Goal: Information Seeking & Learning: Learn about a topic

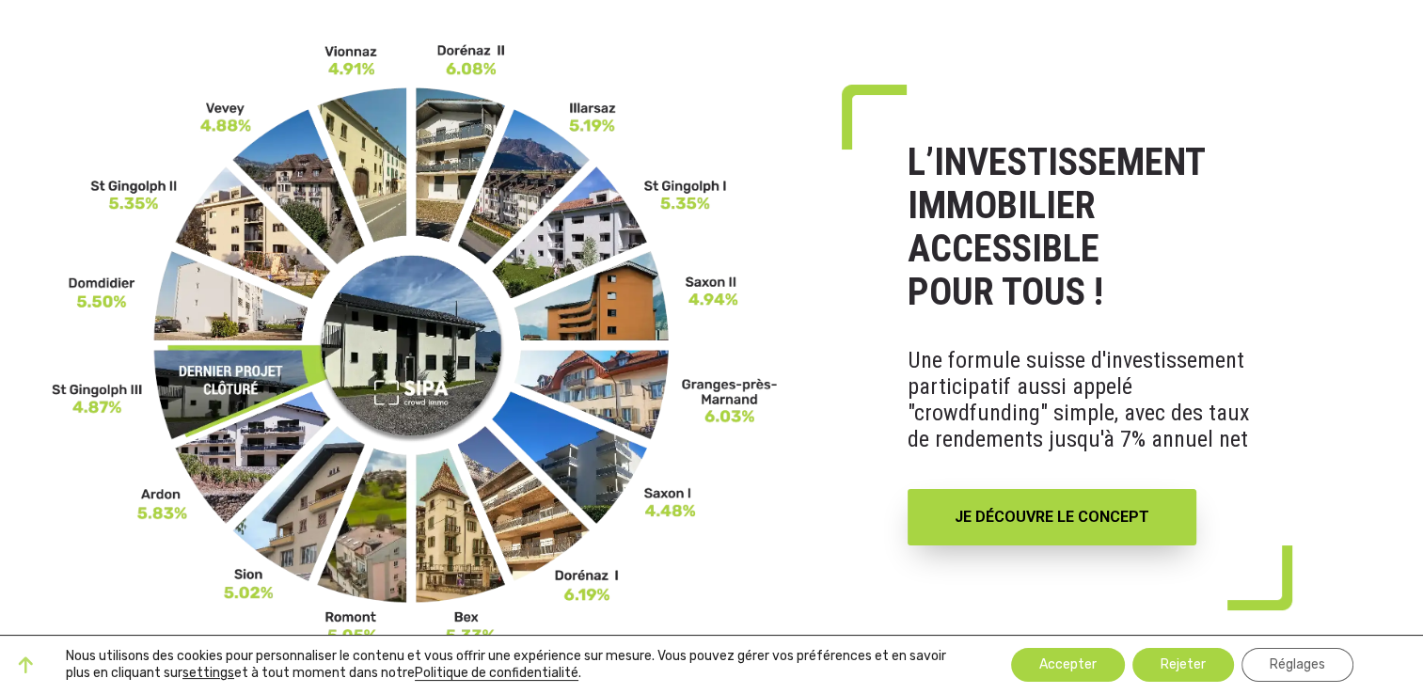
scroll to position [94, 0]
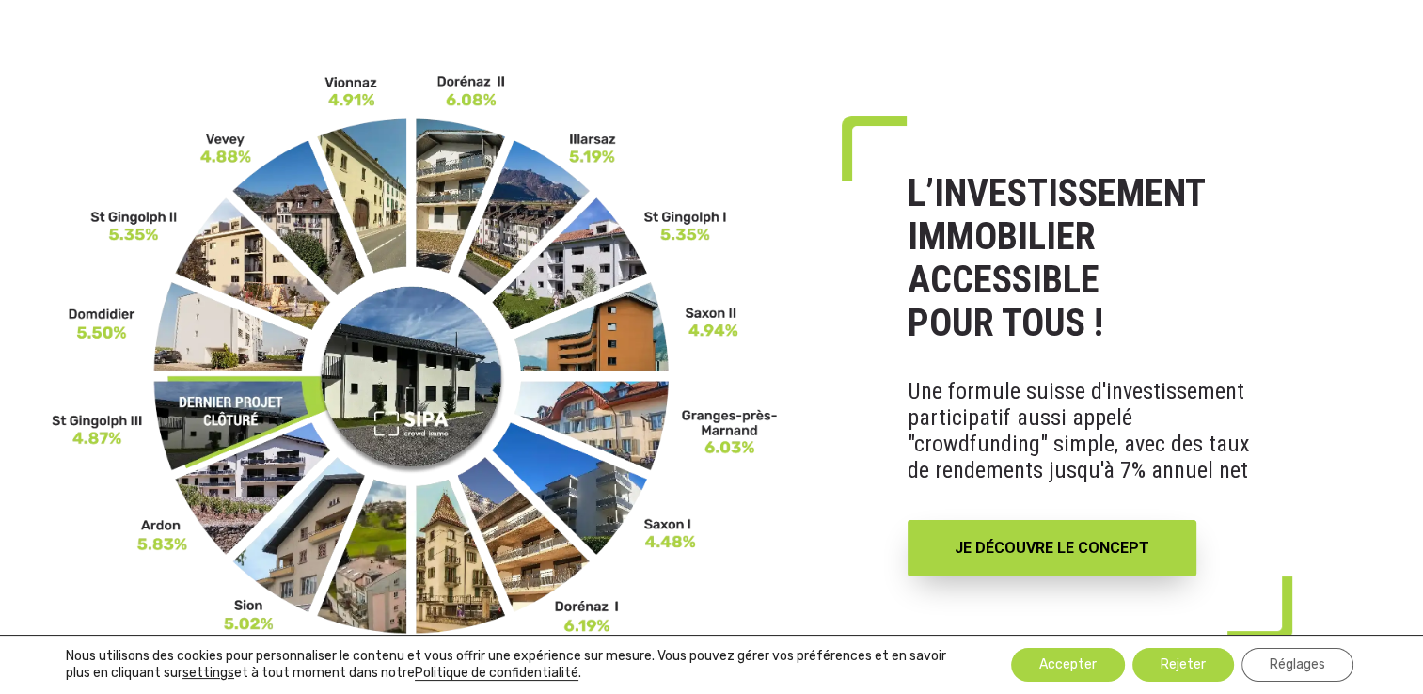
click at [460, 164] on img at bounding box center [415, 374] width 727 height 602
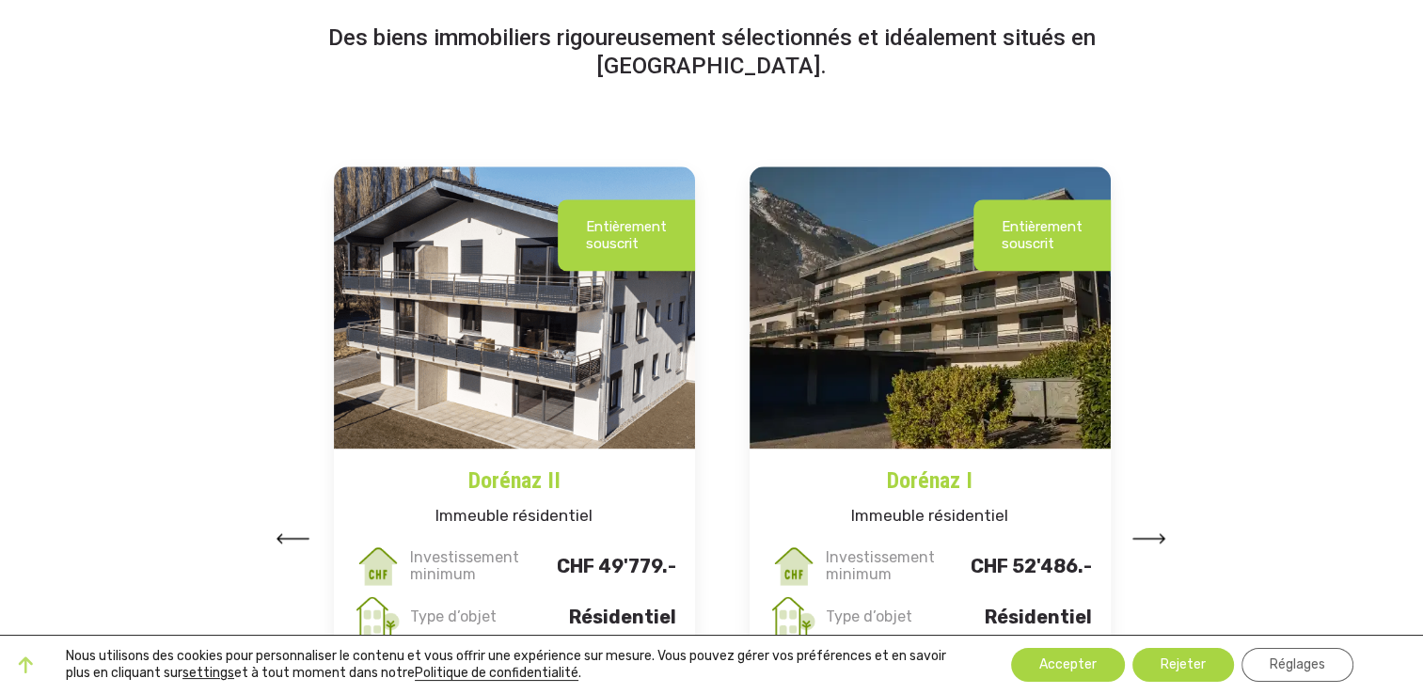
scroll to position [2351, 0]
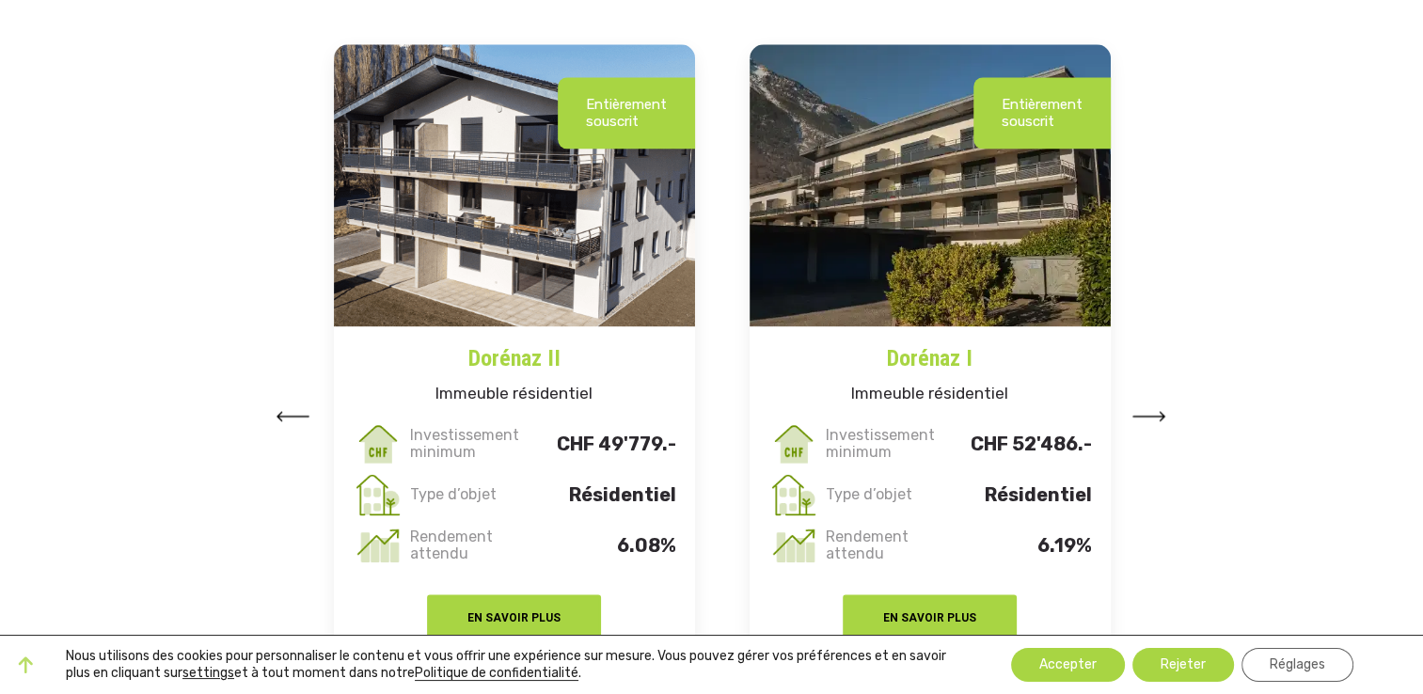
click at [516, 261] on img at bounding box center [514, 185] width 361 height 282
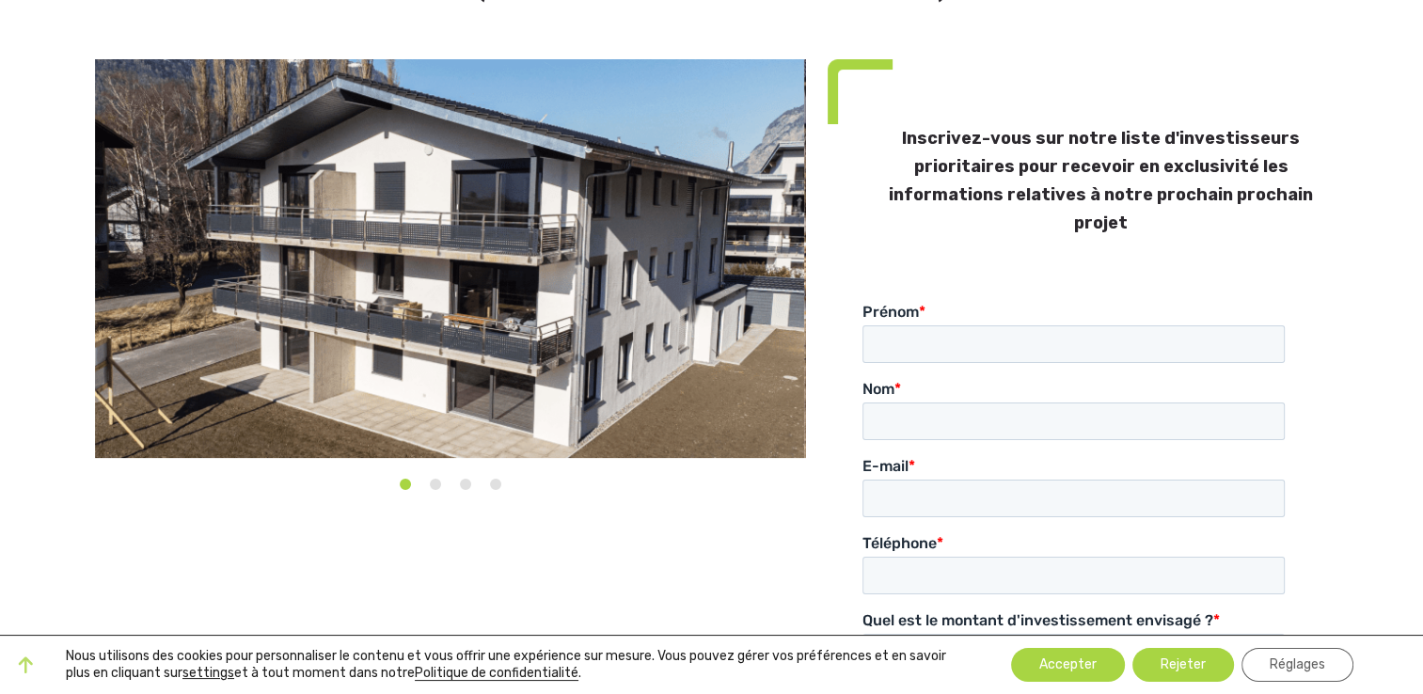
scroll to position [188, 0]
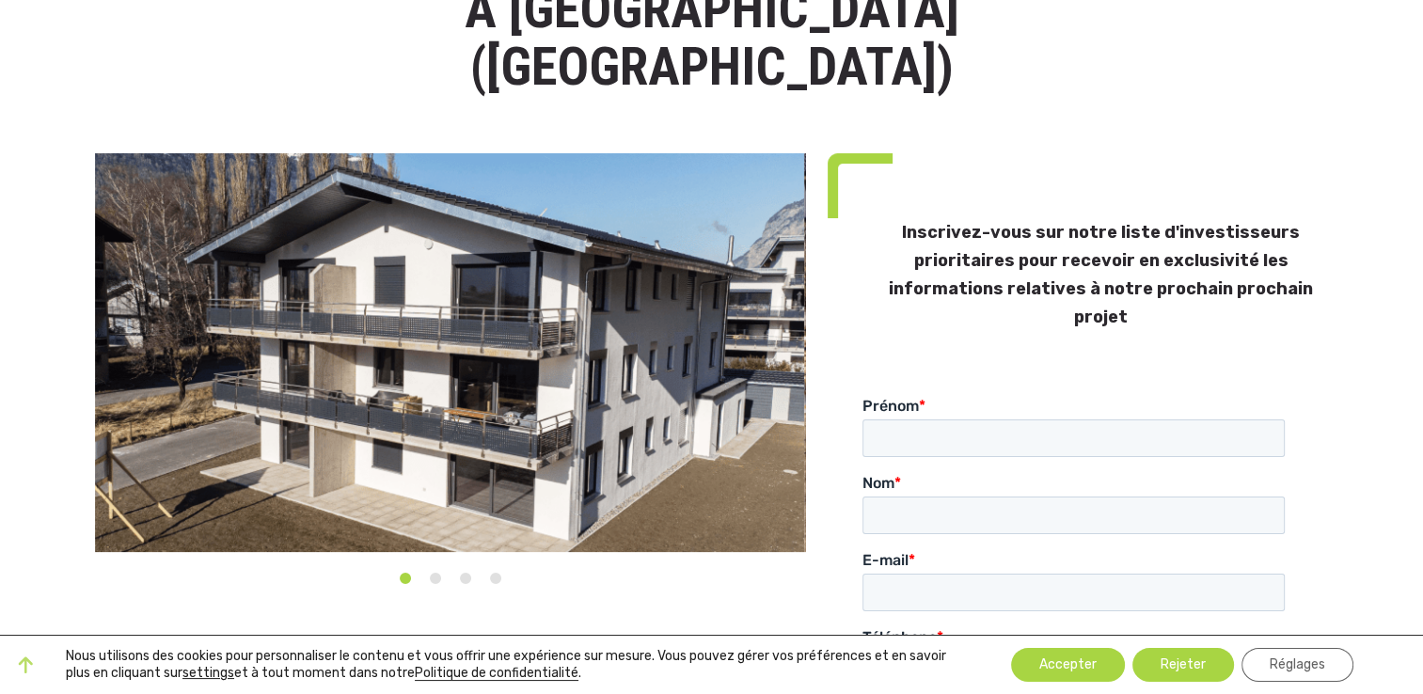
click at [602, 322] on img at bounding box center [449, 352] width 709 height 399
click at [765, 302] on img at bounding box center [449, 352] width 709 height 399
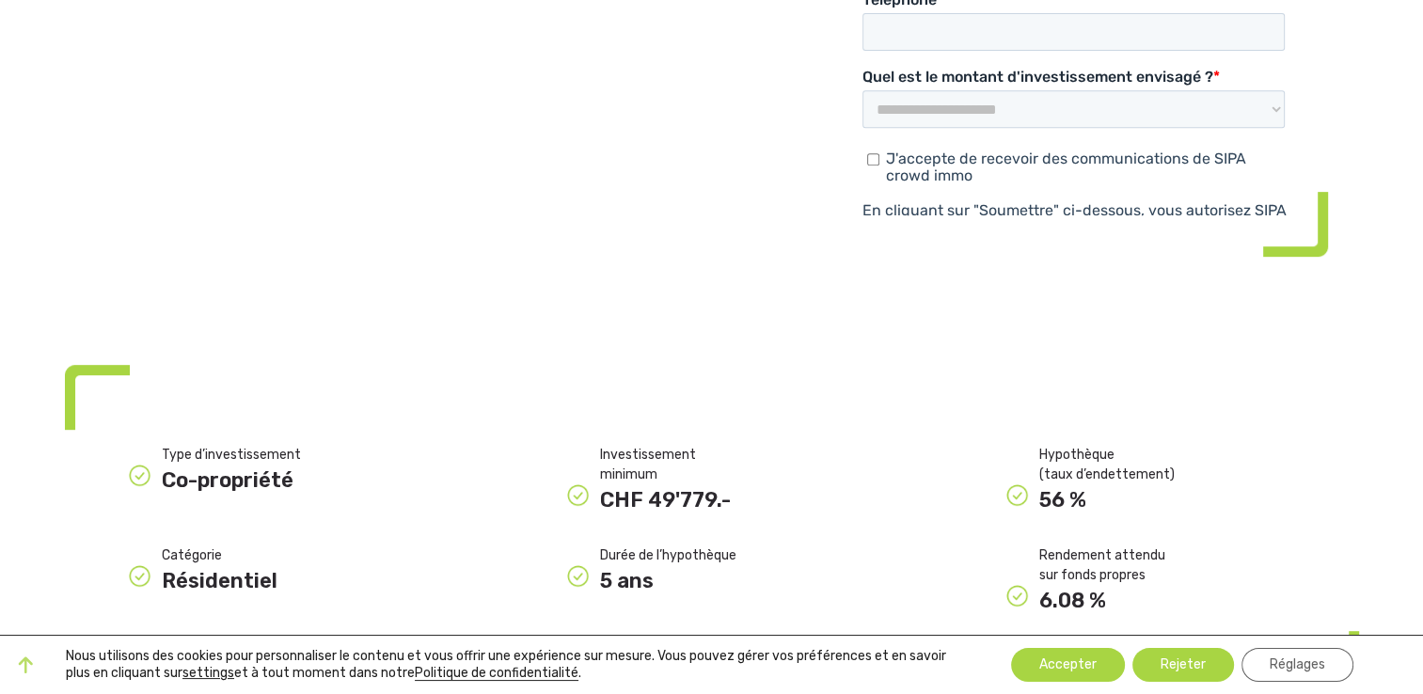
scroll to position [940, 0]
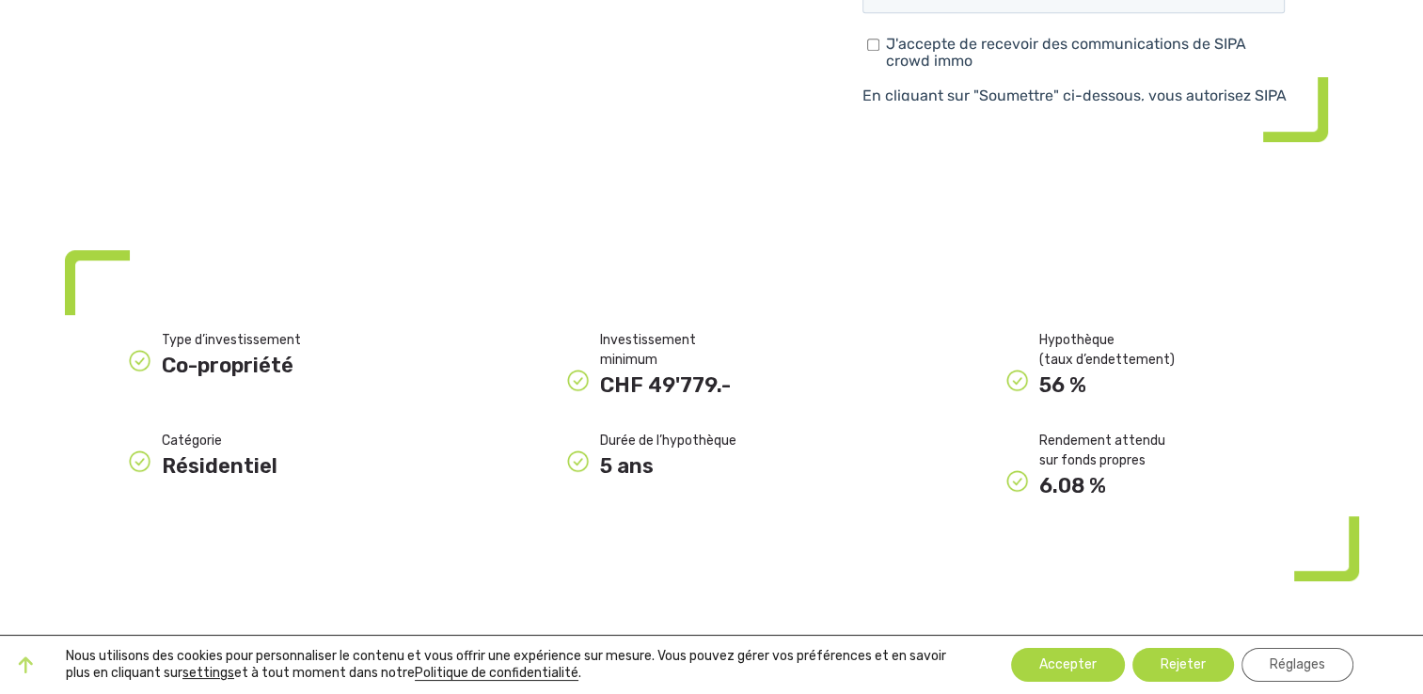
drag, startPoint x: 662, startPoint y: 378, endPoint x: 750, endPoint y: 378, distance: 87.5
click at [750, 431] on div "Durée de l’hypothèque" at bounding box center [728, 441] width 256 height 20
drag, startPoint x: 750, startPoint y: 378, endPoint x: 723, endPoint y: 414, distance: 44.4
click at [723, 450] on div "5 ans" at bounding box center [728, 465] width 256 height 31
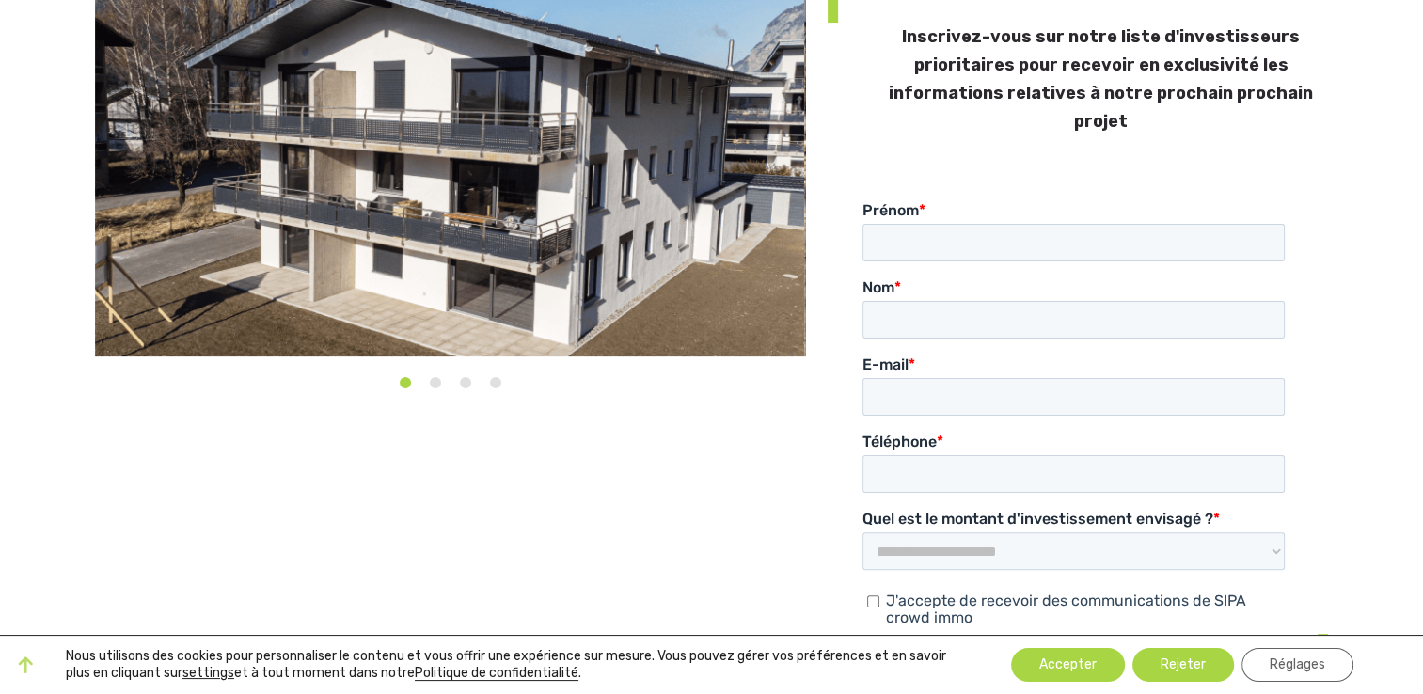
scroll to position [470, 0]
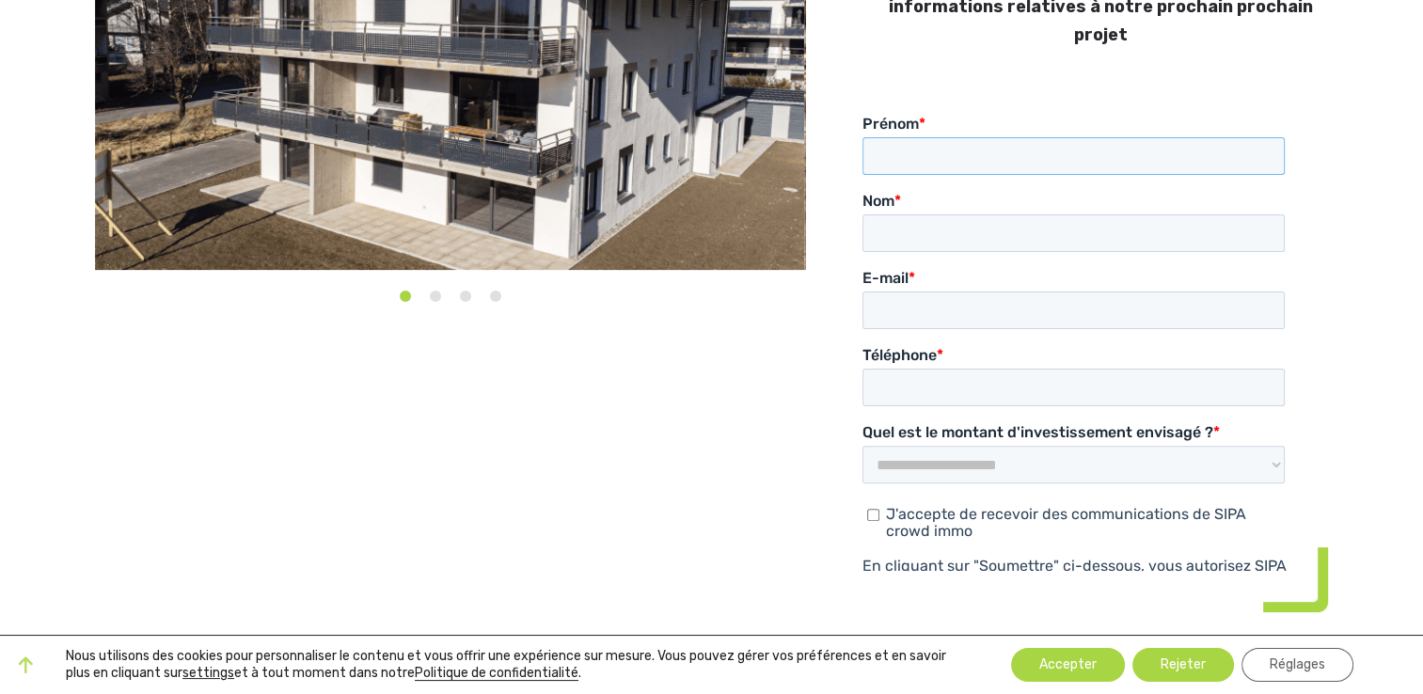
click at [971, 157] on input "Prénom *" at bounding box center [1073, 155] width 422 height 38
type input "**********"
type input "******"
type input "**********"
type input "*********"
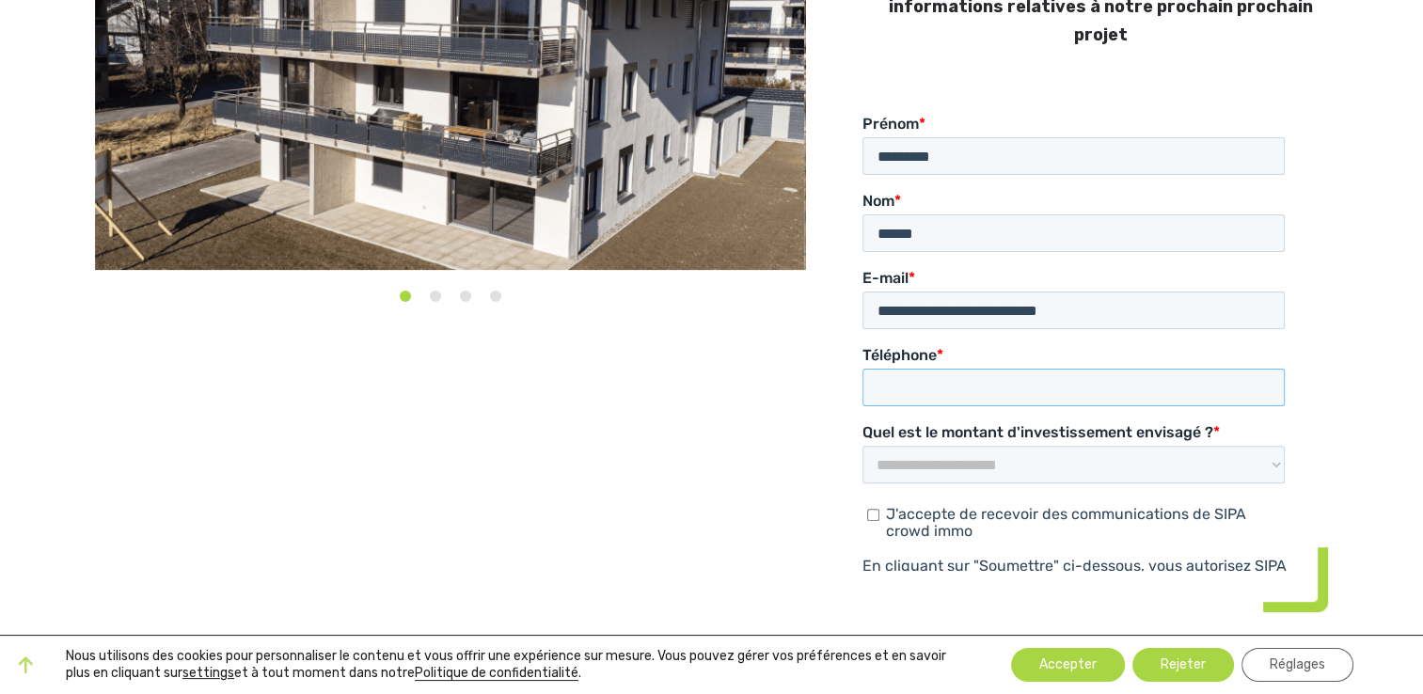
type input "**********"
click at [913, 157] on input "*********" at bounding box center [1073, 155] width 422 height 38
type input "**********"
drag, startPoint x: 1204, startPoint y: 231, endPoint x: 1122, endPoint y: 237, distance: 82.0
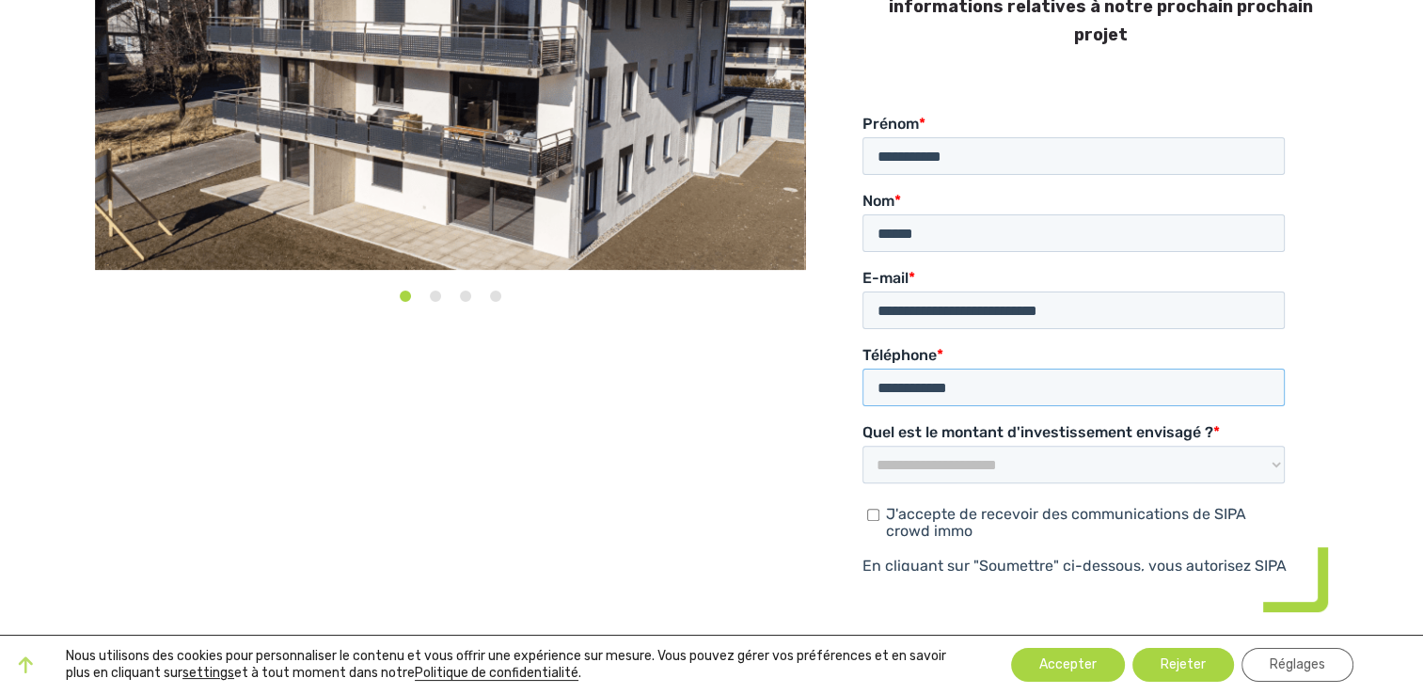
click at [1122, 368] on input "**********" at bounding box center [1073, 387] width 422 height 38
click at [1160, 368] on input "**********" at bounding box center [1073, 387] width 422 height 38
drag, startPoint x: 1149, startPoint y: 231, endPoint x: 1195, endPoint y: 230, distance: 46.1
click at [1195, 368] on input "**********" at bounding box center [1073, 387] width 422 height 38
type input "**********"
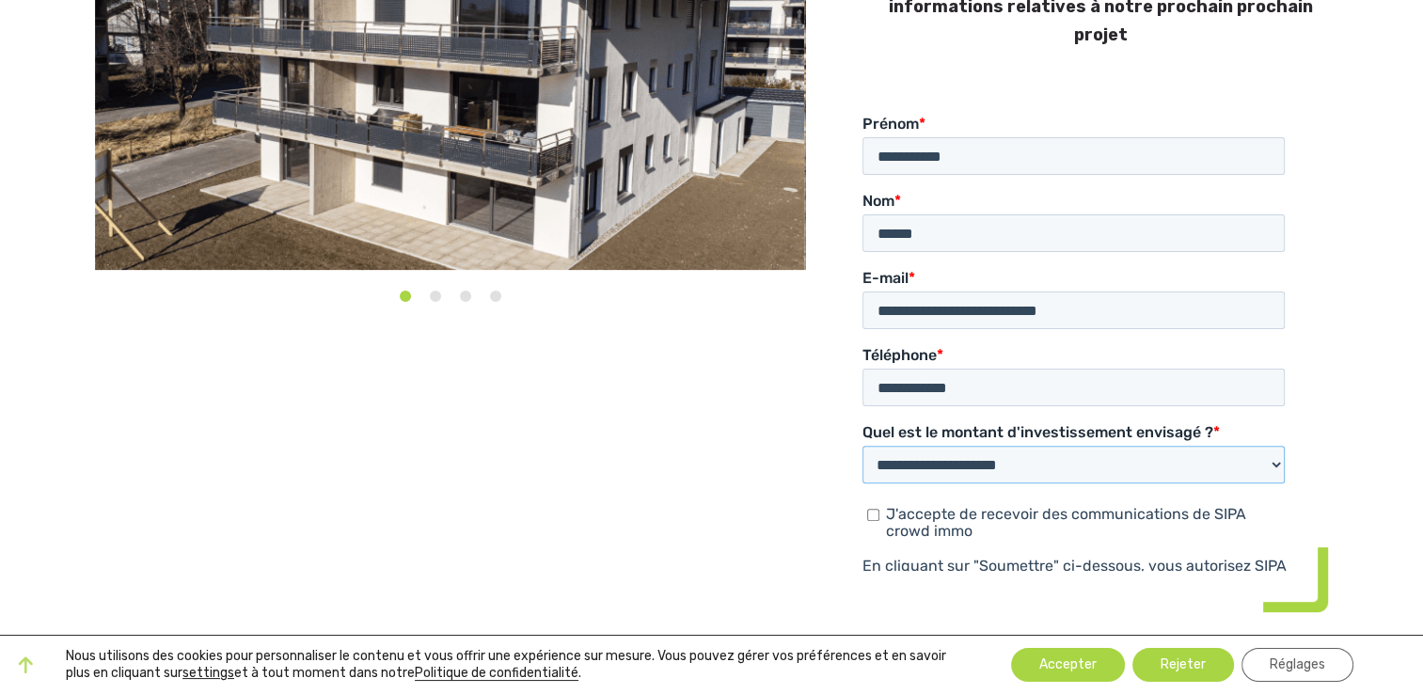
click at [986, 445] on select "**********" at bounding box center [1073, 464] width 422 height 38
select select "**********"
click at [862, 445] on select "**********" at bounding box center [1073, 464] width 422 height 38
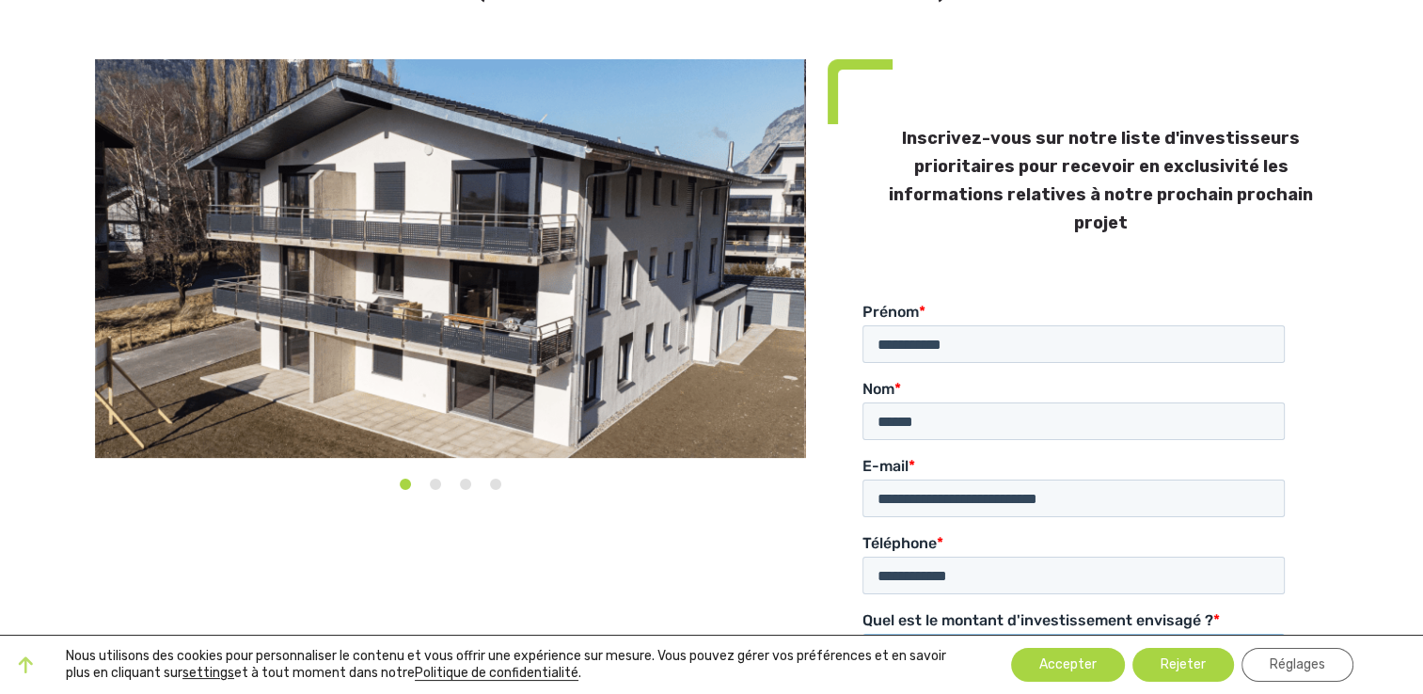
scroll to position [0, 0]
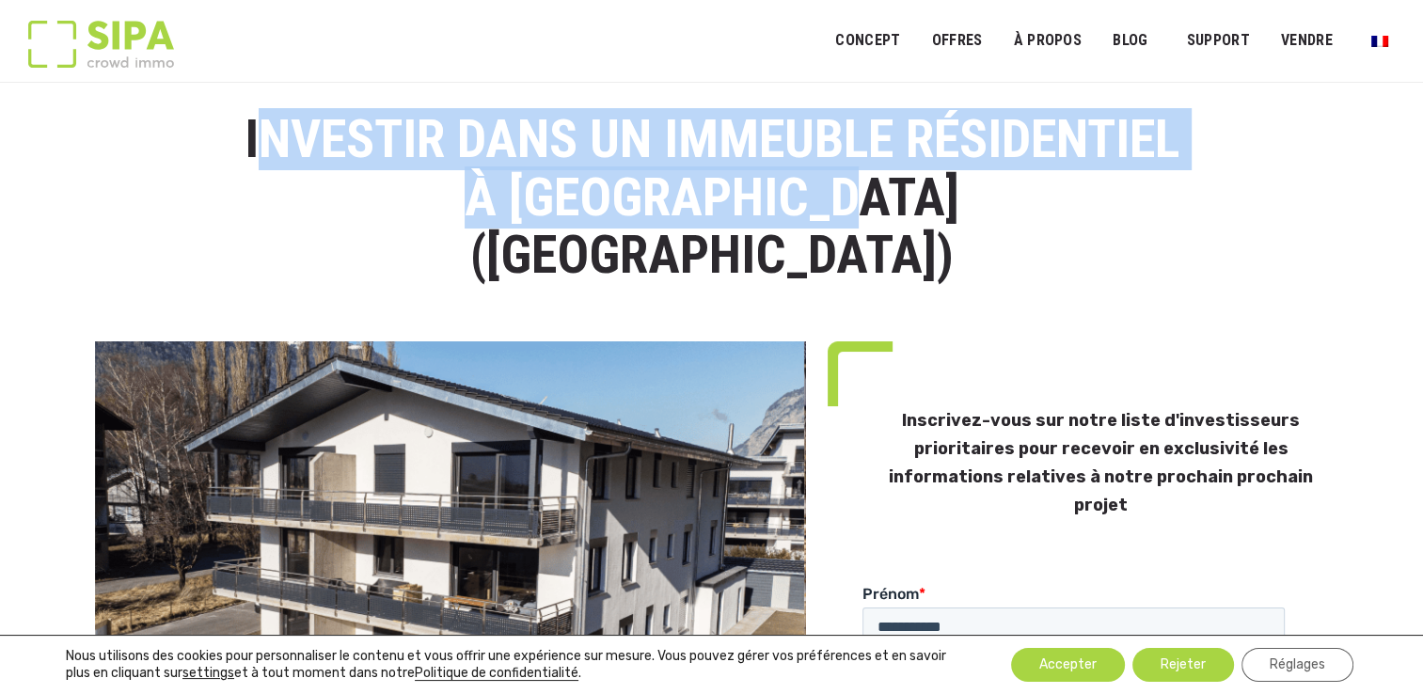
drag, startPoint x: 234, startPoint y: 137, endPoint x: 828, endPoint y: 194, distance: 596.1
click at [828, 194] on div "Investir dans un immeuble résidentiel à Dorénaz II (VS)" at bounding box center [711, 226] width 1232 height 230
copy h1 "Investir dans un immeuble résidentiel à Dorénaz II ("
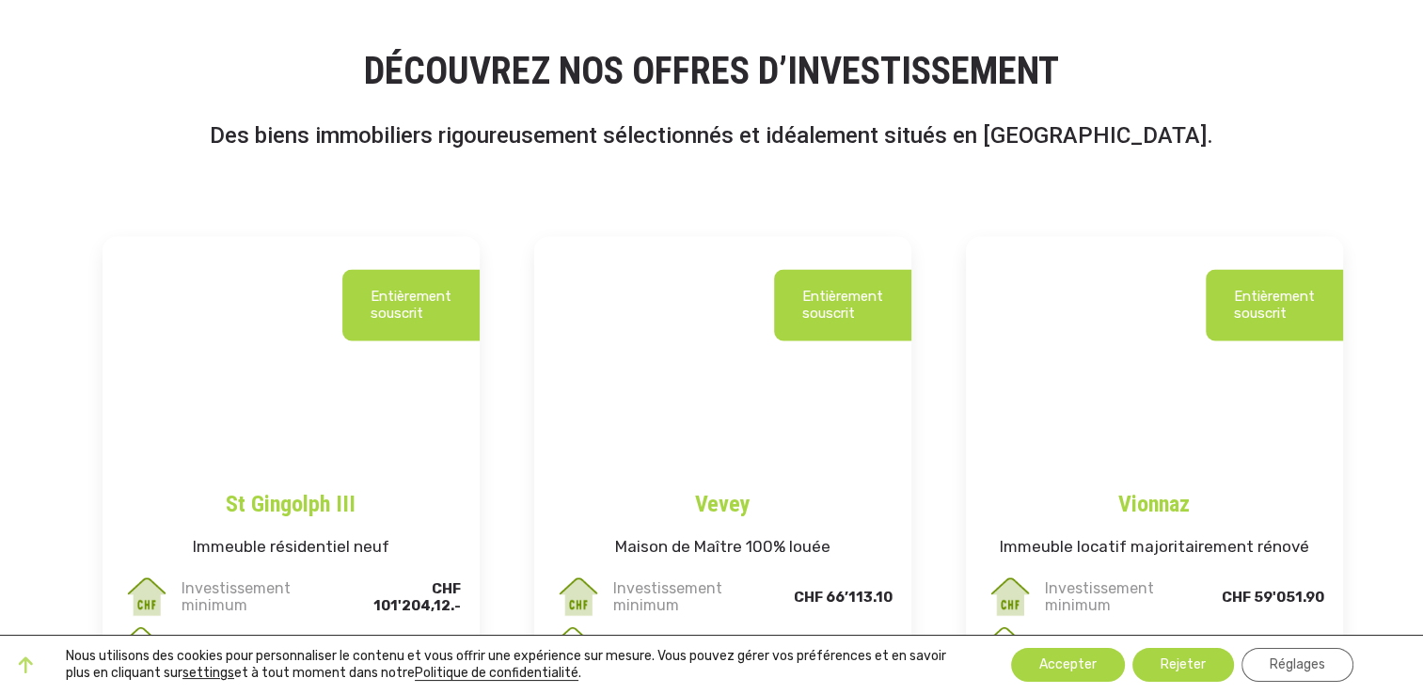
scroll to position [3292, 0]
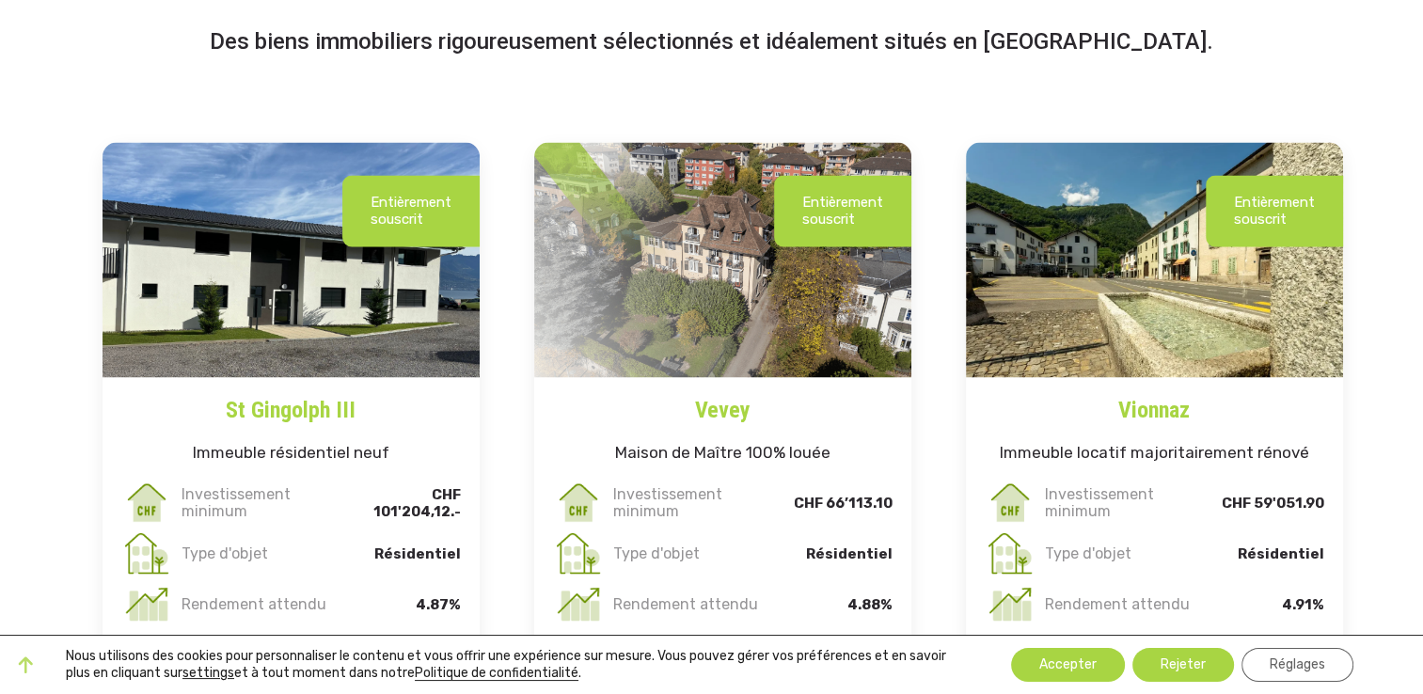
click at [741, 294] on img at bounding box center [722, 259] width 377 height 235
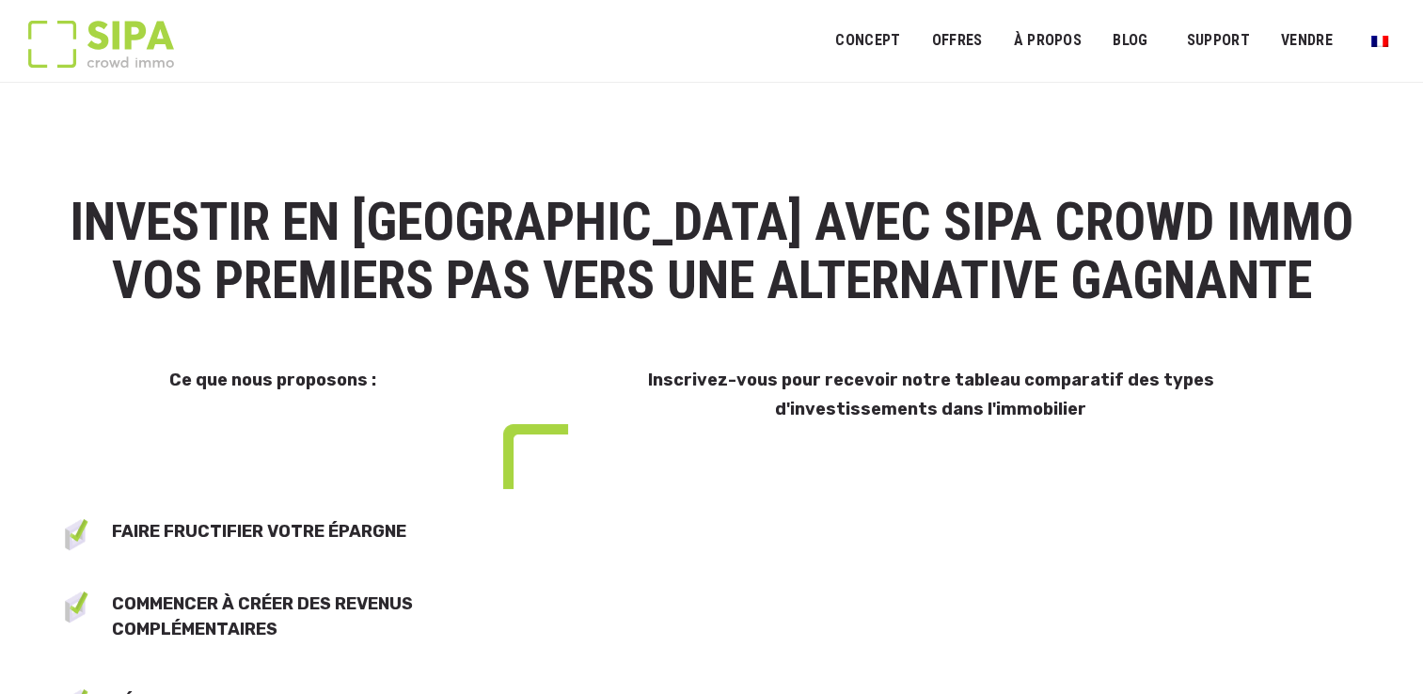
select select "**"
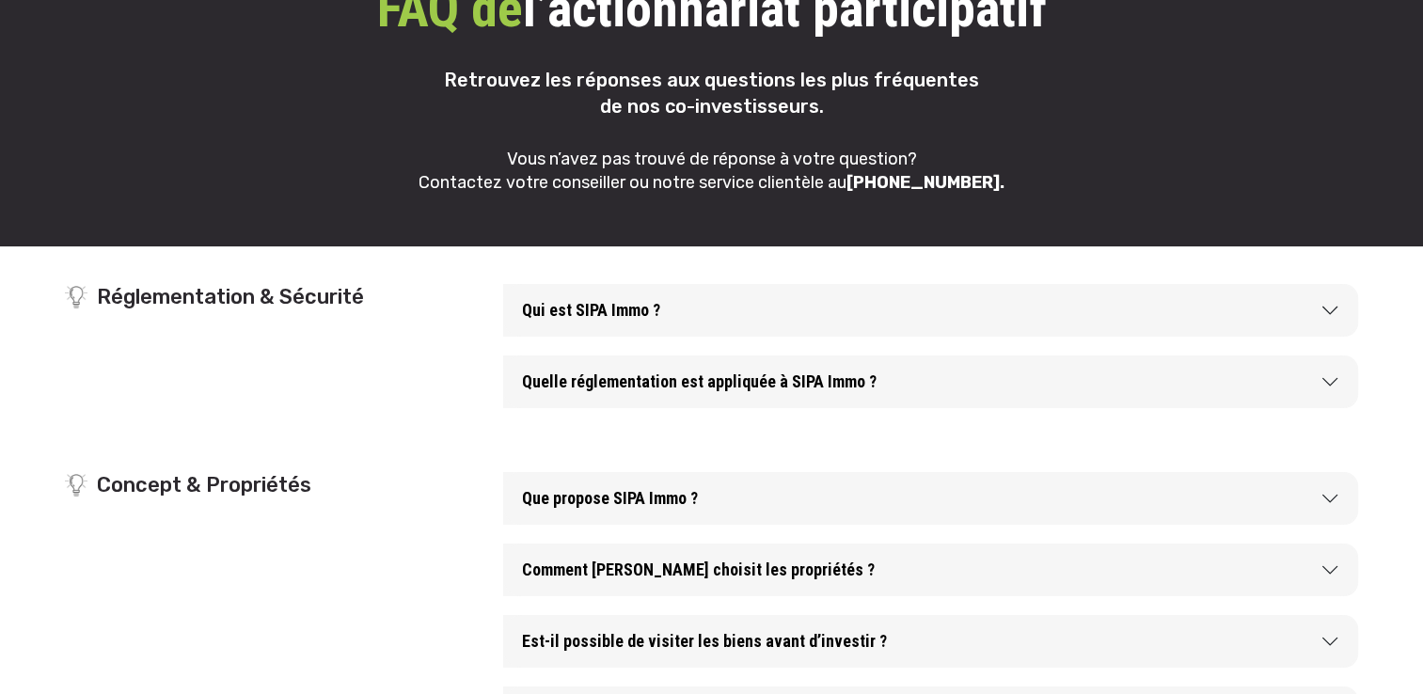
scroll to position [188, 0]
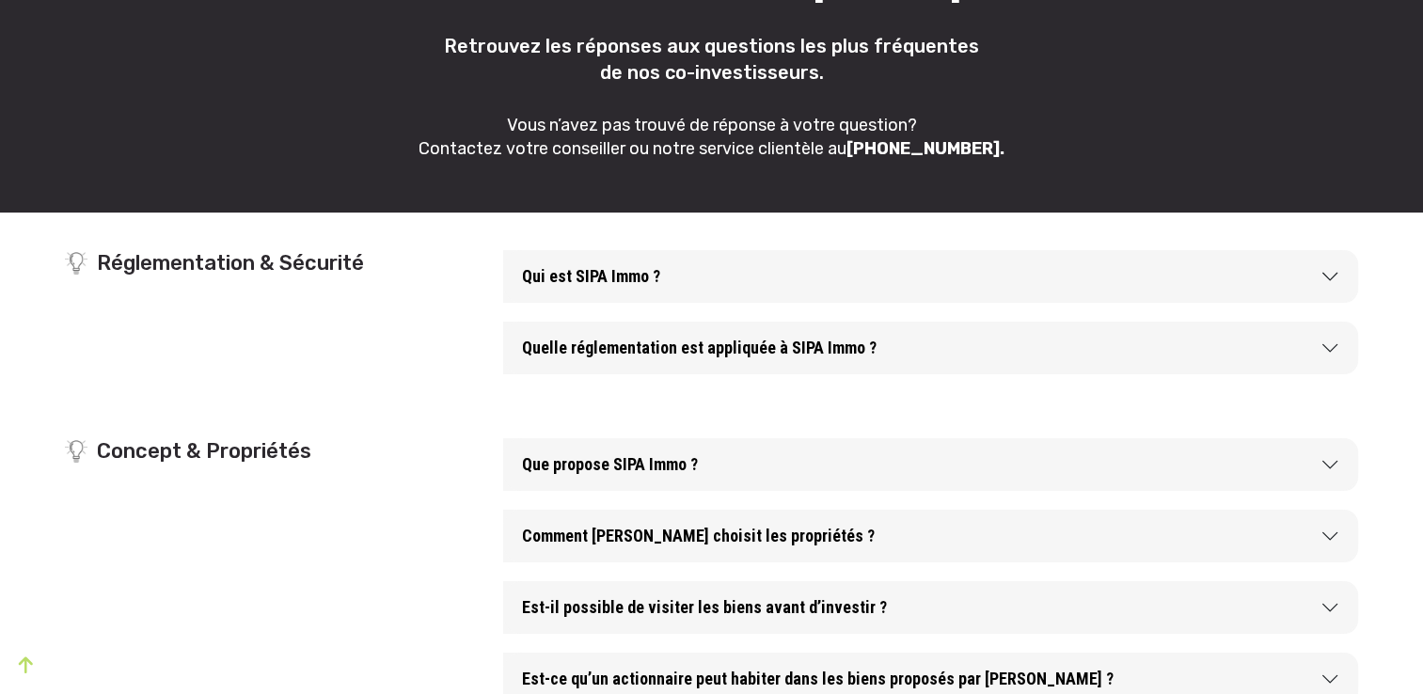
click at [728, 352] on button "Quelle réglementation est appliquée à SIPA Immo ?" at bounding box center [930, 348] width 855 height 53
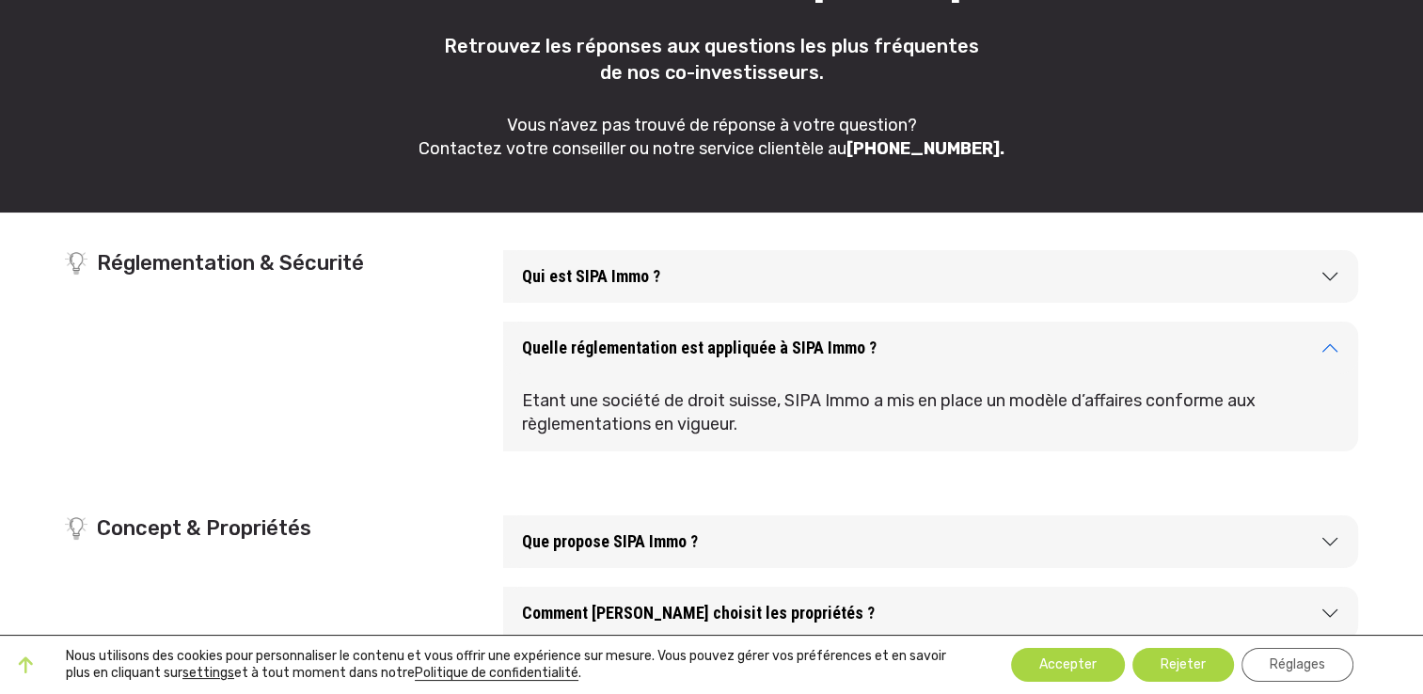
click at [752, 344] on button "Quelle réglementation est appliquée à SIPA Immo ?" at bounding box center [930, 348] width 855 height 53
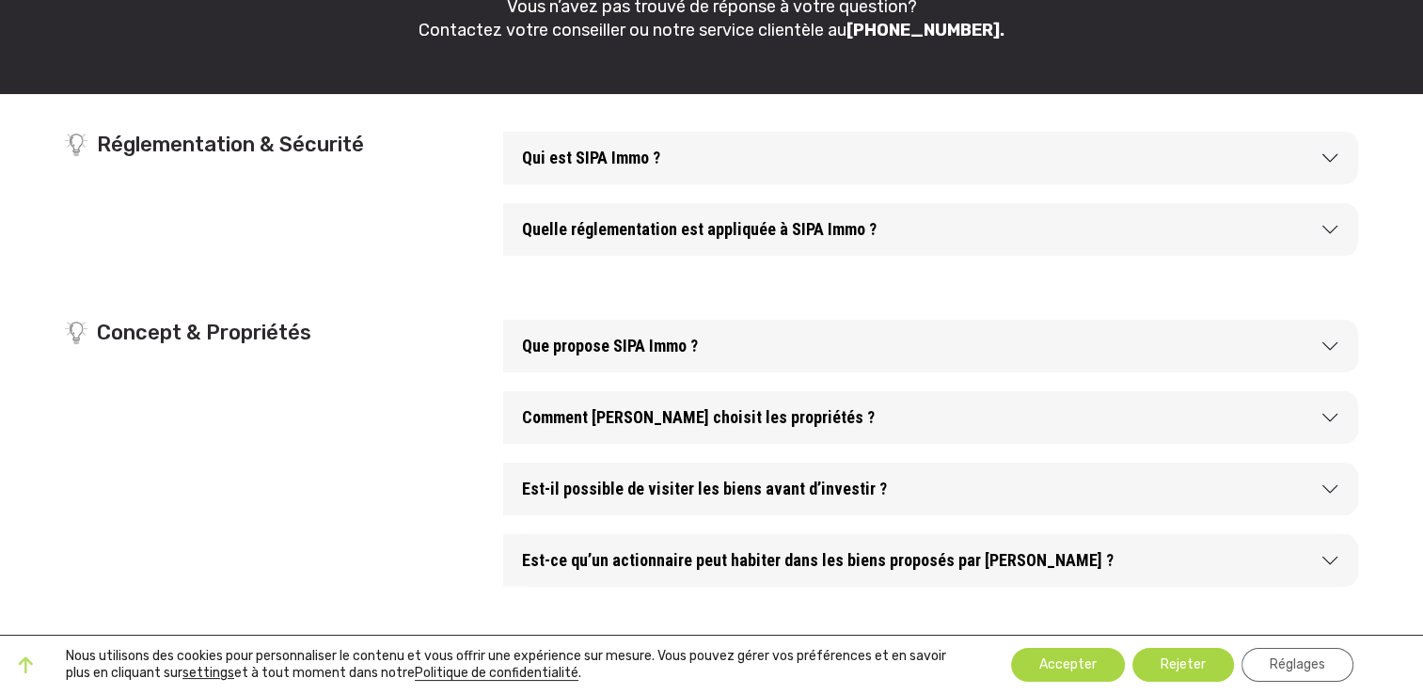
scroll to position [376, 0]
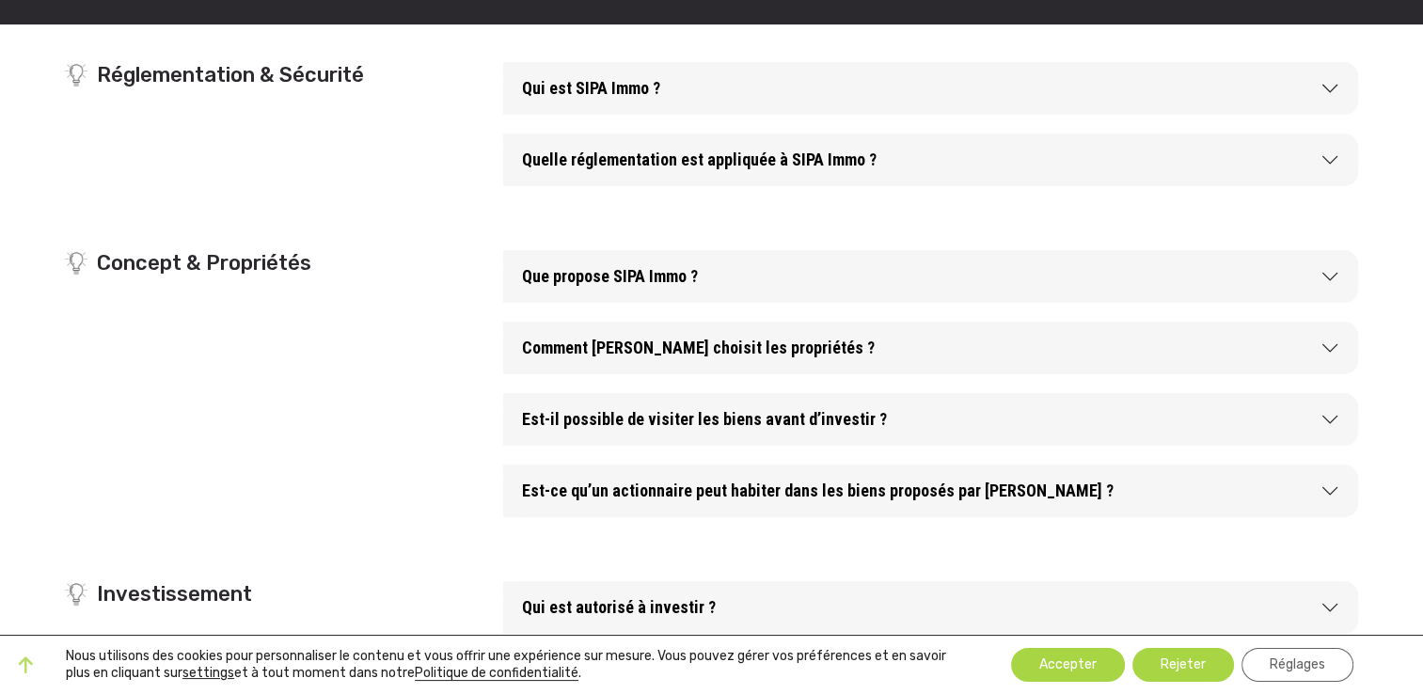
click at [621, 344] on button "Comment SIPA Immo choisit les propriétés ?" at bounding box center [930, 348] width 855 height 53
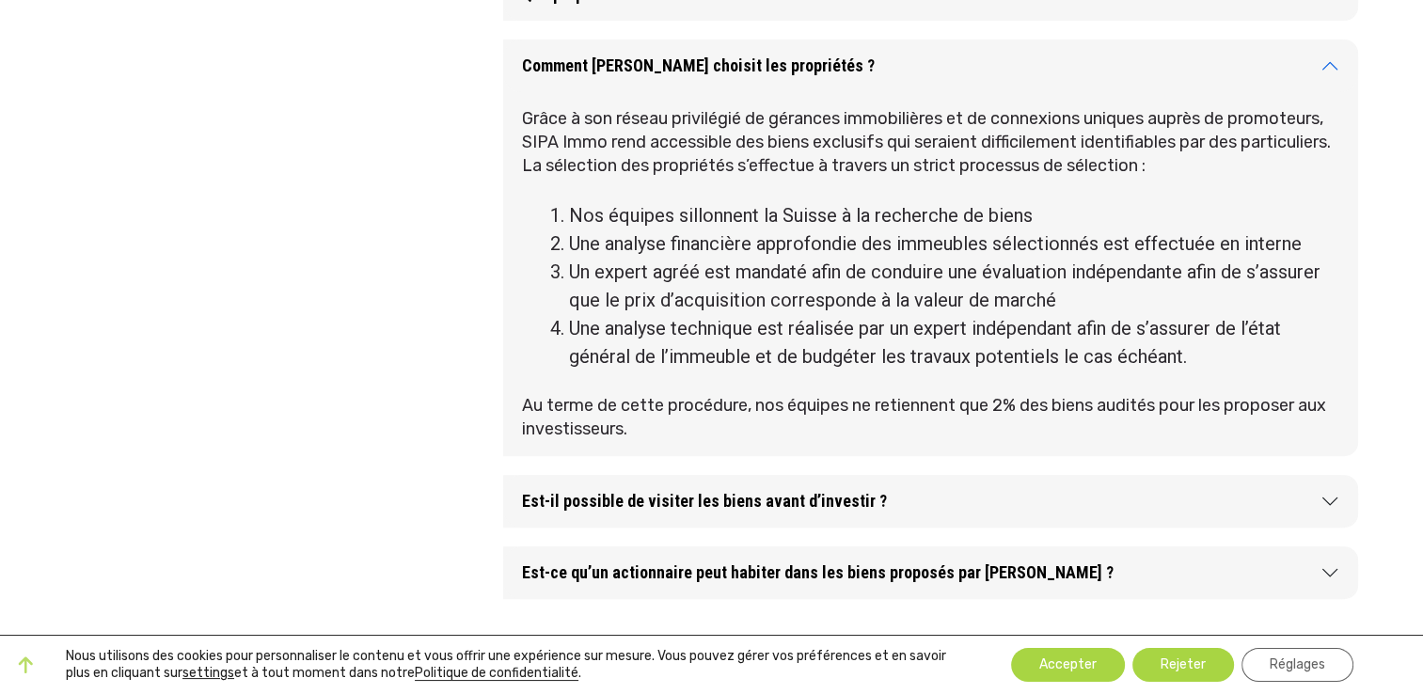
scroll to position [752, 0]
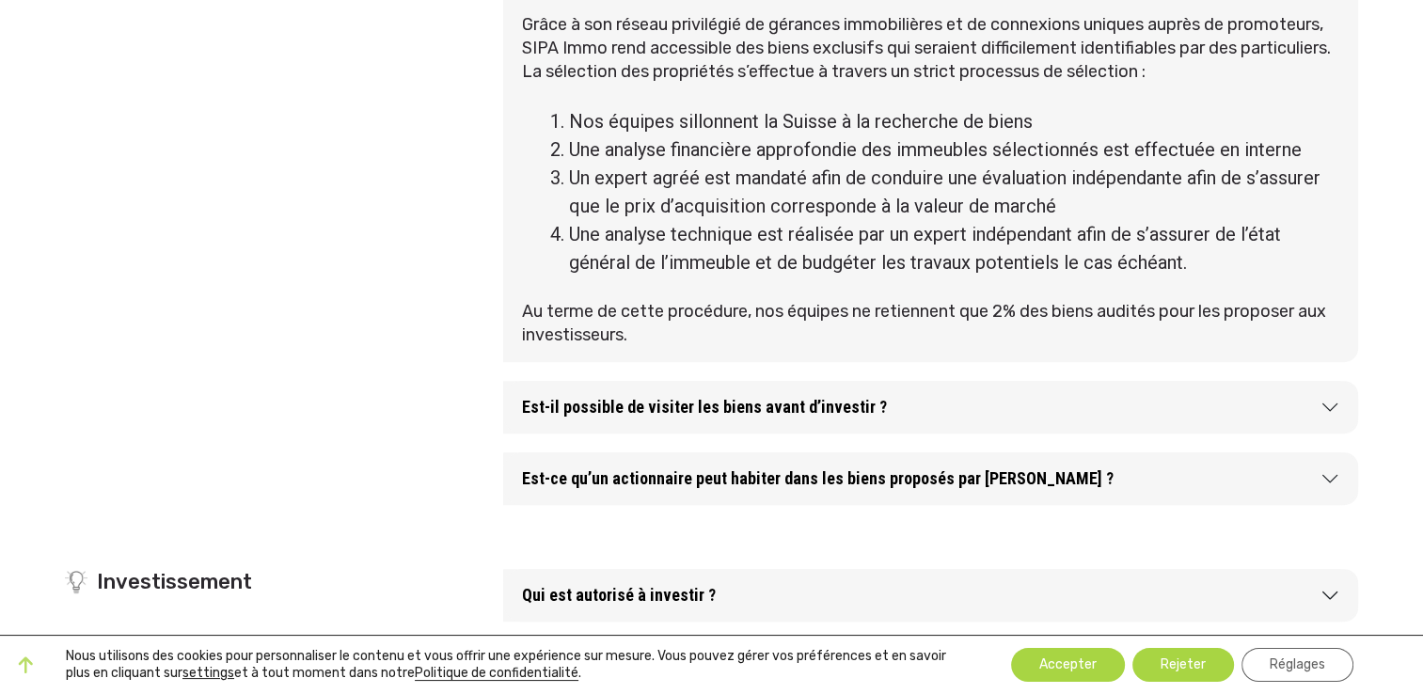
click at [538, 434] on button "Est-il possible de visiter les biens avant d’investir ?" at bounding box center [930, 407] width 855 height 53
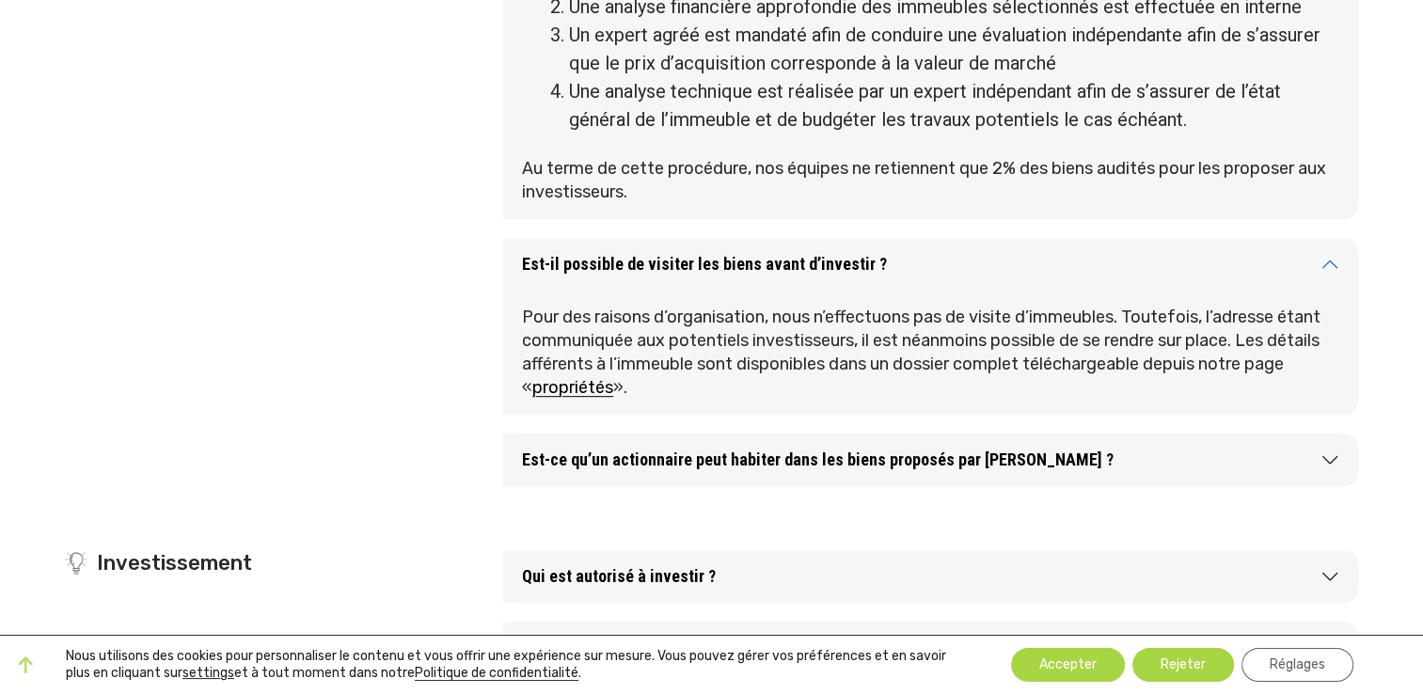
scroll to position [940, 0]
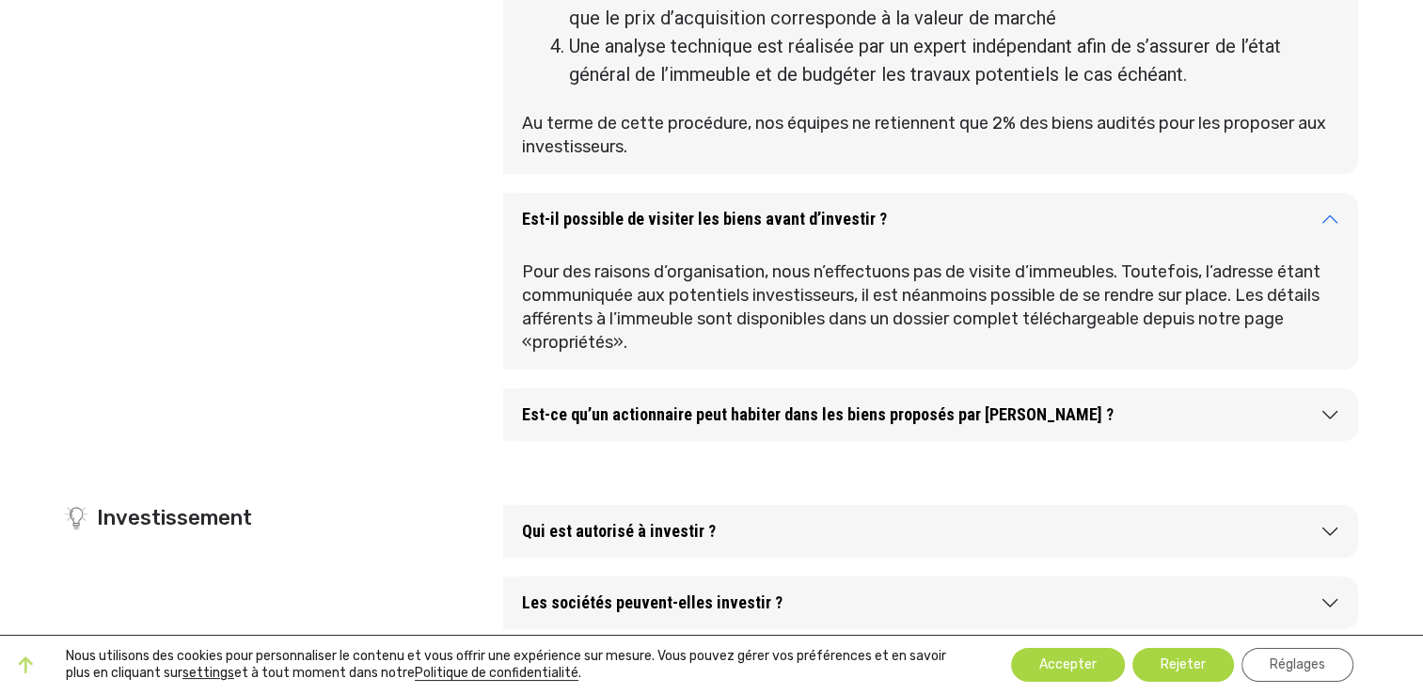
click at [558, 353] on link "propriétés" at bounding box center [572, 342] width 81 height 21
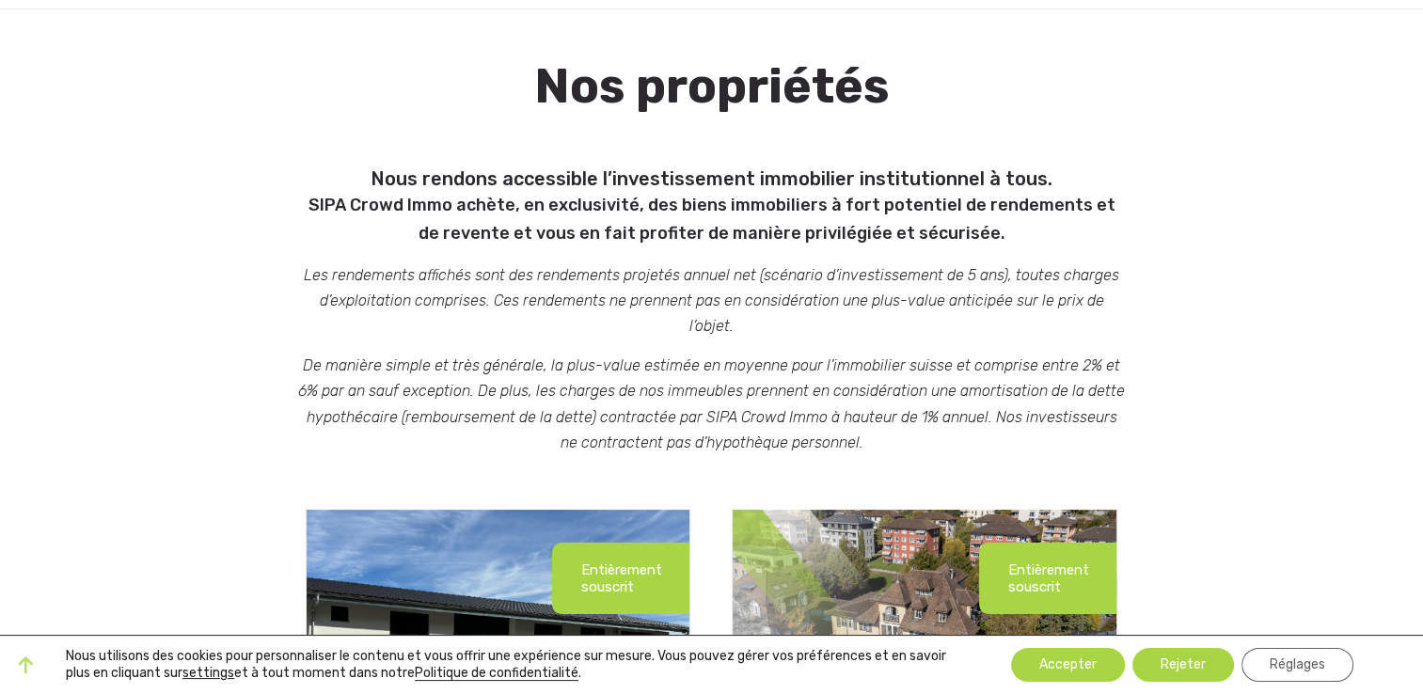
scroll to position [188, 0]
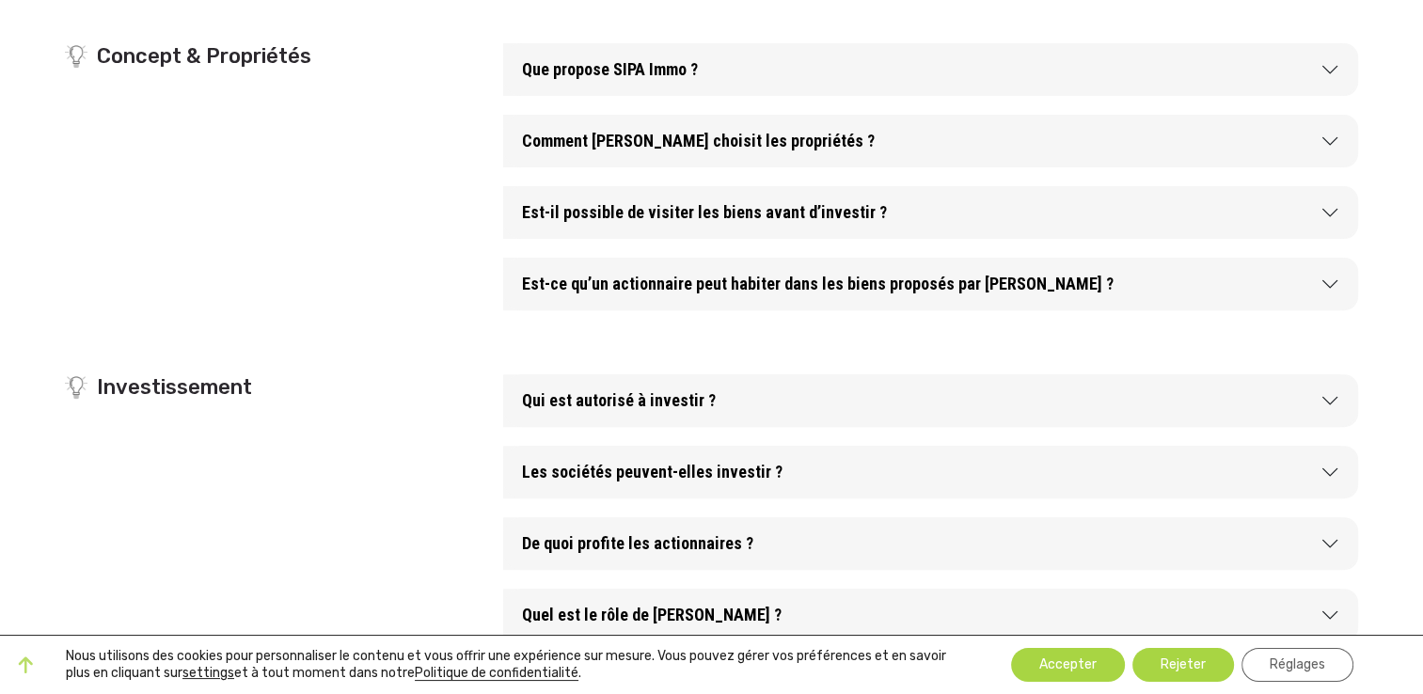
scroll to position [564, 0]
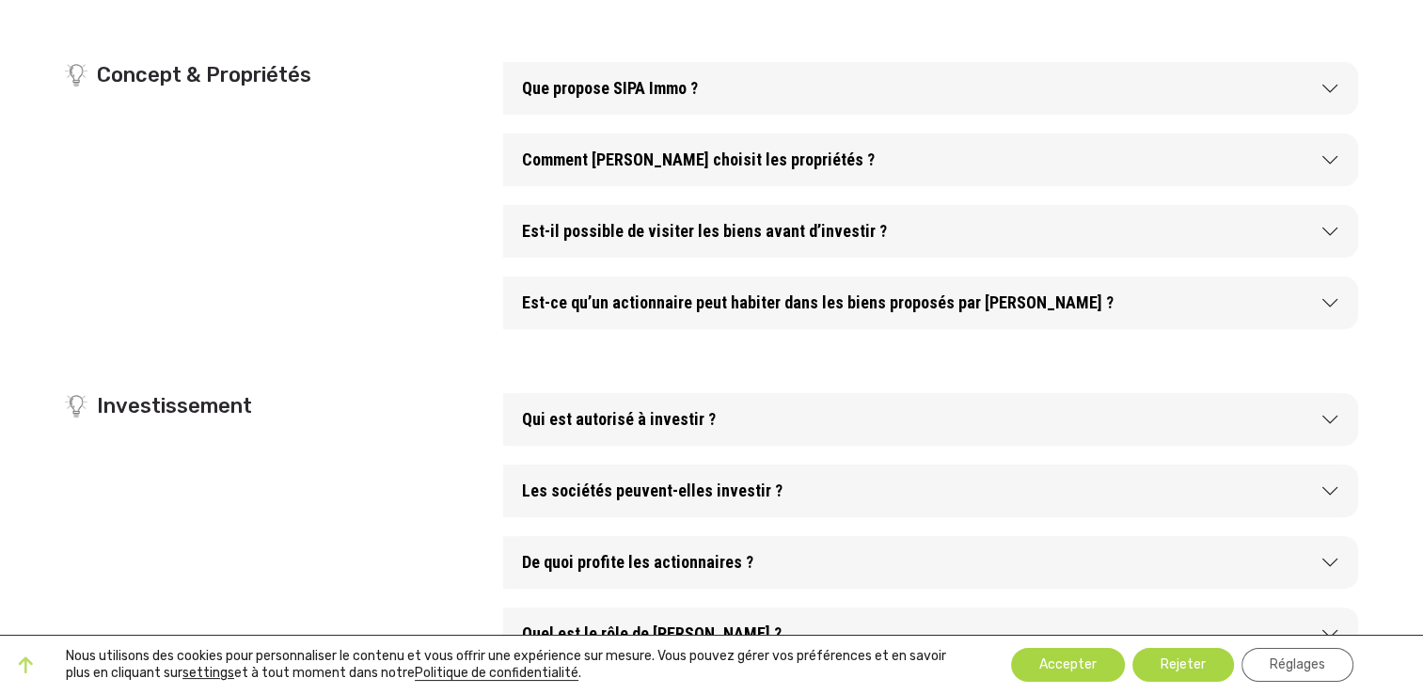
click at [767, 307] on button "Est-ce qu’un actionnaire peut habiter dans les biens proposés par [PERSON_NAME]…" at bounding box center [930, 302] width 855 height 53
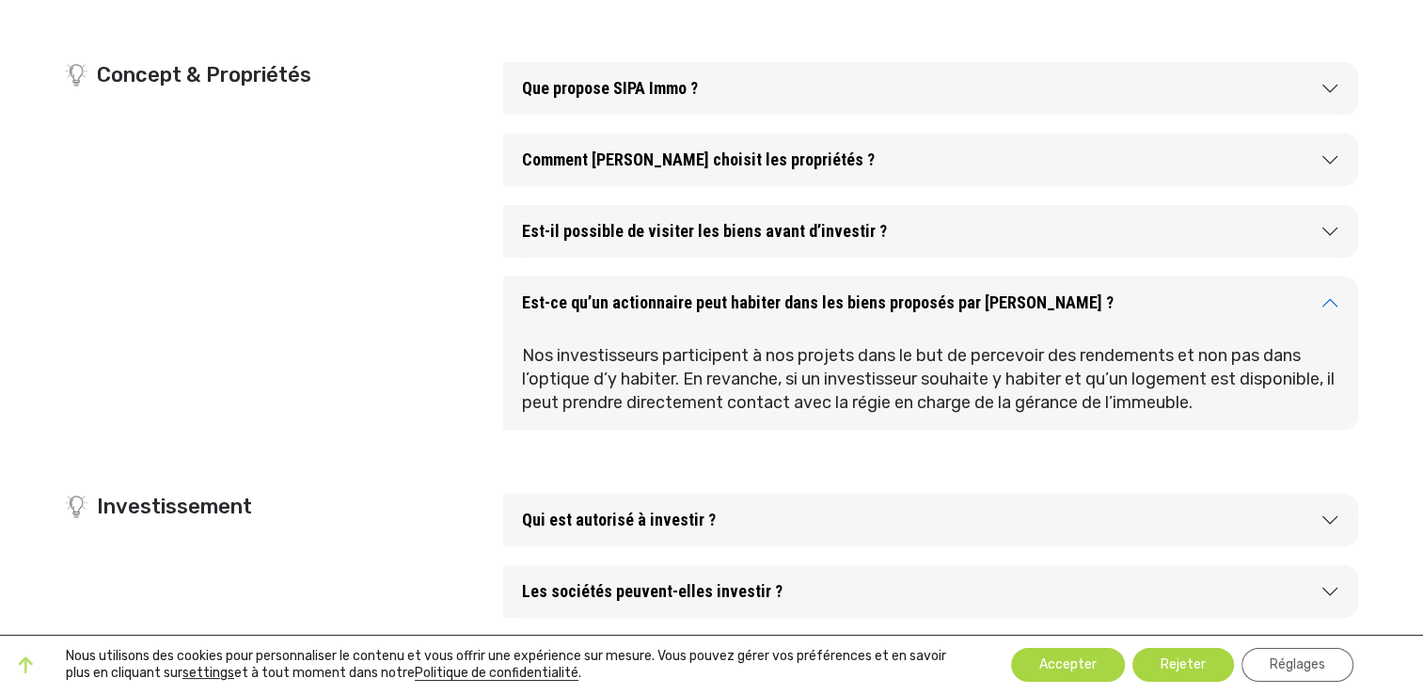
click at [781, 302] on button "Est-ce qu’un actionnaire peut habiter dans les biens proposés par [PERSON_NAME]…" at bounding box center [930, 302] width 855 height 53
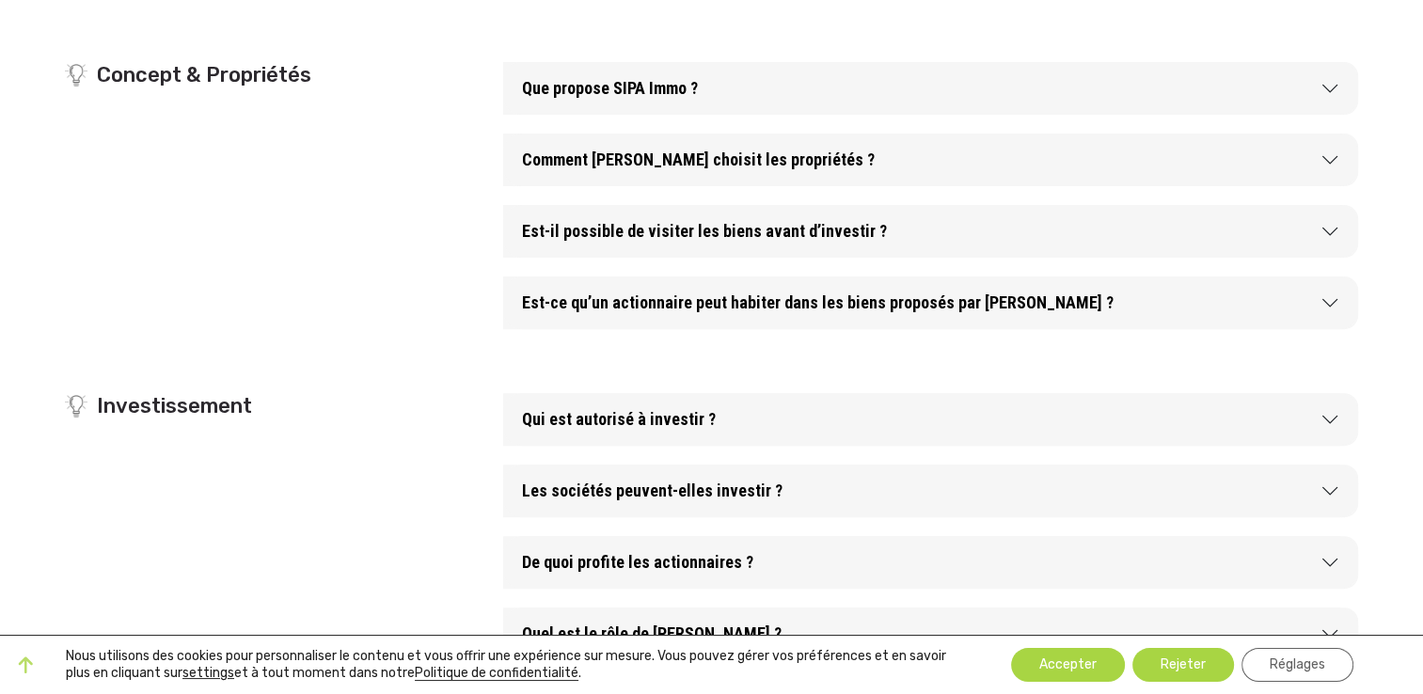
click at [613, 430] on button "Qui est autorisé à investir ?" at bounding box center [930, 419] width 855 height 53
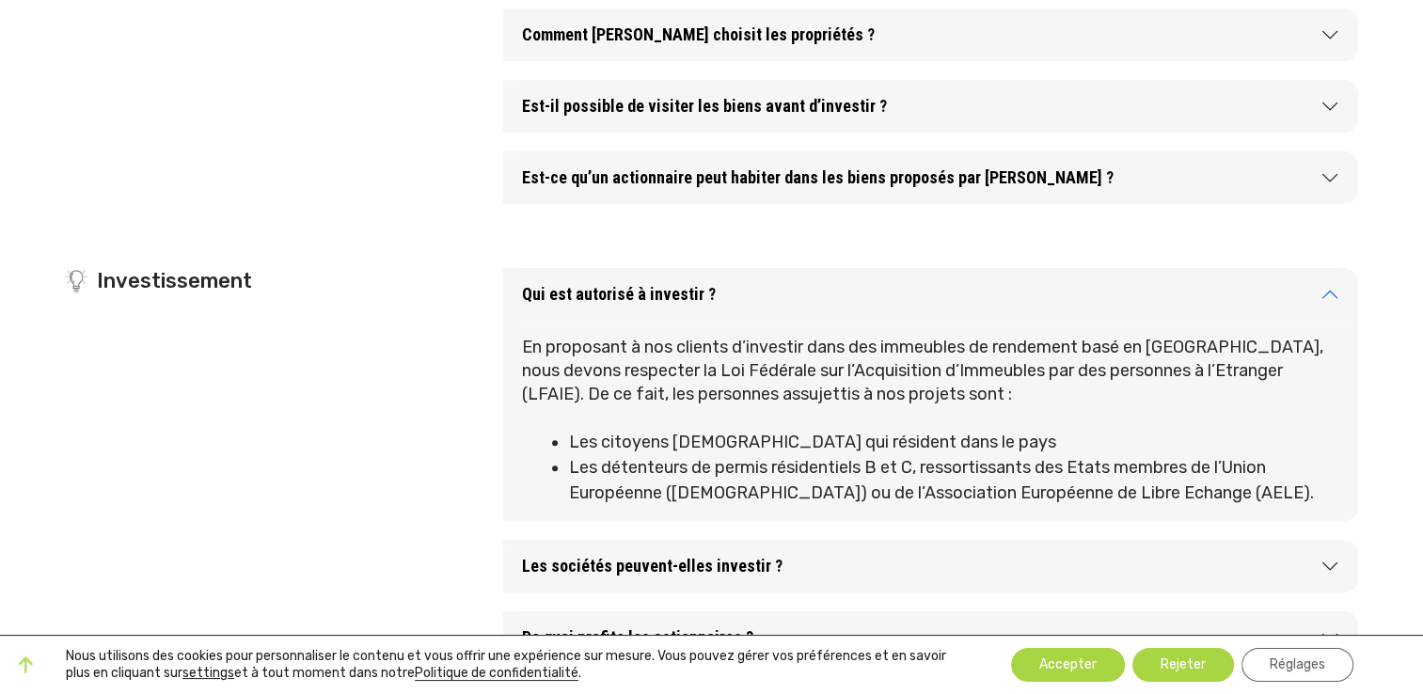
scroll to position [658, 0]
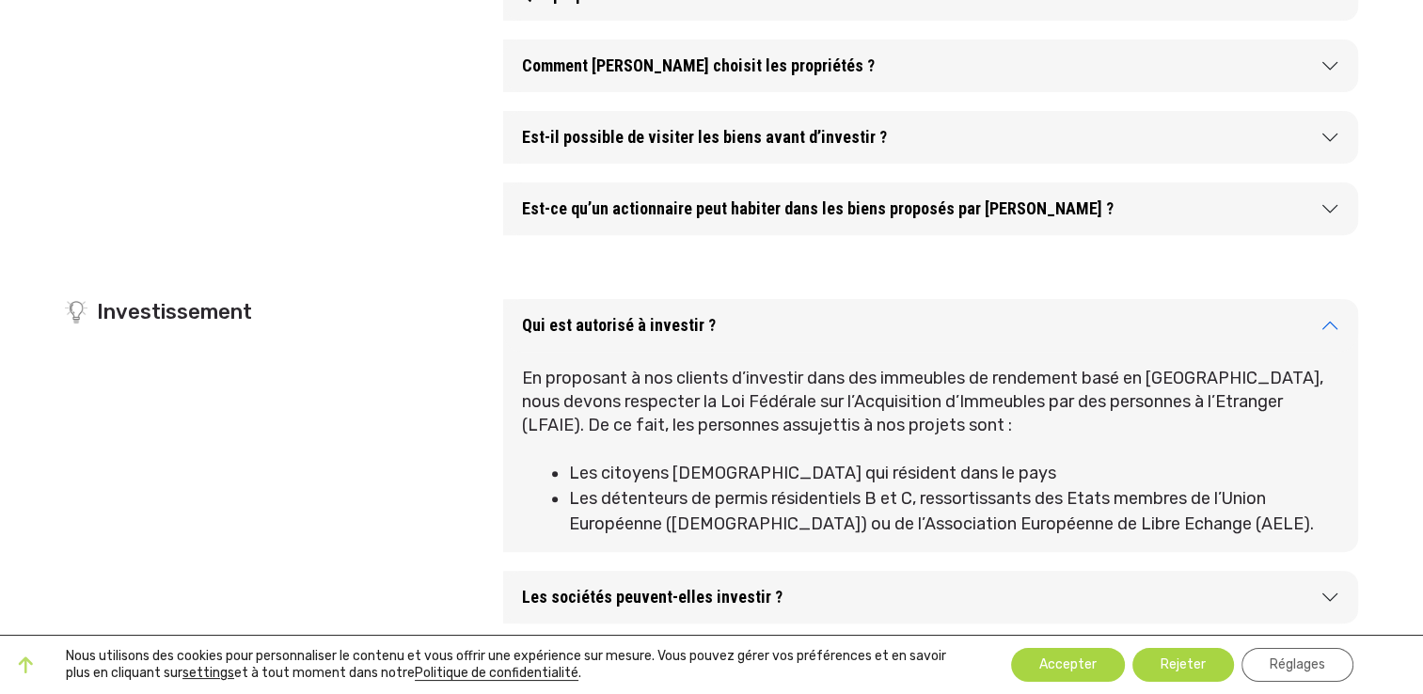
click at [643, 326] on button "Qui est autorisé à investir ?" at bounding box center [930, 325] width 855 height 53
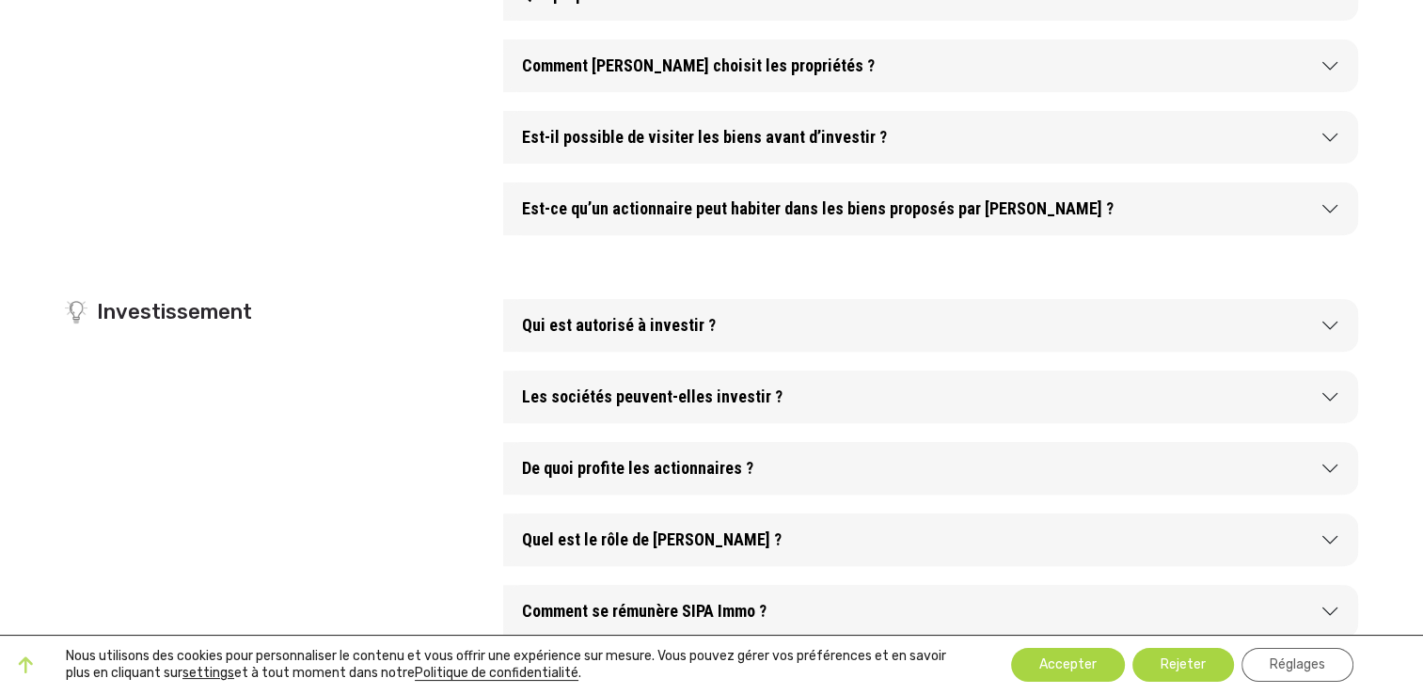
click at [745, 403] on button "Les sociétés peuvent-elles investir ?" at bounding box center [930, 397] width 855 height 53
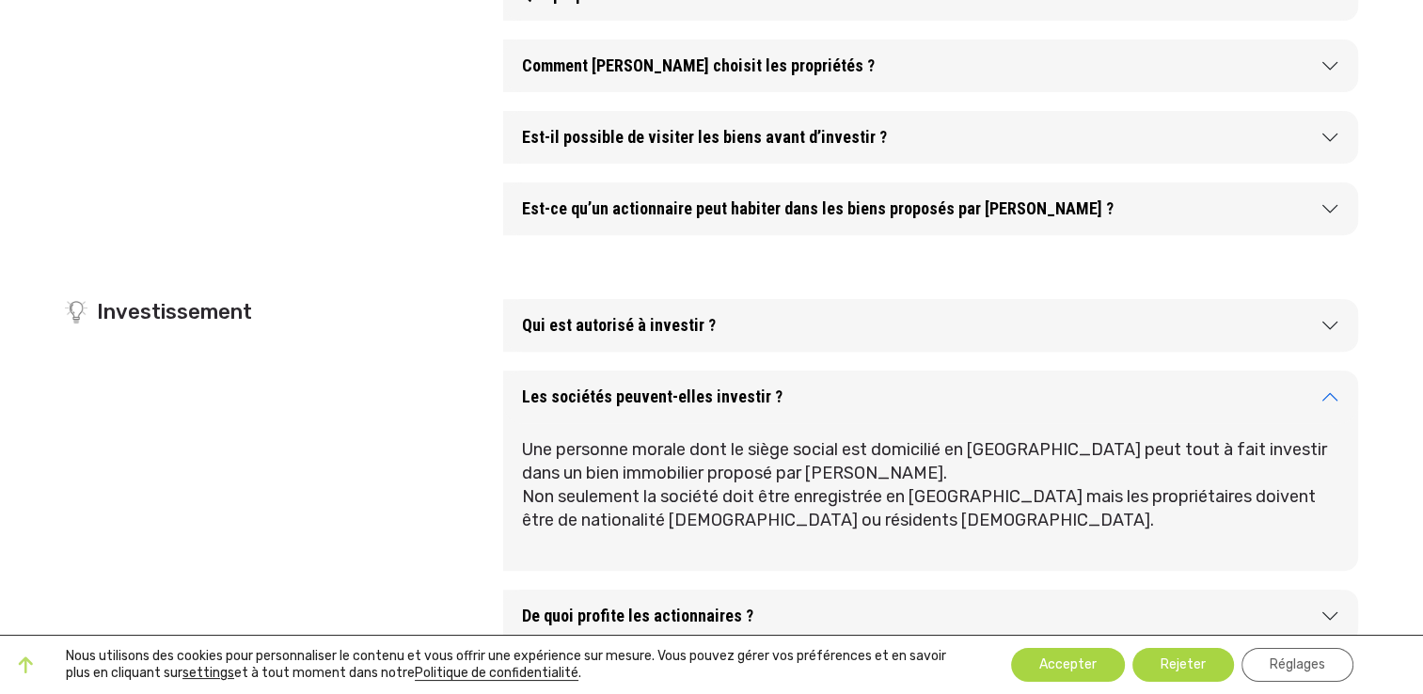
scroll to position [752, 0]
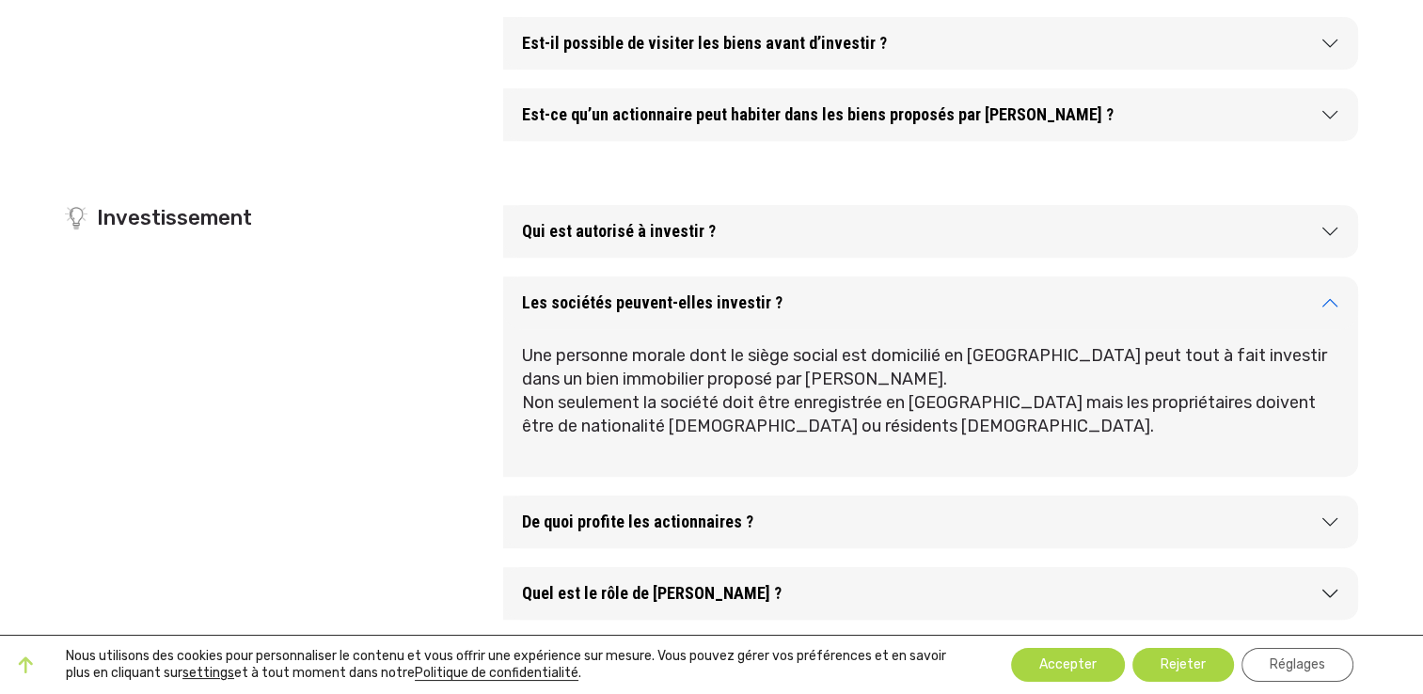
click at [654, 300] on button "Les sociétés peuvent-elles investir ?" at bounding box center [930, 302] width 855 height 53
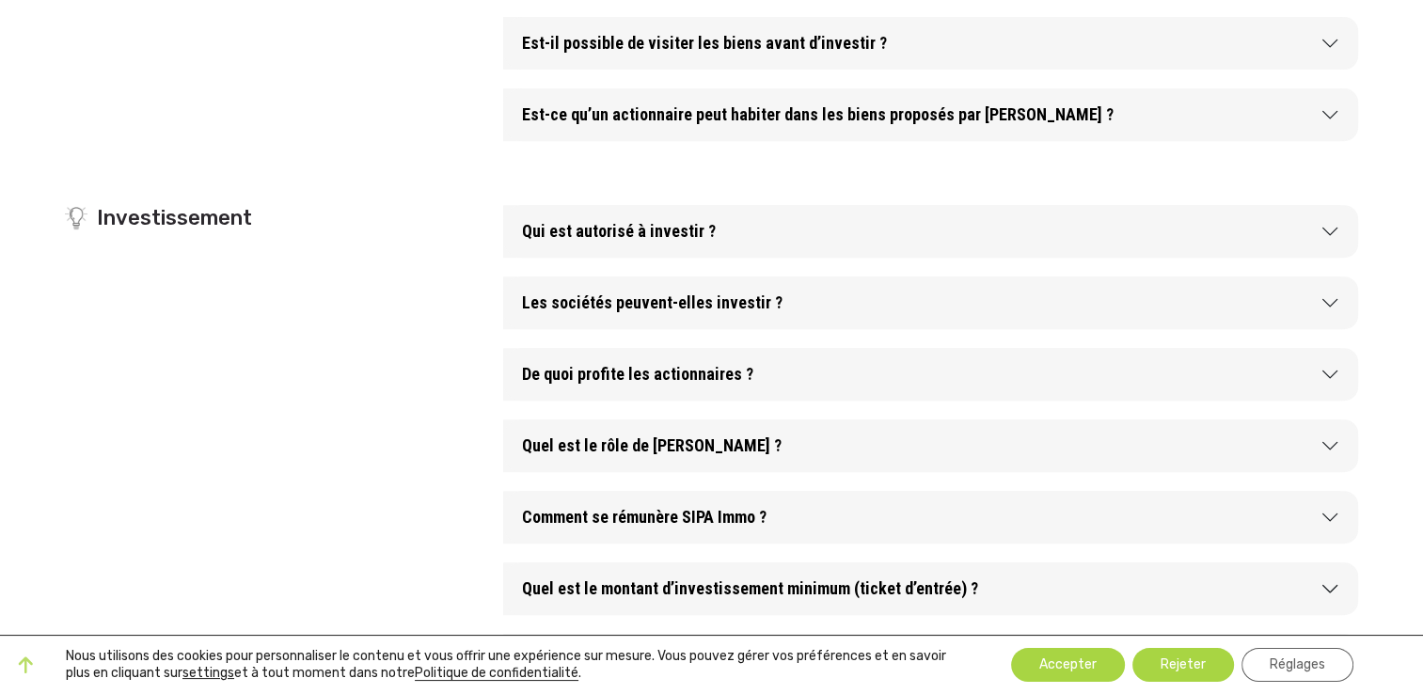
click at [796, 371] on button "De quoi profite les actionnaires ?" at bounding box center [930, 374] width 855 height 53
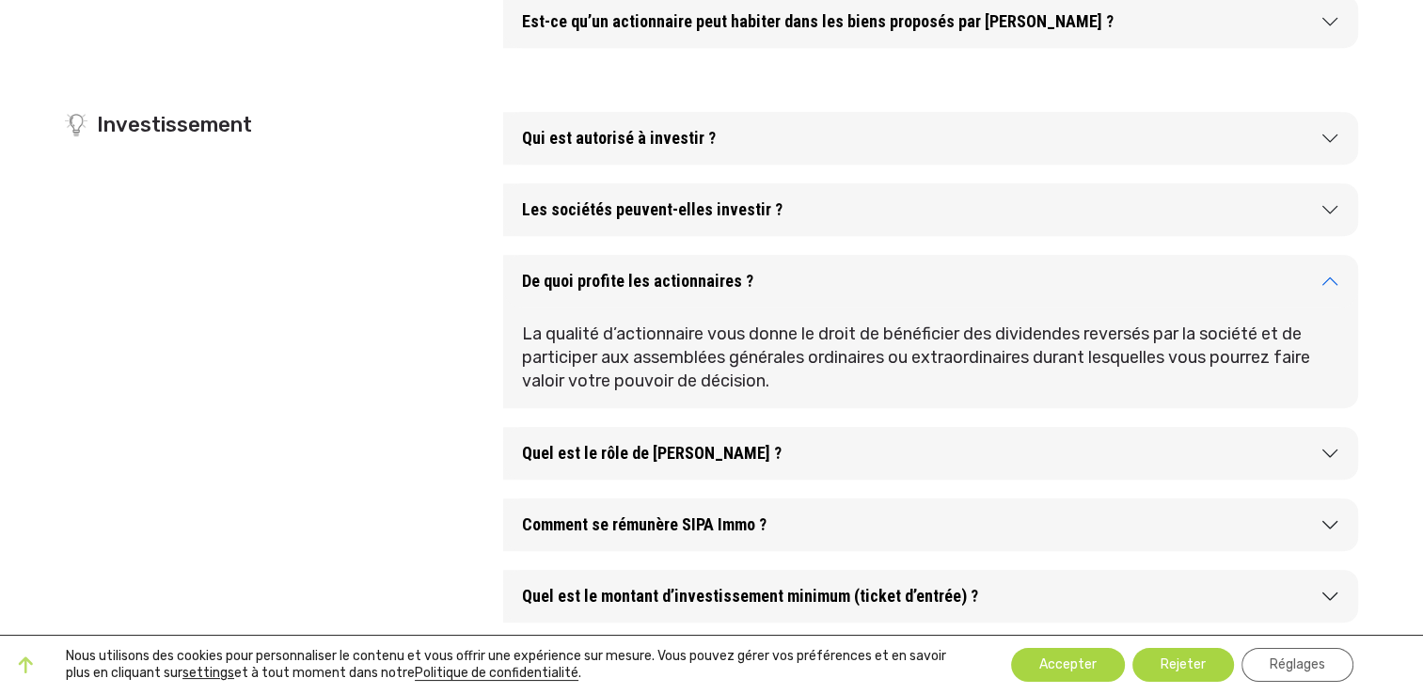
scroll to position [846, 0]
click at [672, 280] on button "De quoi profite les actionnaires ?" at bounding box center [930, 280] width 855 height 53
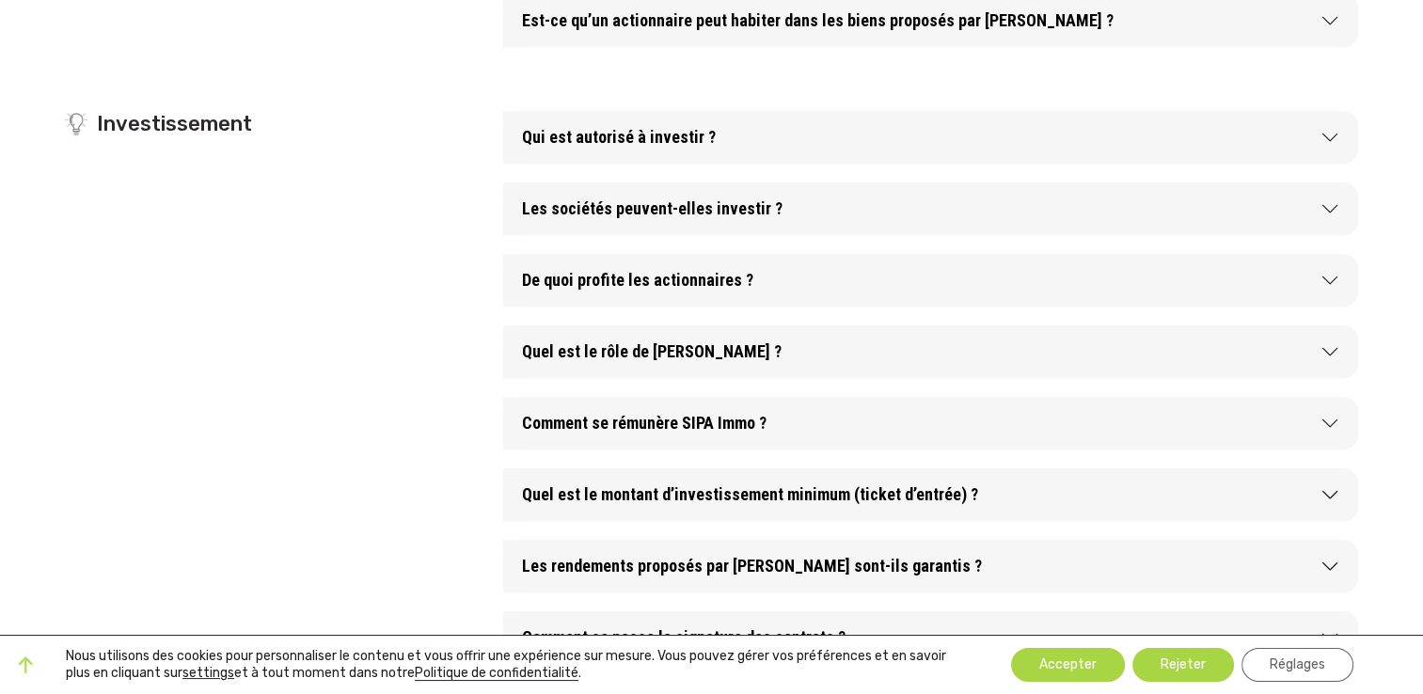
click at [685, 354] on button "Quel est le rôle de [PERSON_NAME] ?" at bounding box center [930, 351] width 855 height 53
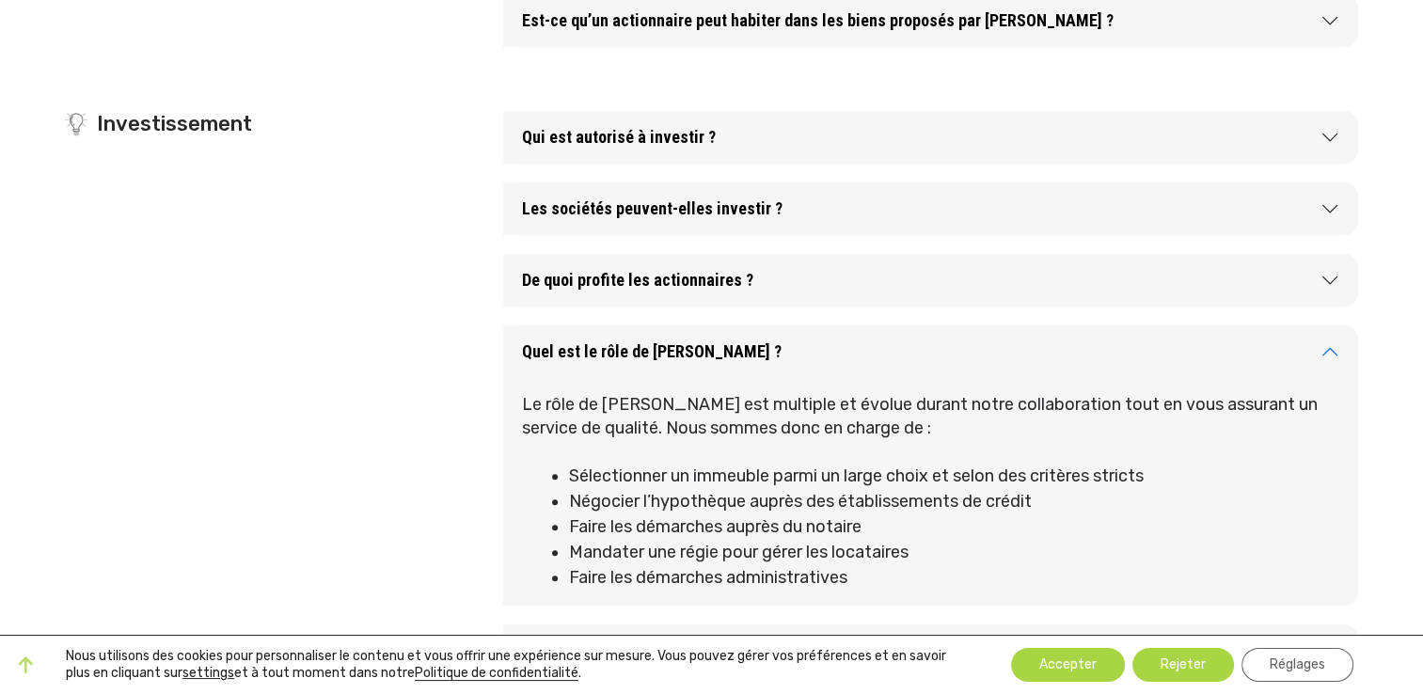
click at [692, 344] on button "Quel est le rôle de [PERSON_NAME] ?" at bounding box center [930, 351] width 855 height 53
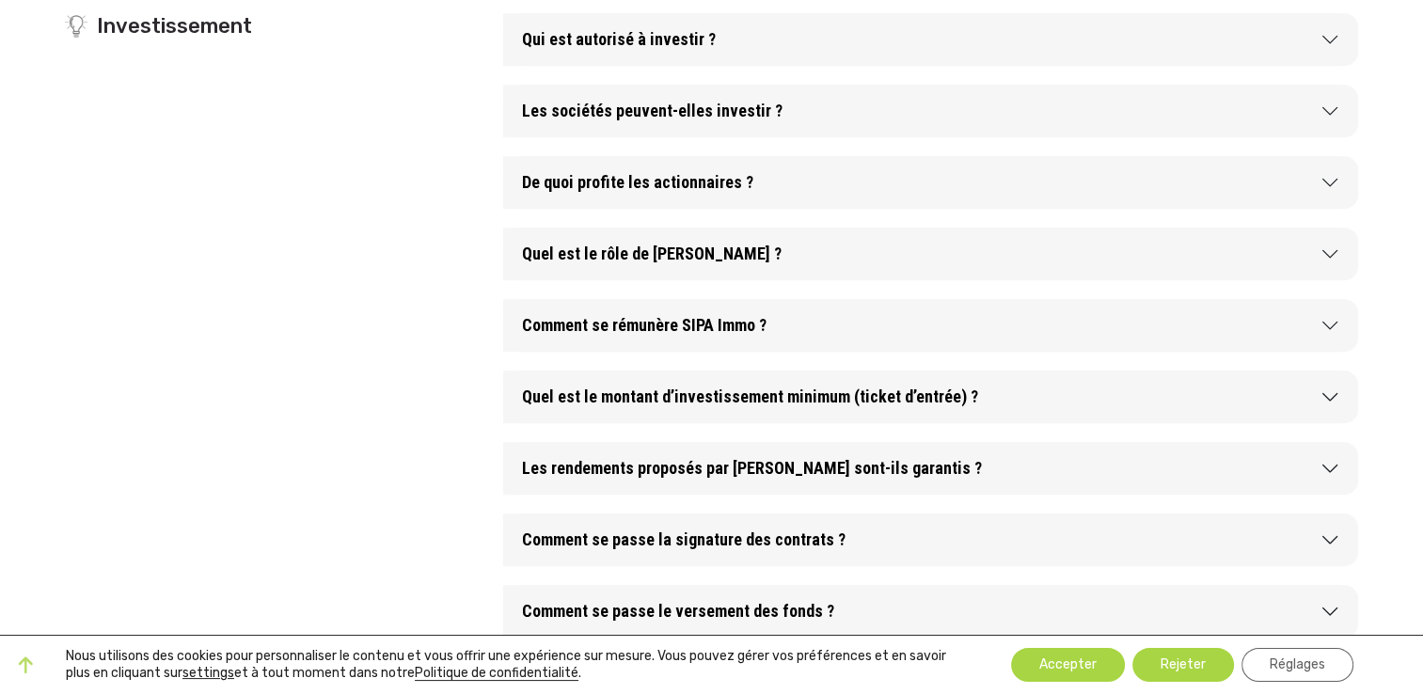
scroll to position [940, 0]
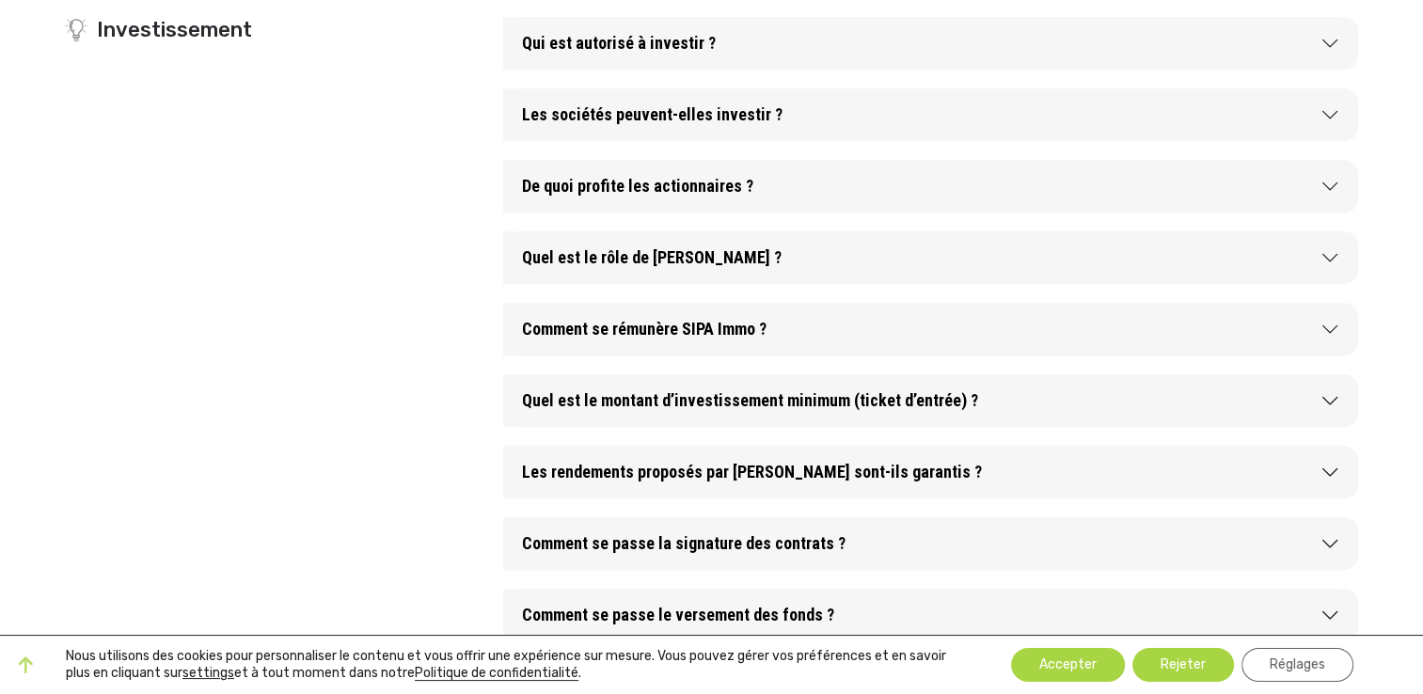
click at [790, 317] on button "Comment se rémunère SIPA Immo ?" at bounding box center [930, 329] width 855 height 53
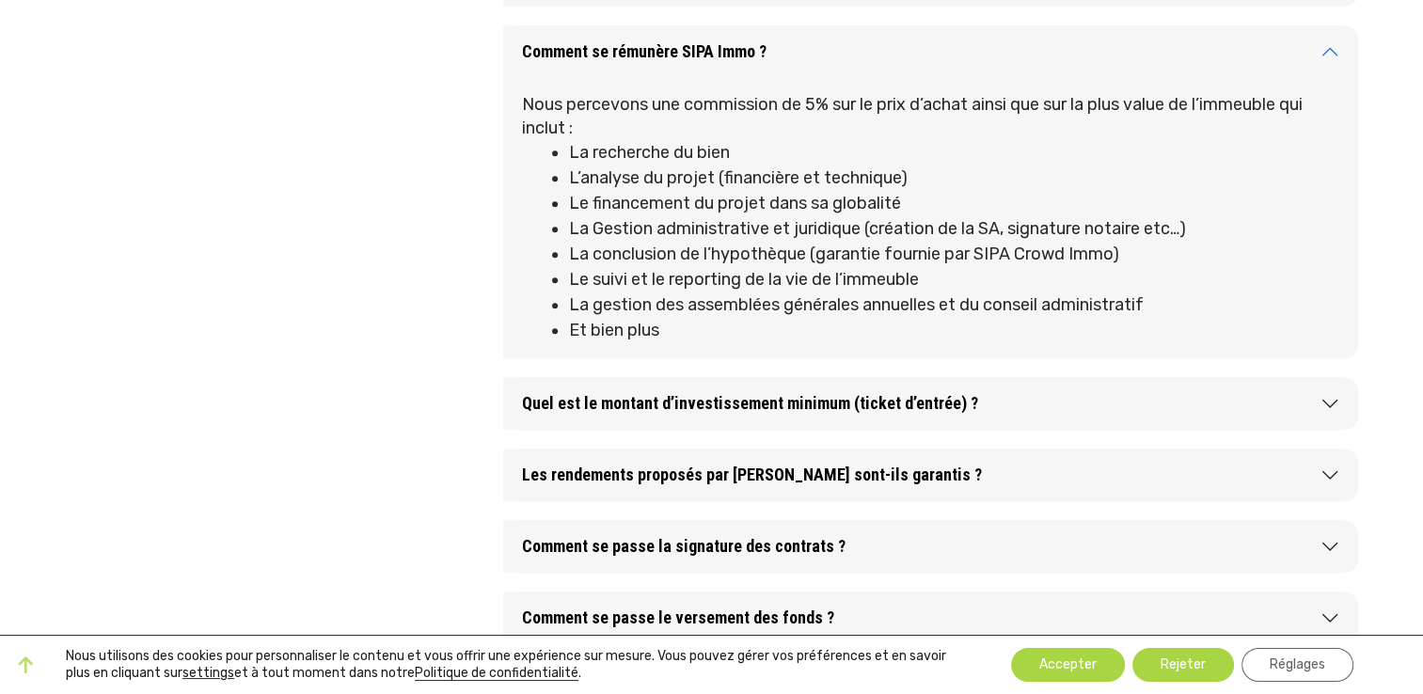
scroll to position [1223, 0]
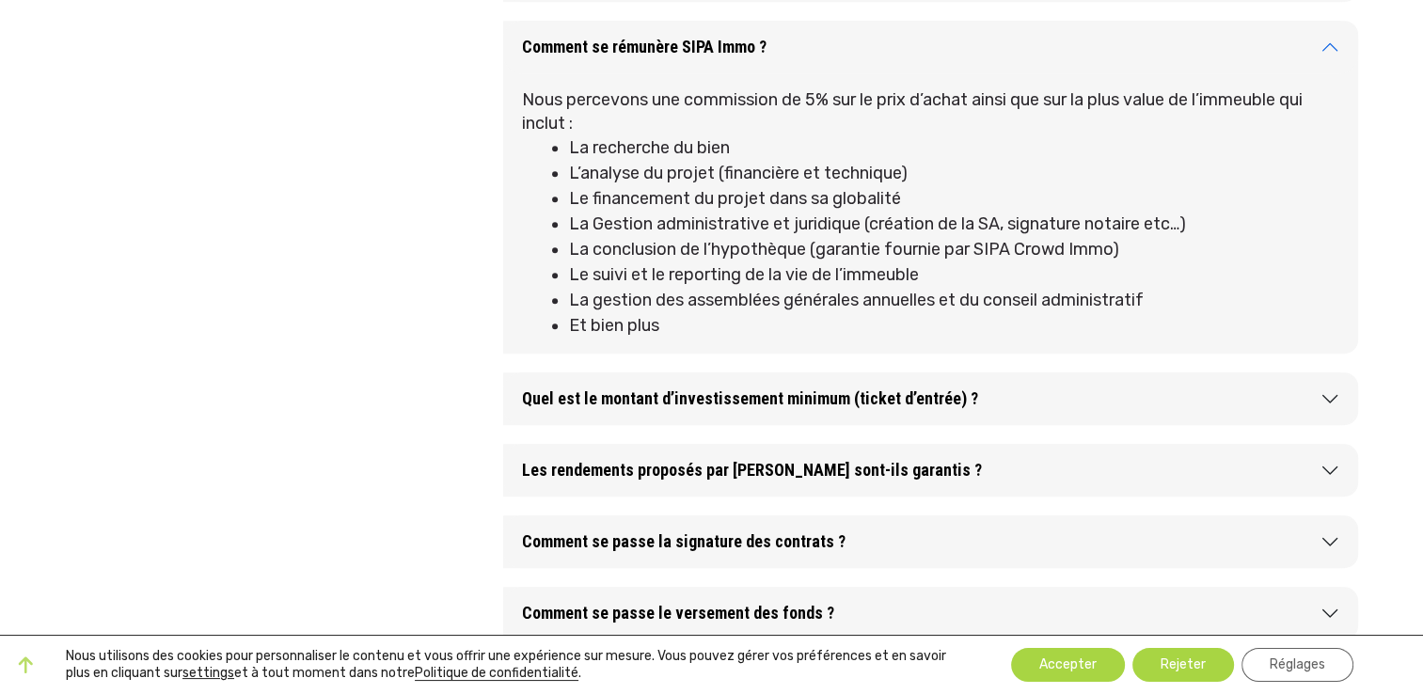
click at [744, 57] on button "Comment se rémunère SIPA Immo ?" at bounding box center [930, 47] width 855 height 53
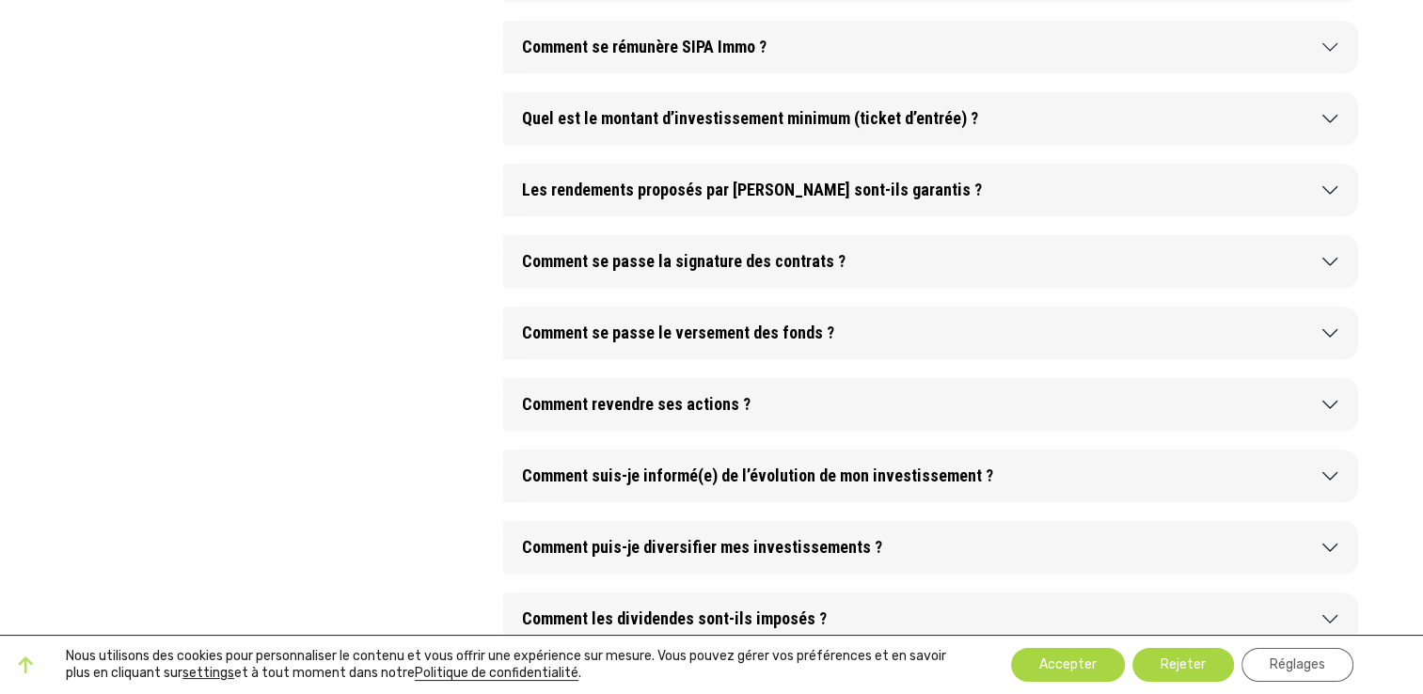
click at [790, 120] on button "Quel est le montant d’investissement minimum (ticket d’entrée) ?" at bounding box center [930, 118] width 855 height 53
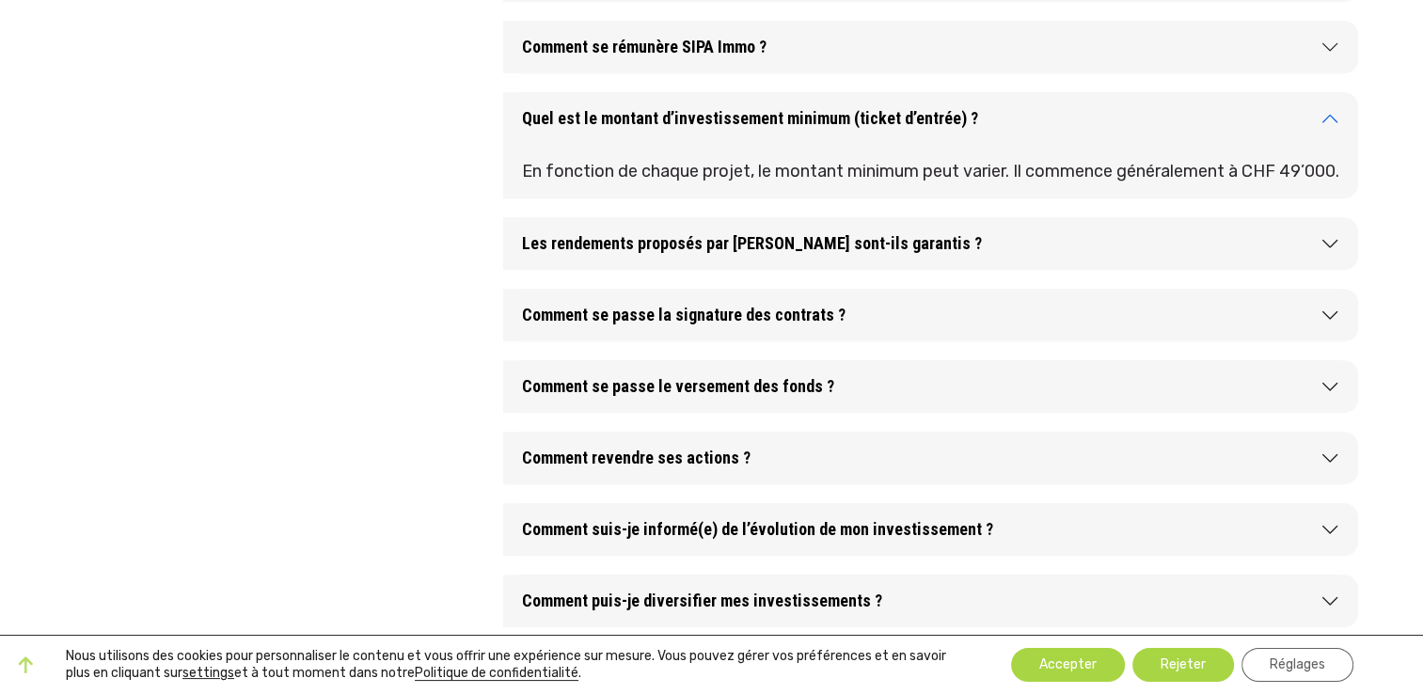
click at [814, 116] on button "Quel est le montant d’investissement minimum (ticket d’entrée) ?" at bounding box center [930, 118] width 855 height 53
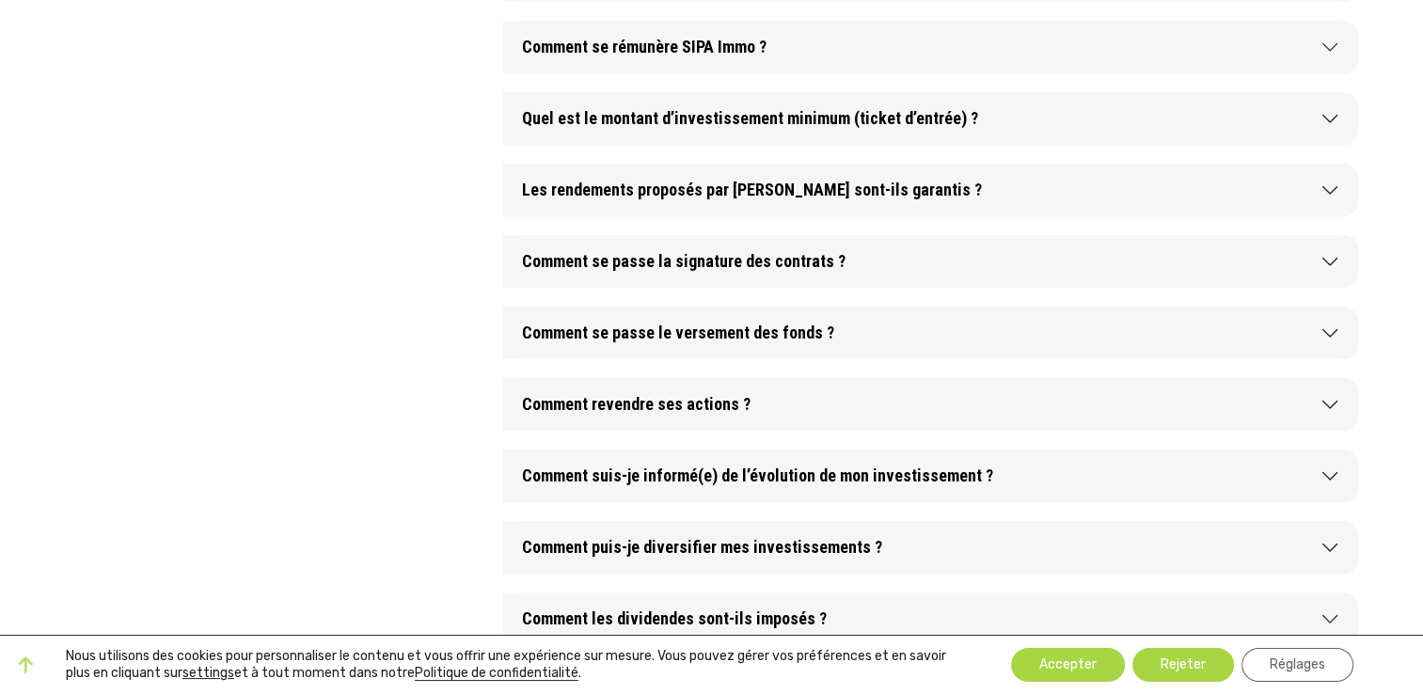
click at [809, 193] on button "Les rendements proposés par [PERSON_NAME] sont-ils garantis ?" at bounding box center [930, 190] width 855 height 53
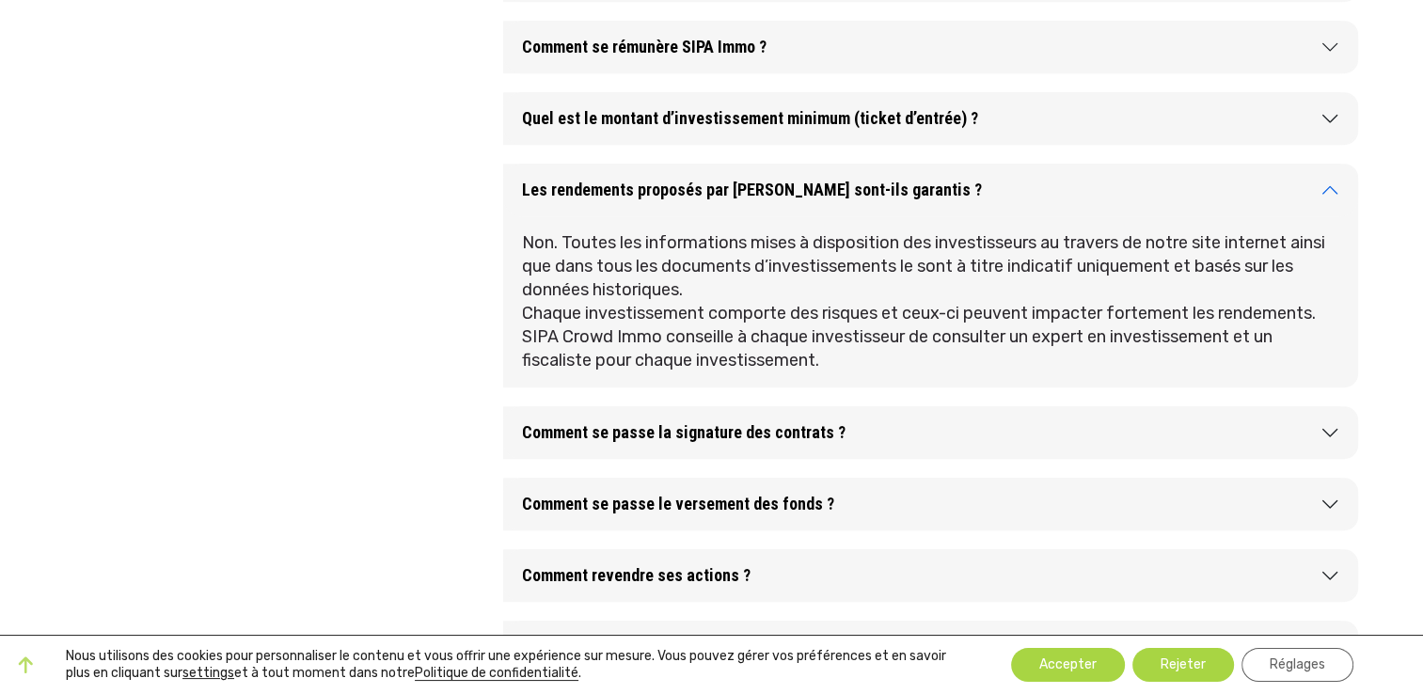
click at [809, 193] on button "Les rendements proposés par [PERSON_NAME] sont-ils garantis ?" at bounding box center [930, 190] width 855 height 53
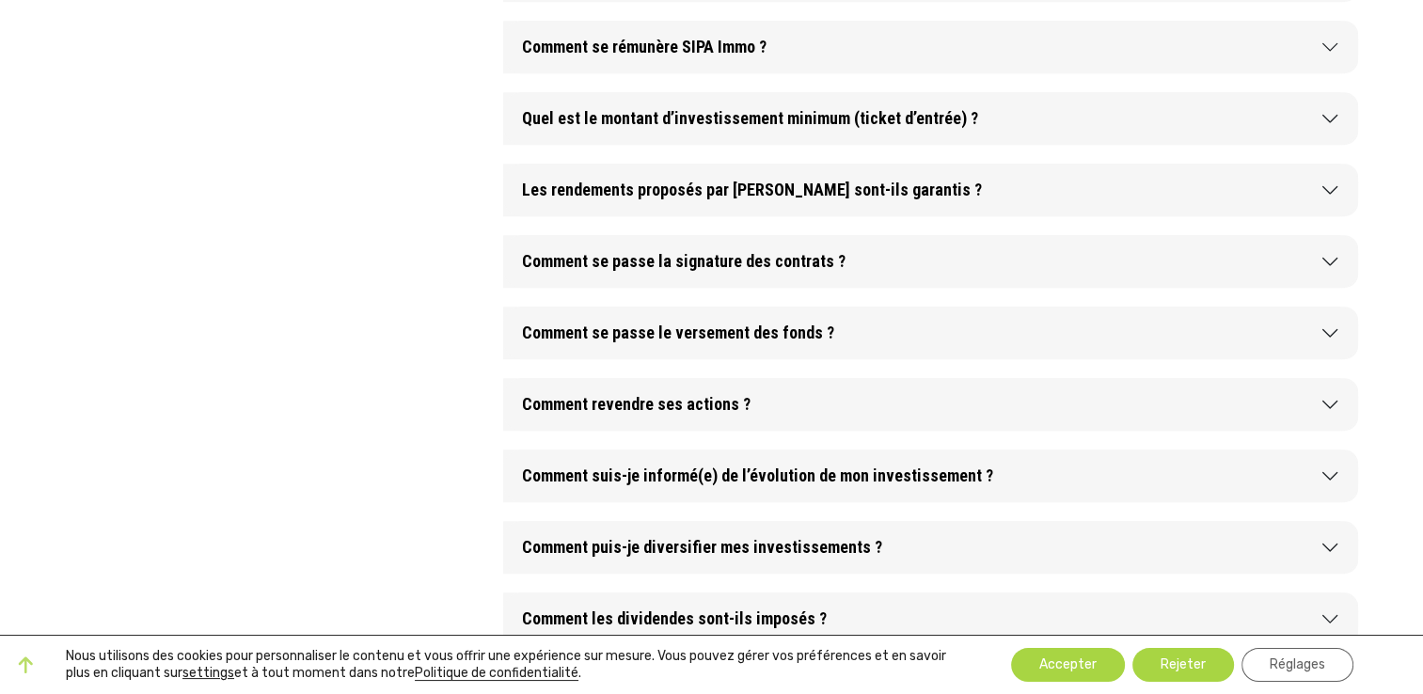
click at [874, 264] on button "Comment se passe la signature des contrats ?" at bounding box center [930, 261] width 855 height 53
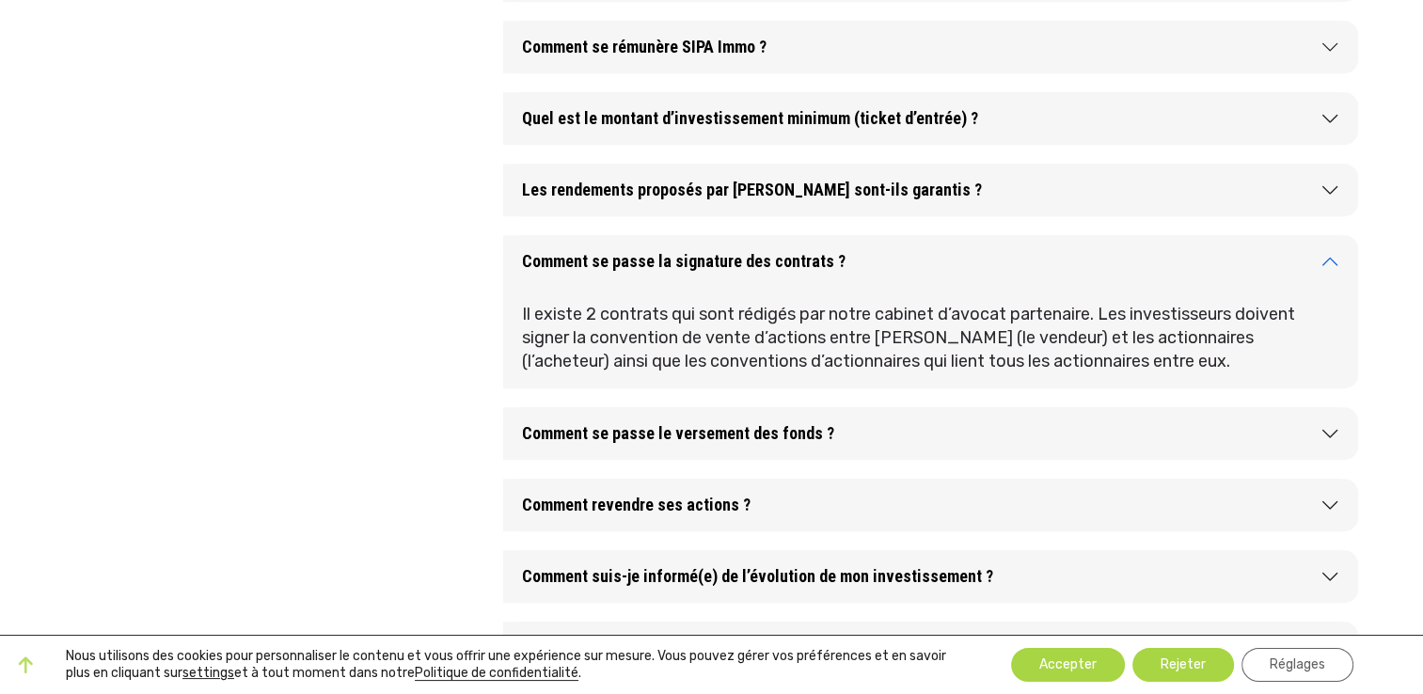
click at [888, 259] on button "Comment se passe la signature des contrats ?" at bounding box center [930, 261] width 855 height 53
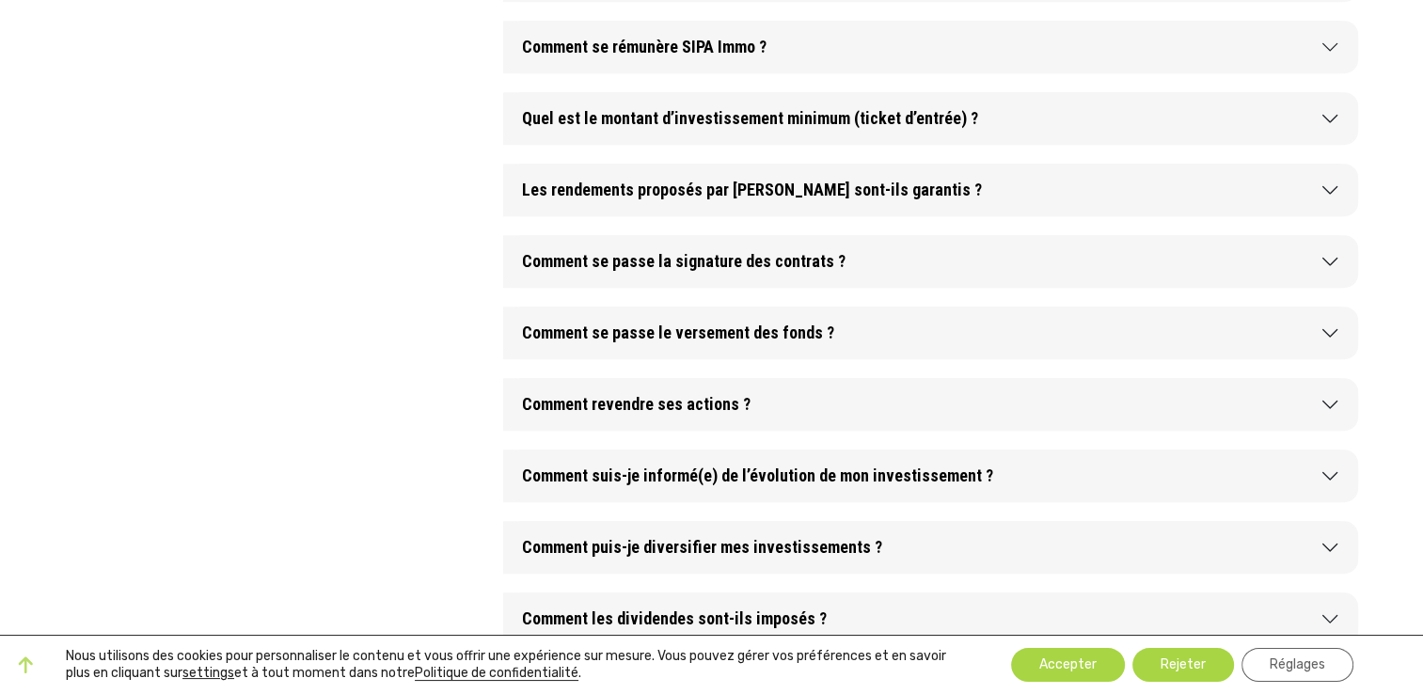
click at [854, 338] on button "Comment se passe le versement des fonds ?" at bounding box center [930, 333] width 855 height 53
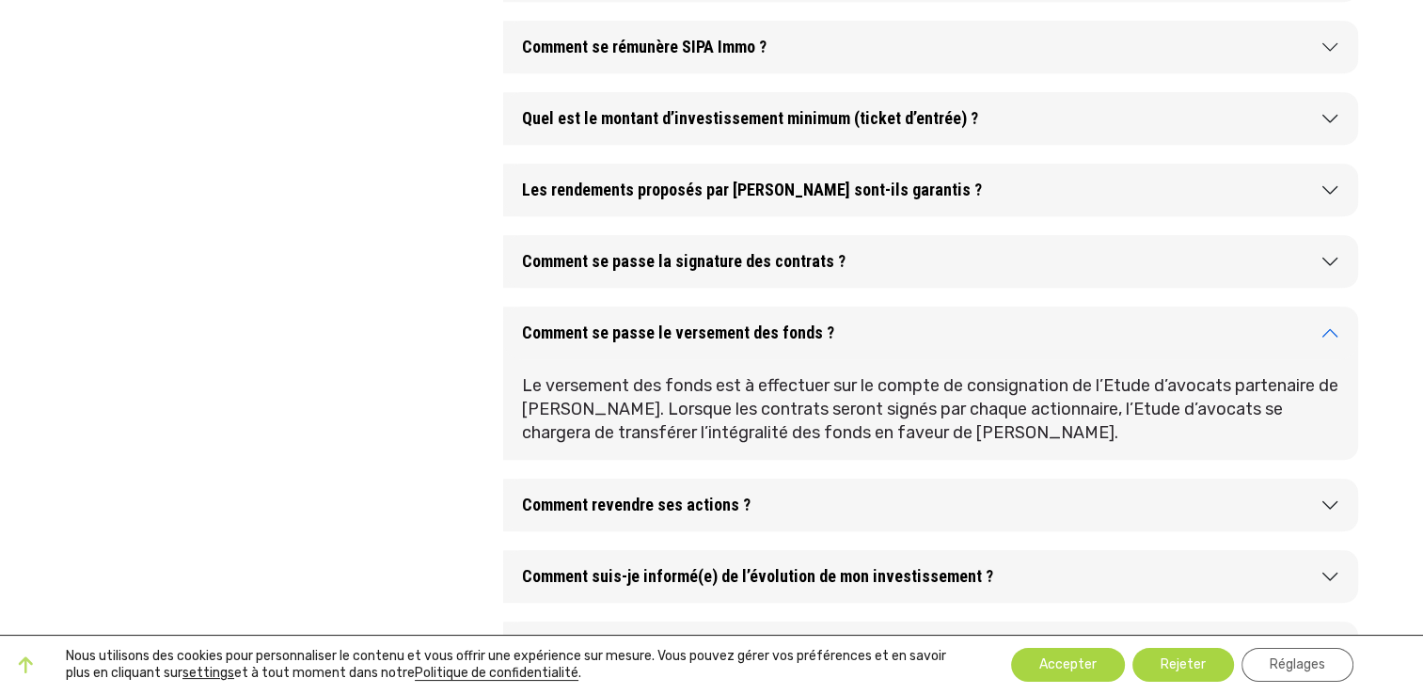
click at [888, 331] on button "Comment se passe le versement des fonds ?" at bounding box center [930, 333] width 855 height 53
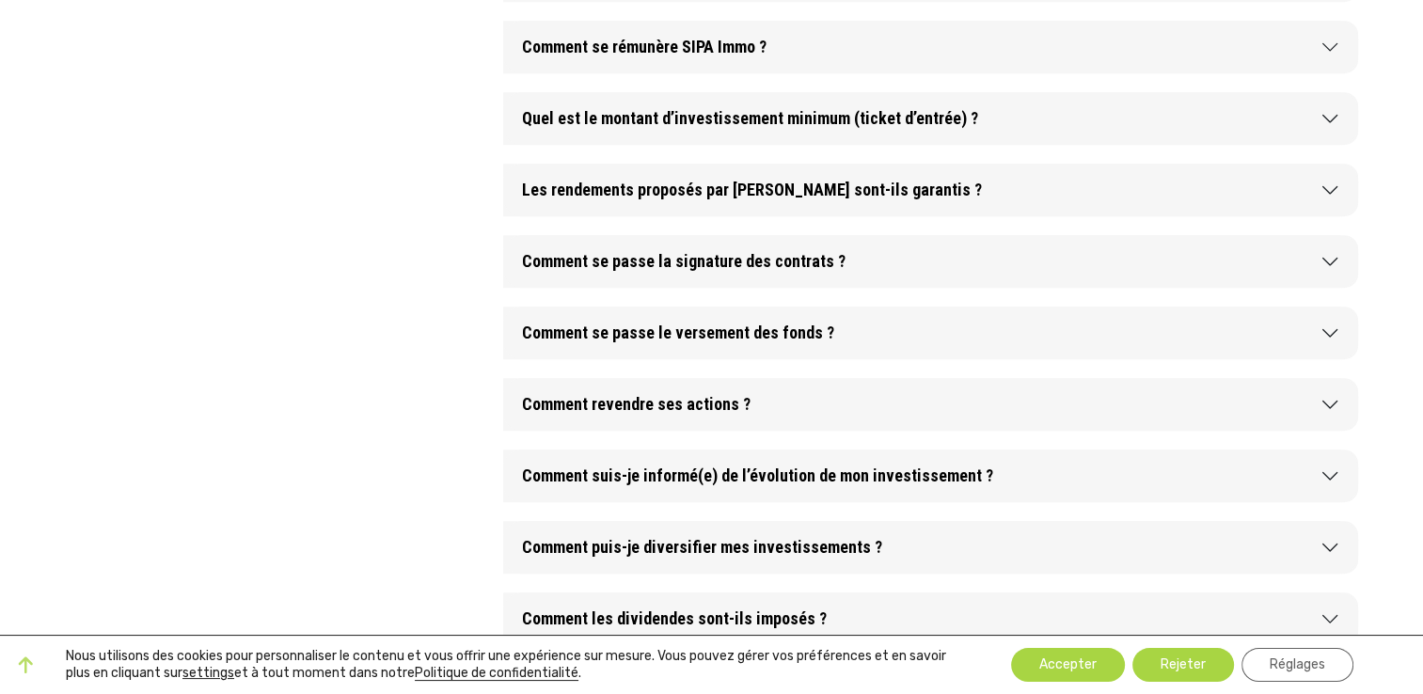
click at [902, 340] on button "Comment se passe le versement des fonds ?" at bounding box center [930, 333] width 855 height 53
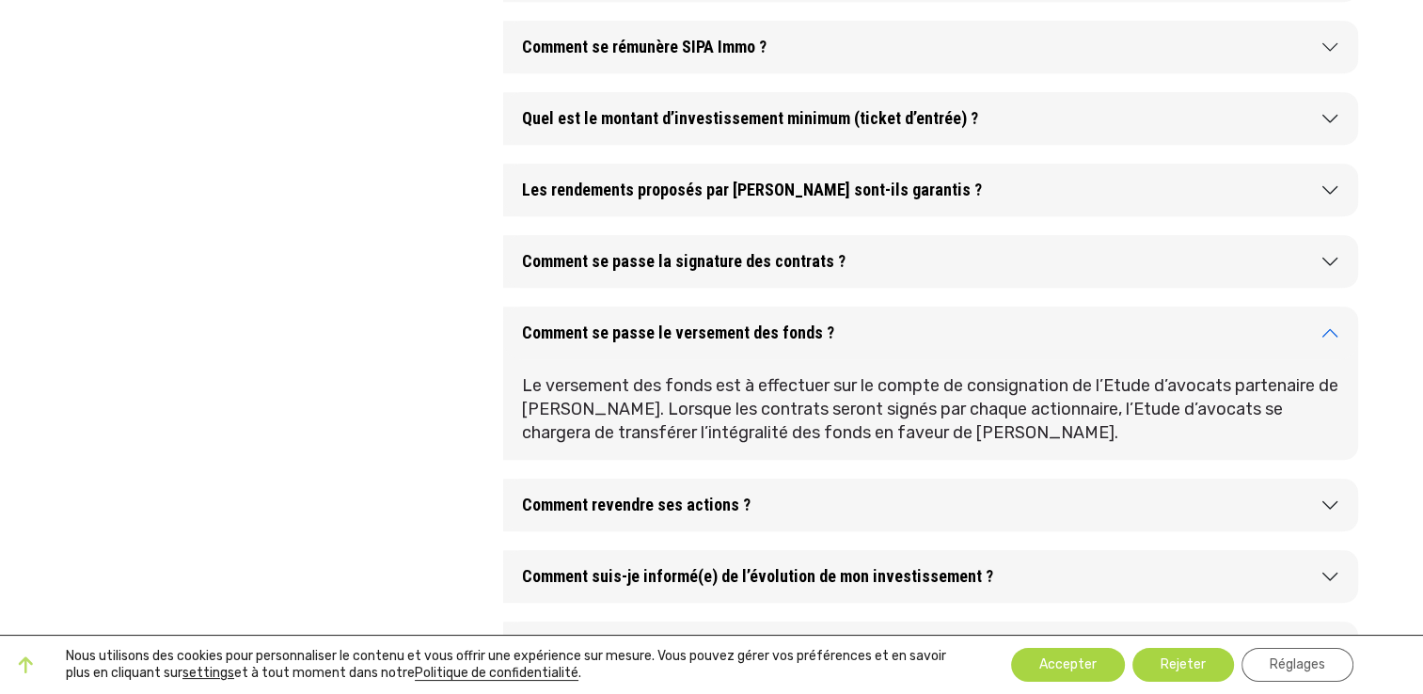
click at [902, 340] on button "Comment se passe le versement des fonds ?" at bounding box center [930, 333] width 855 height 53
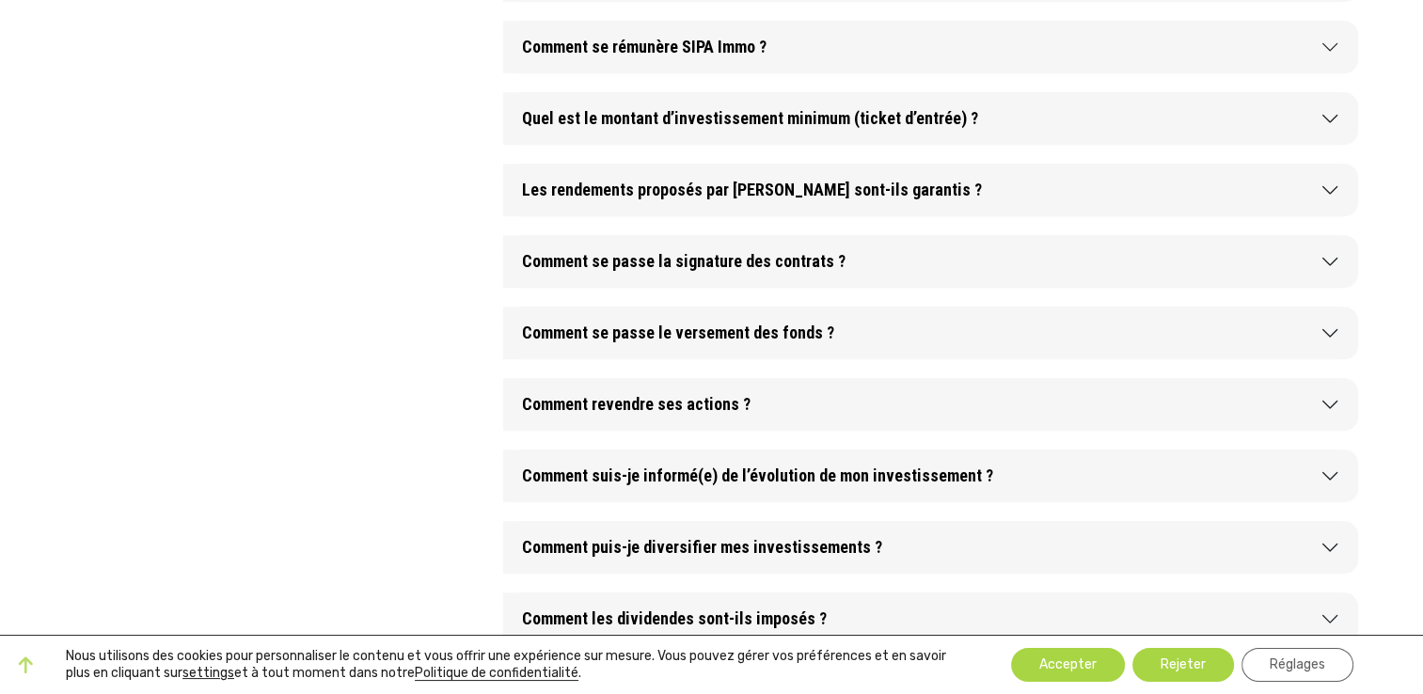
click at [834, 410] on button "Comment revendre ses actions ?" at bounding box center [930, 404] width 855 height 53
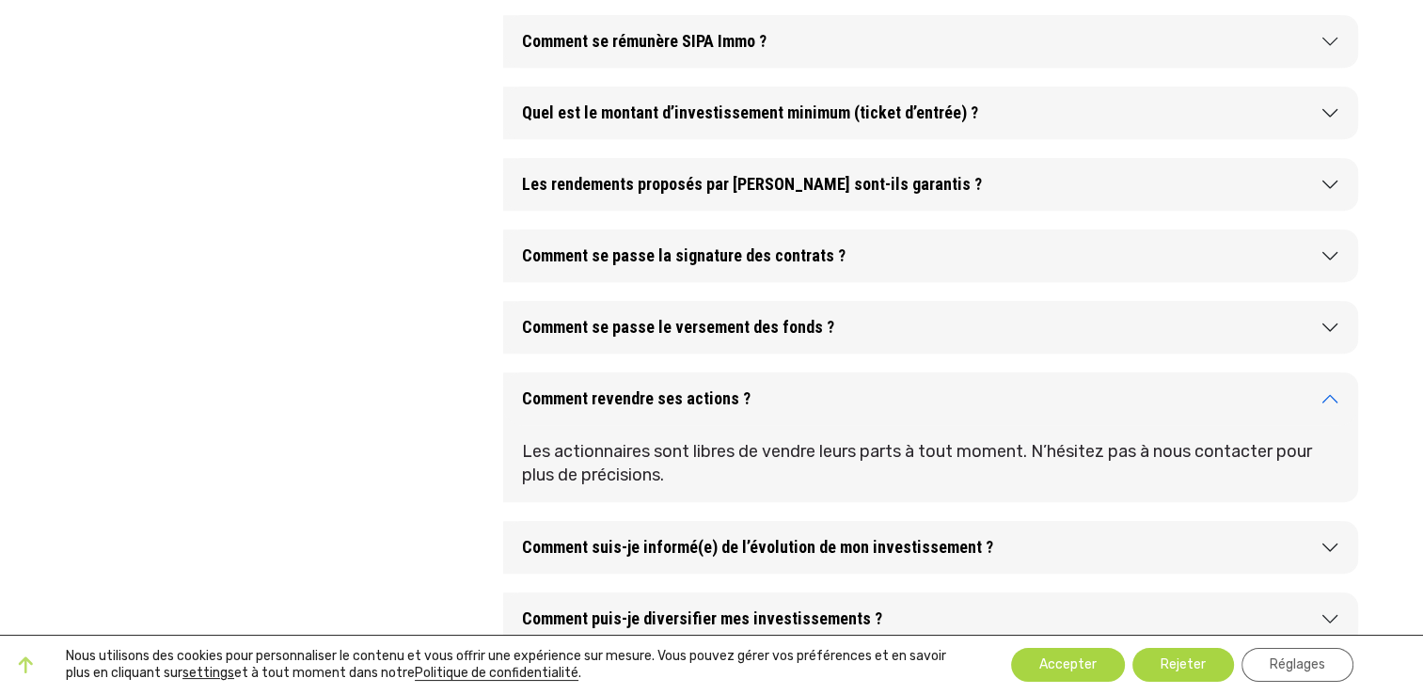
scroll to position [1317, 0]
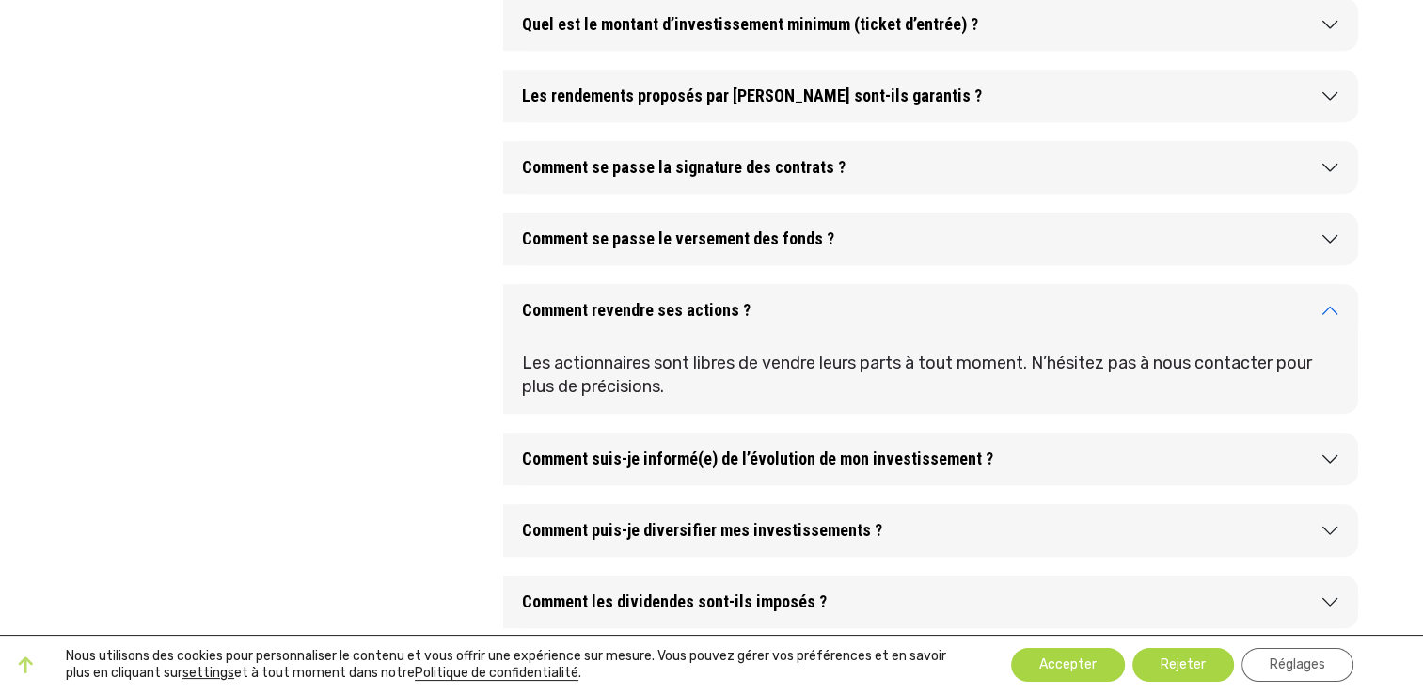
click at [784, 318] on button "Comment revendre ses actions ?" at bounding box center [930, 310] width 855 height 53
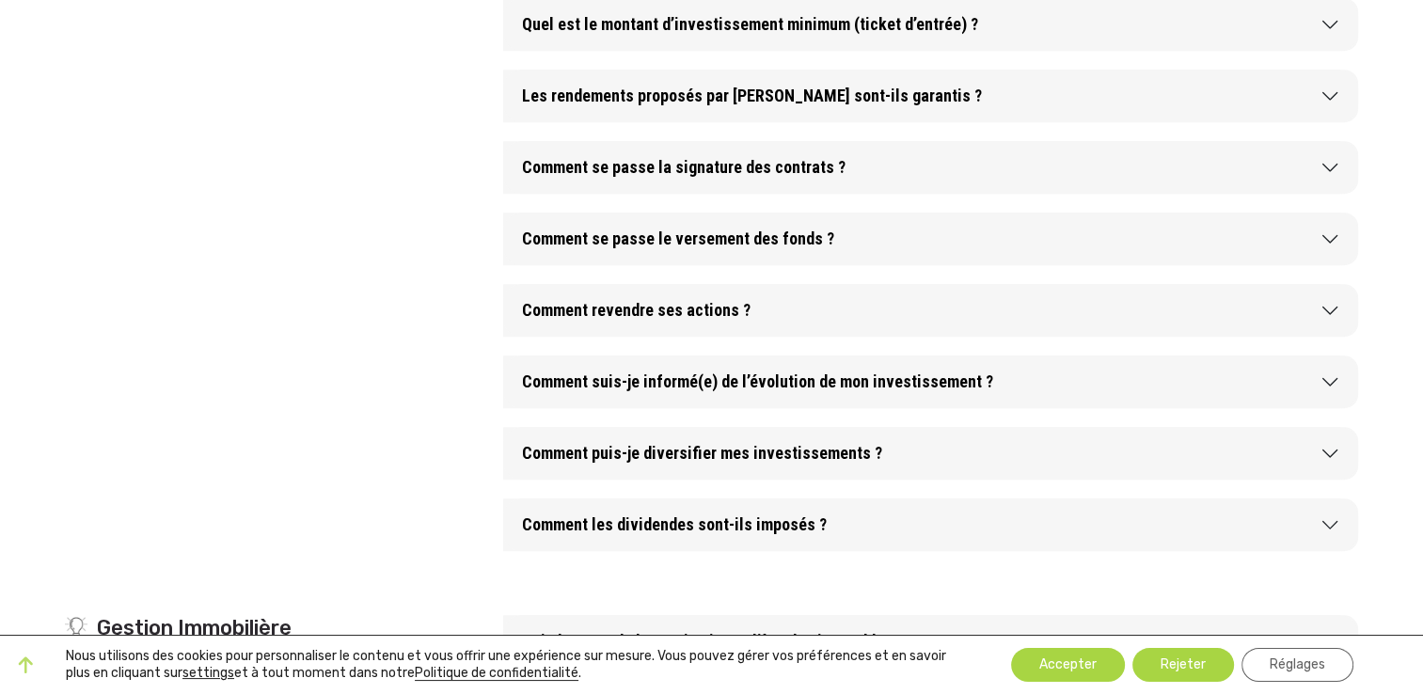
click at [934, 394] on button "Comment suis-je informé(e) de l’évolution de mon investissement ?" at bounding box center [930, 381] width 855 height 53
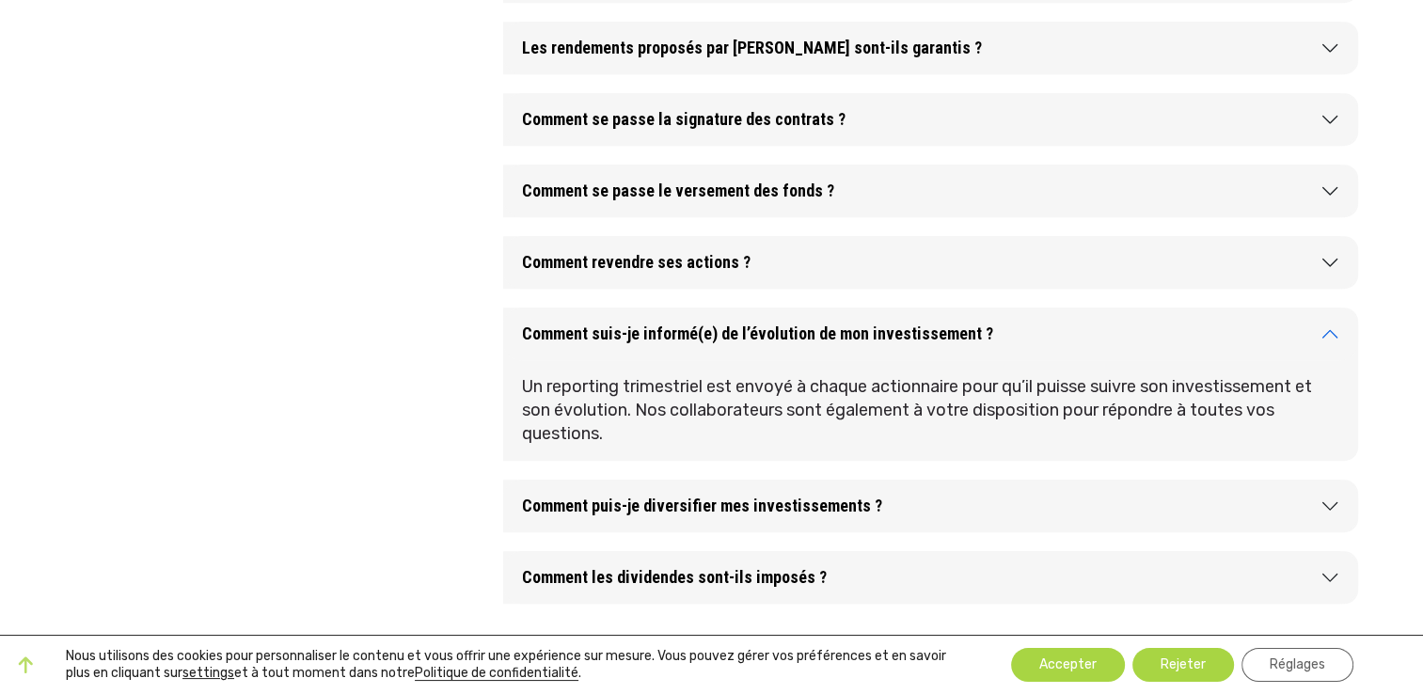
scroll to position [1411, 0]
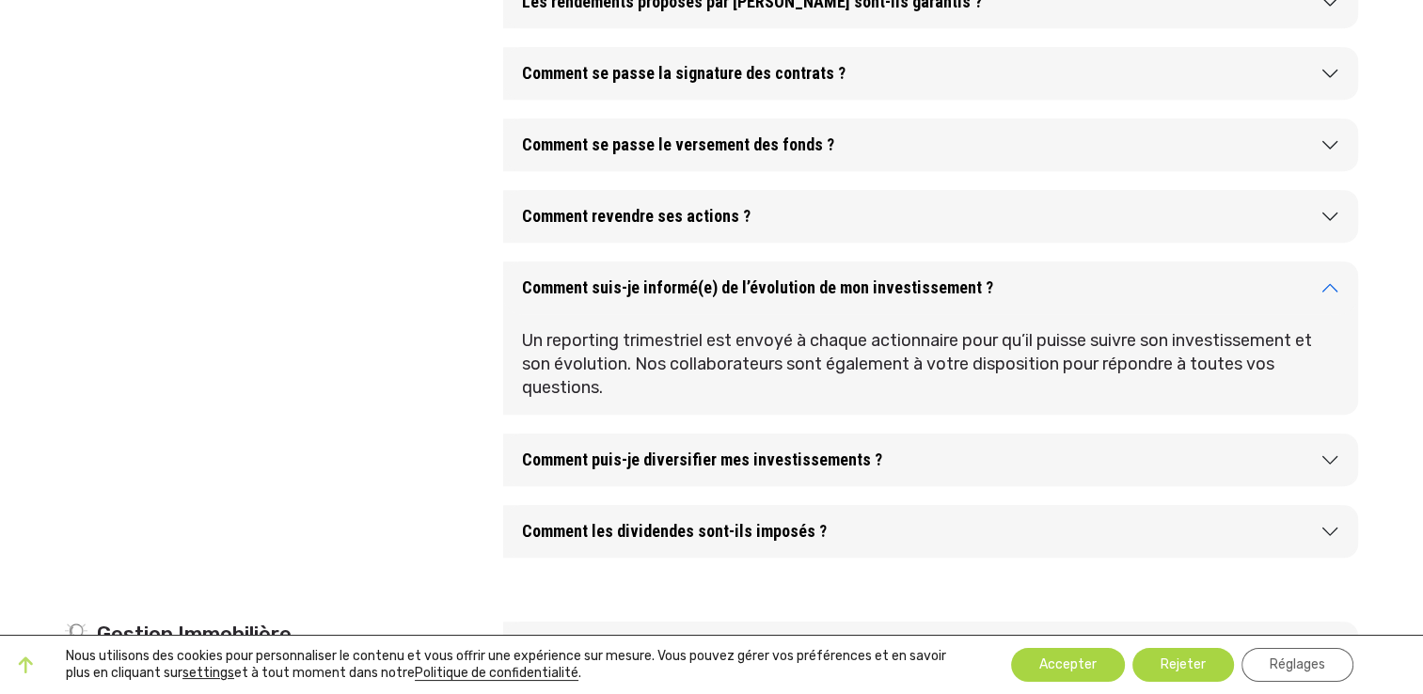
click at [880, 280] on button "Comment suis-je informé(e) de l’évolution de mon investissement ?" at bounding box center [930, 287] width 855 height 53
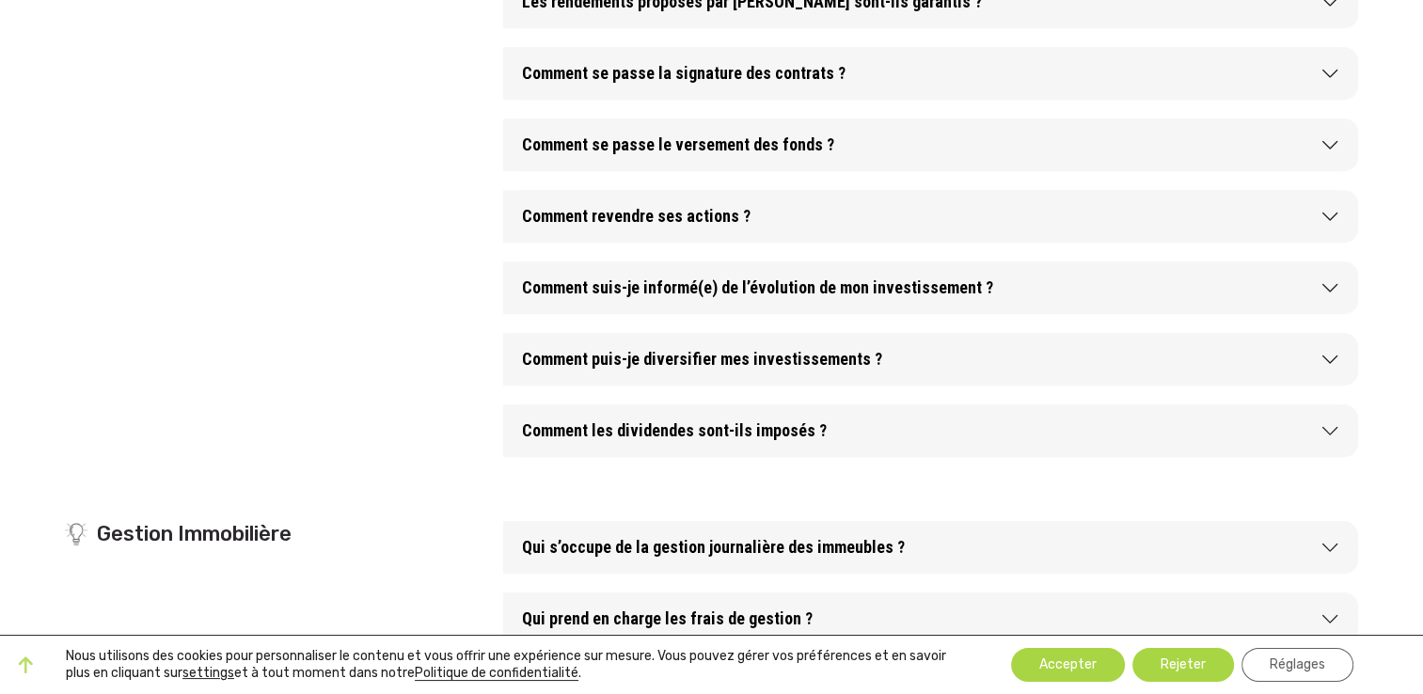
click at [849, 359] on button "Comment puis-je diversifier mes investissements ?" at bounding box center [930, 359] width 855 height 53
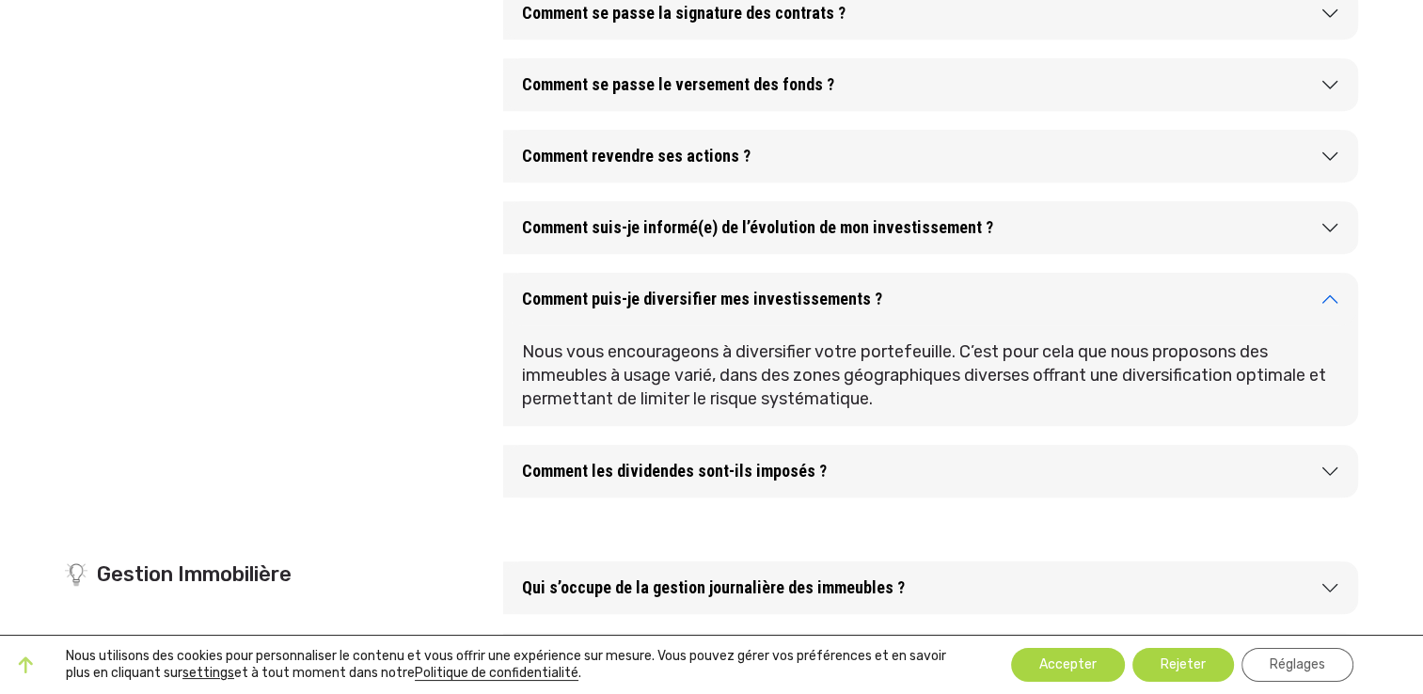
scroll to position [1505, 0]
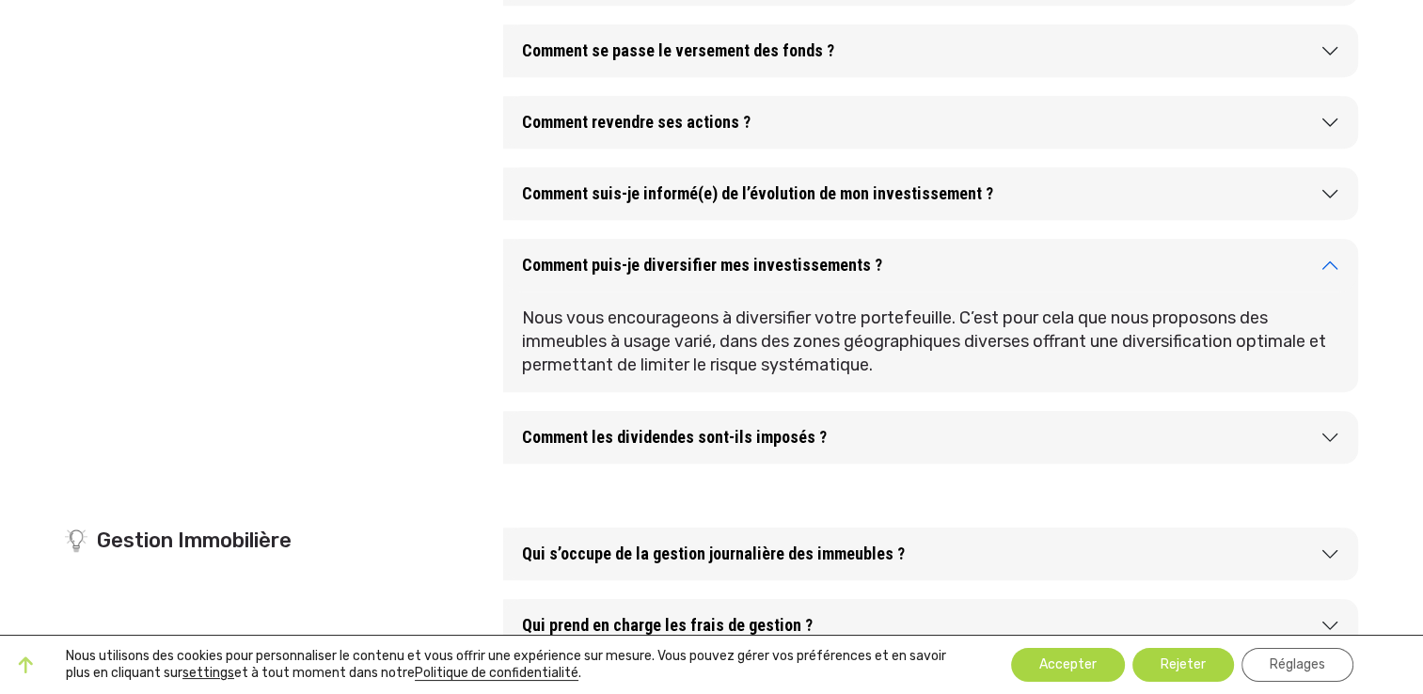
click at [849, 265] on button "Comment puis-je diversifier mes investissements ?" at bounding box center [930, 265] width 855 height 53
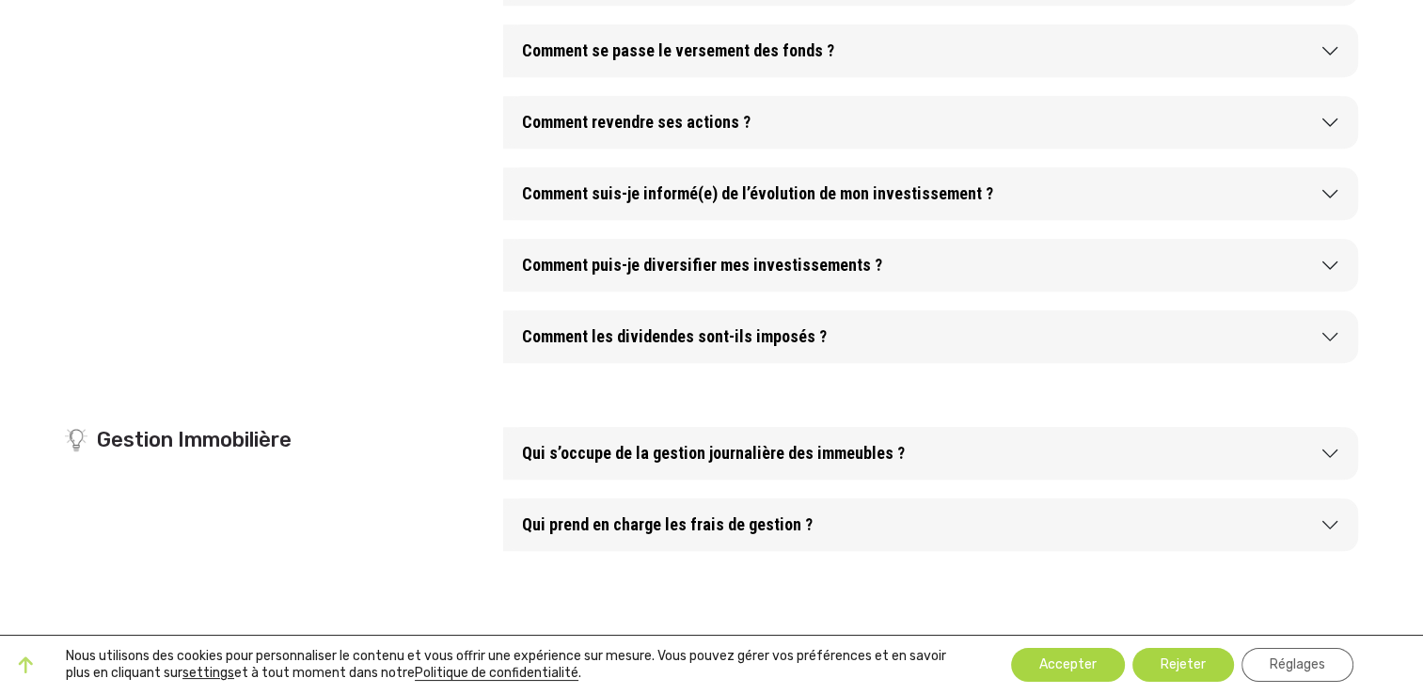
click at [845, 336] on button "Comment les dividendes sont-ils imposés ?" at bounding box center [930, 336] width 855 height 53
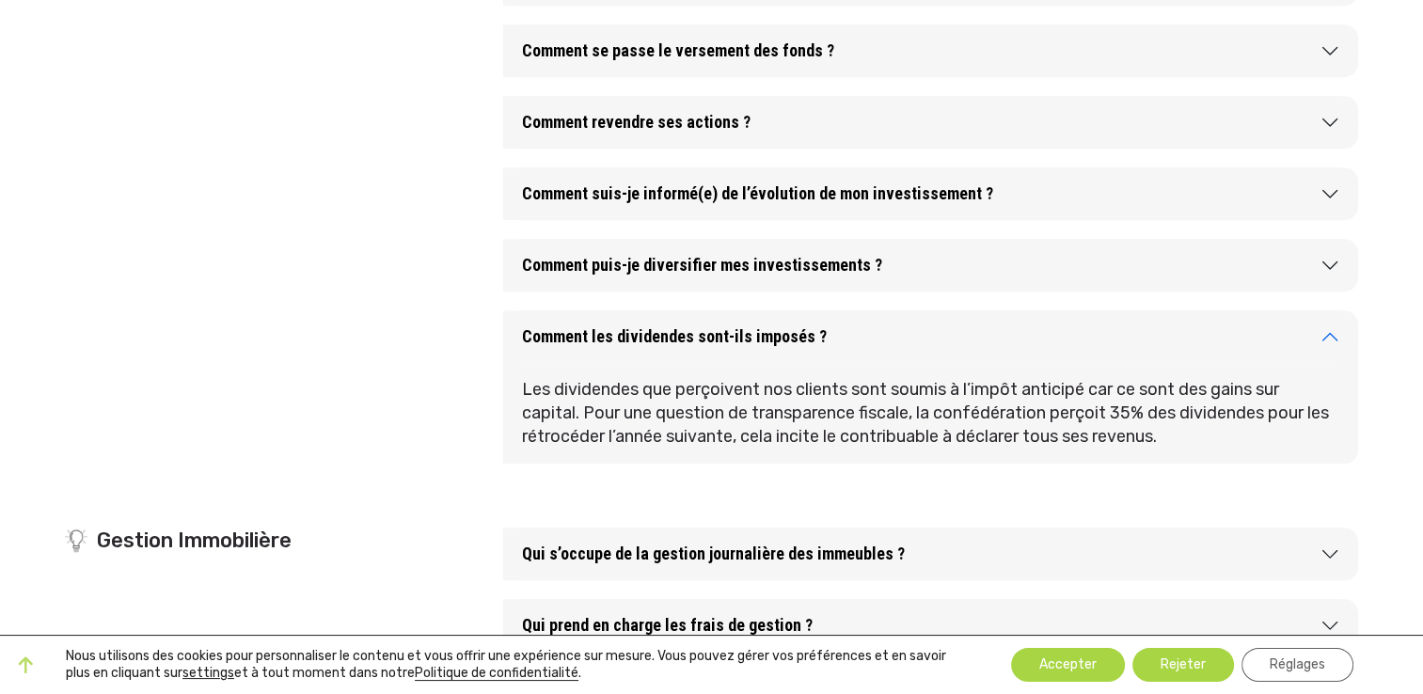
click at [903, 344] on button "Comment les dividendes sont-ils imposés ?" at bounding box center [930, 336] width 855 height 53
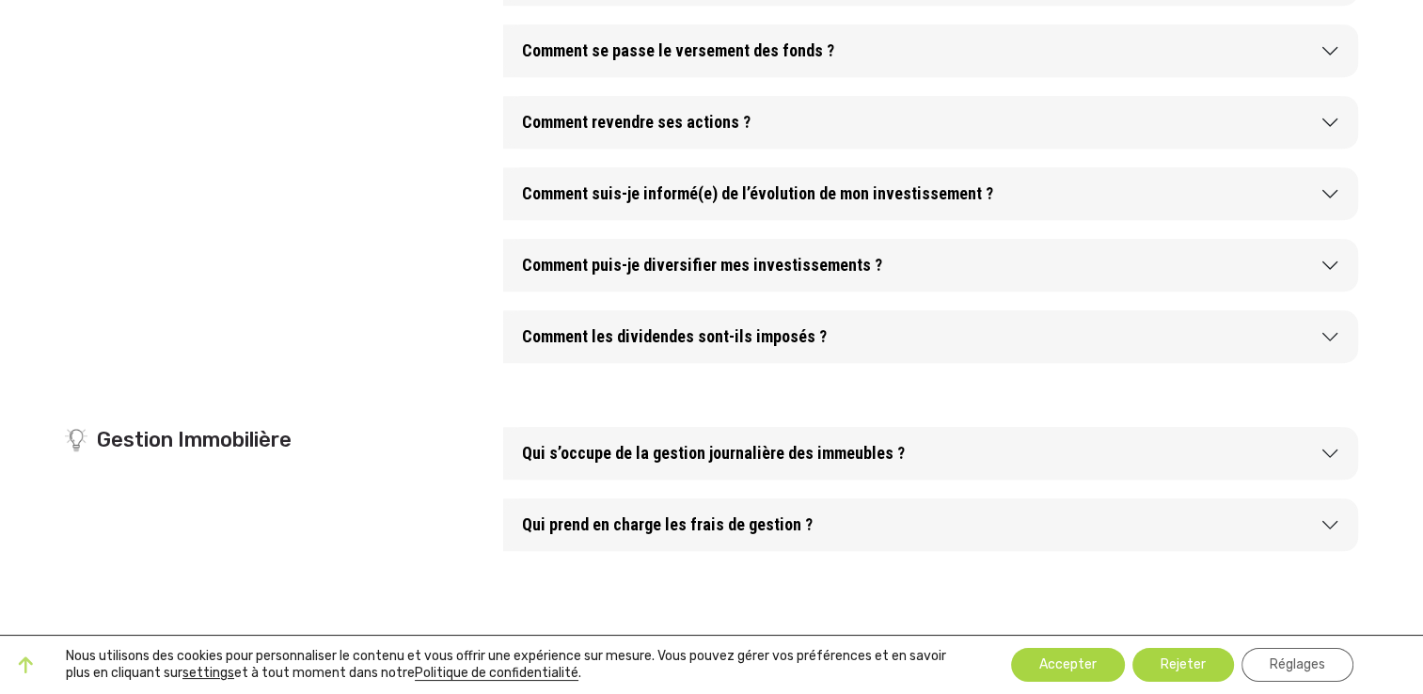
click at [861, 463] on button "Qui s’occupe de la gestion journalière des immeubles ?" at bounding box center [930, 453] width 855 height 53
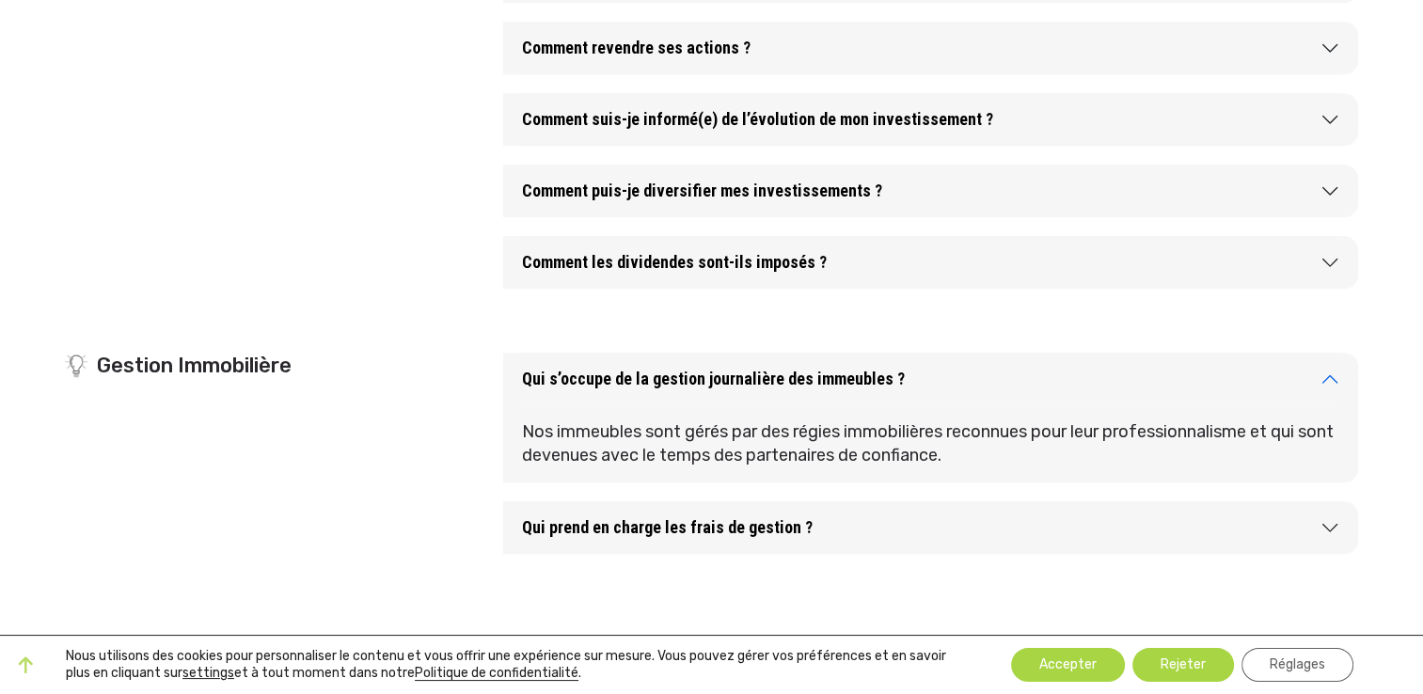
scroll to position [1693, 0]
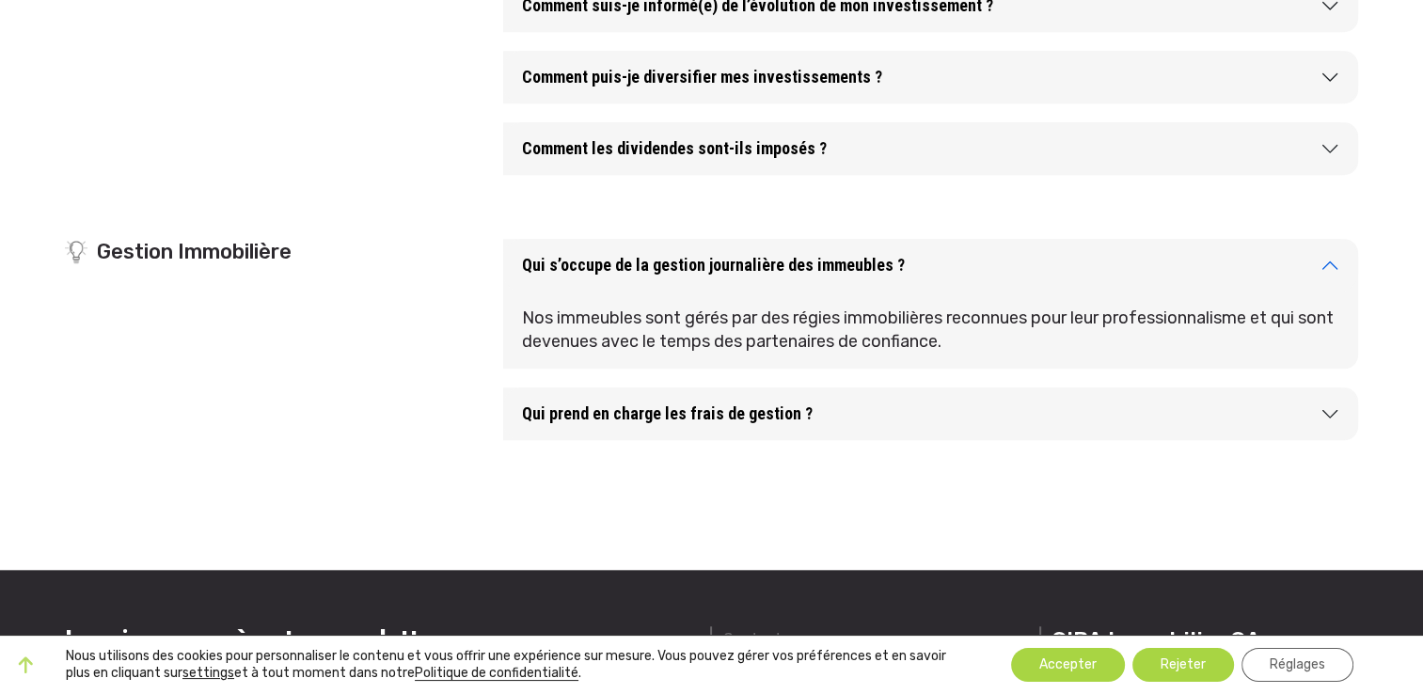
click at [982, 267] on button "Qui s’occupe de la gestion journalière des immeubles ?" at bounding box center [930, 265] width 855 height 53
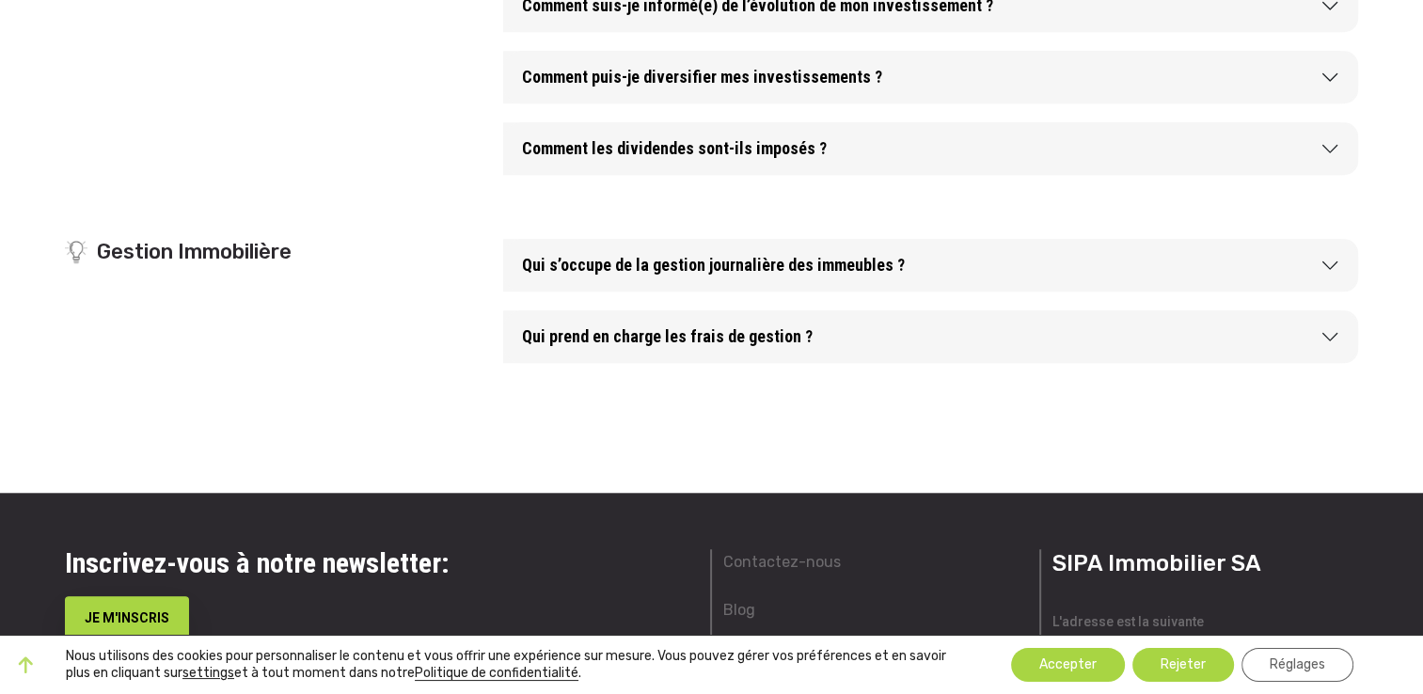
click at [832, 348] on button "Qui prend en charge les frais de gestion ?" at bounding box center [930, 336] width 855 height 53
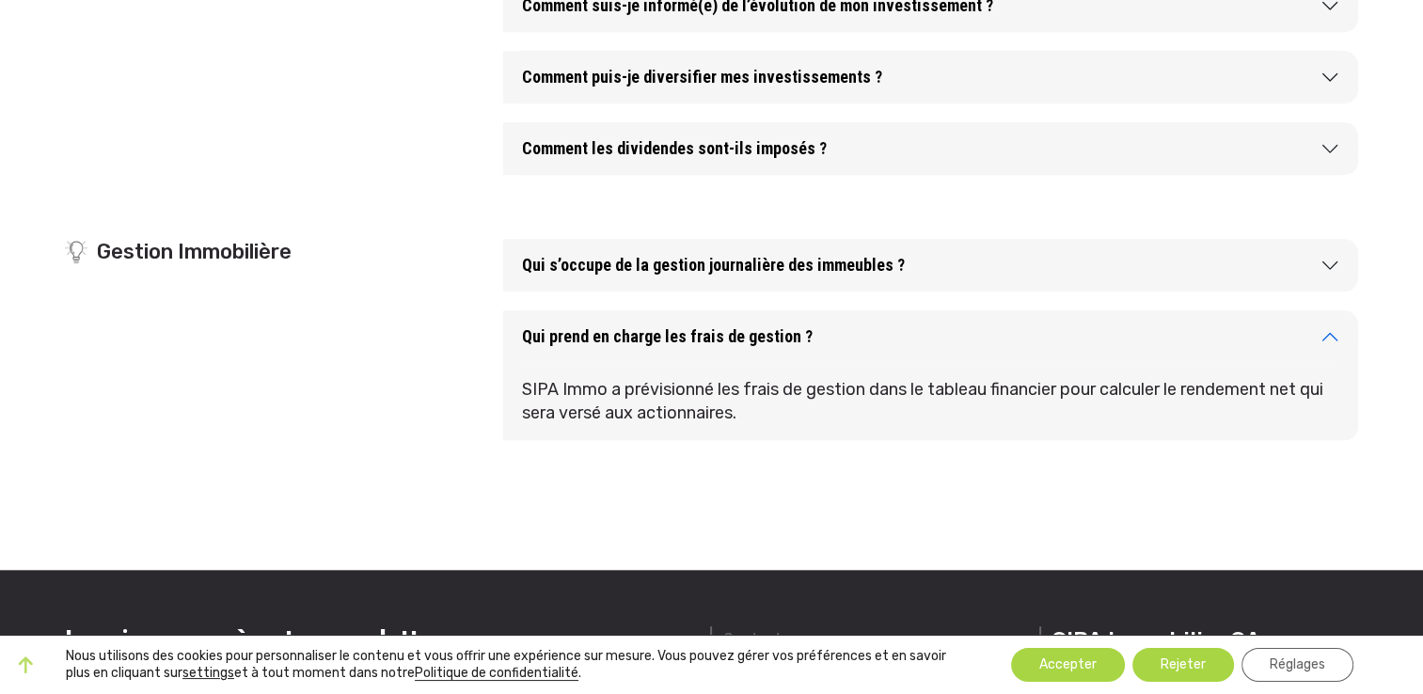
click at [843, 333] on button "Qui prend en charge les frais de gestion ?" at bounding box center [930, 336] width 855 height 53
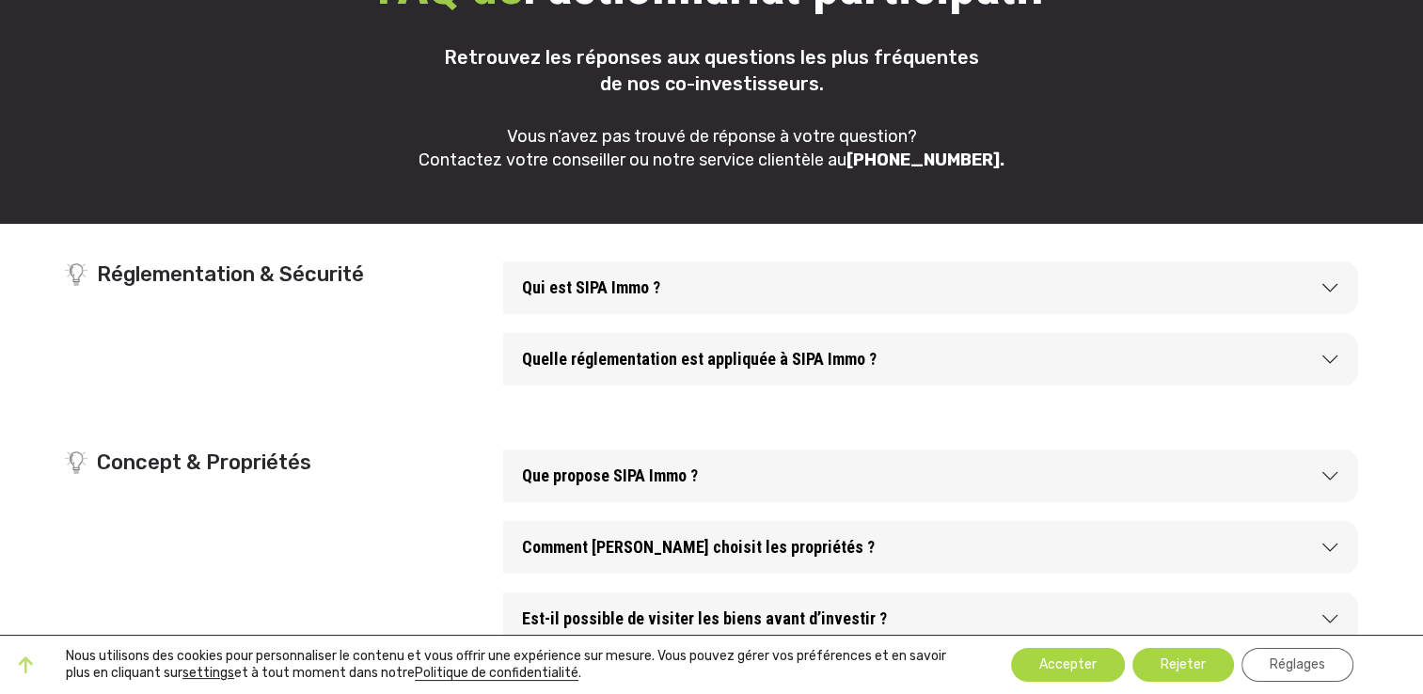
scroll to position [0, 0]
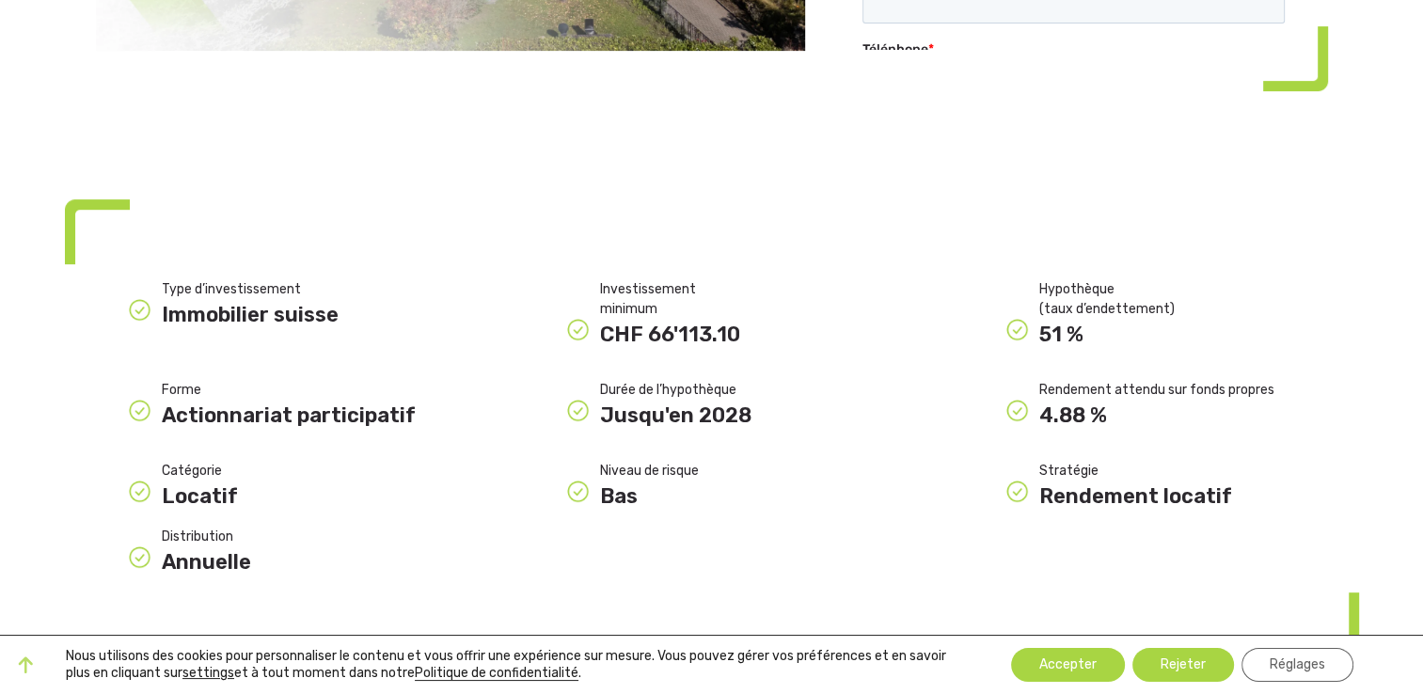
scroll to position [752, 0]
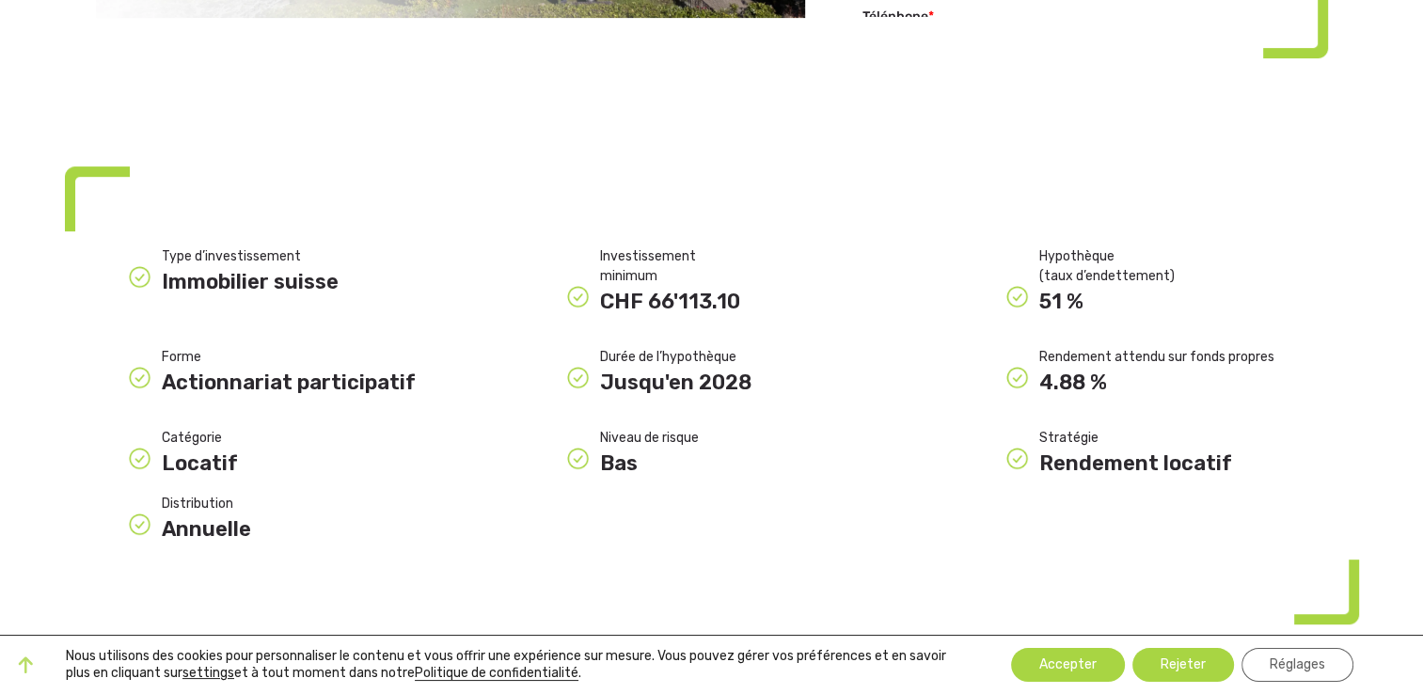
drag, startPoint x: 1114, startPoint y: 325, endPoint x: 1032, endPoint y: 325, distance: 82.8
click at [1032, 347] on div "Rendement attendu sur fonds propres 4.88 %" at bounding box center [1150, 372] width 439 height 51
drag, startPoint x: 1032, startPoint y: 325, endPoint x: 1211, endPoint y: 351, distance: 181.4
click at [1211, 351] on div "Type d’investissement Immobilier suisse Investissement minimum CHF 66'113.10 Hy…" at bounding box center [712, 395] width 1317 height 328
click at [1211, 350] on div "Type d’investissement Immobilier suisse Investissement minimum CHF 66'113.10 Hy…" at bounding box center [712, 395] width 1317 height 328
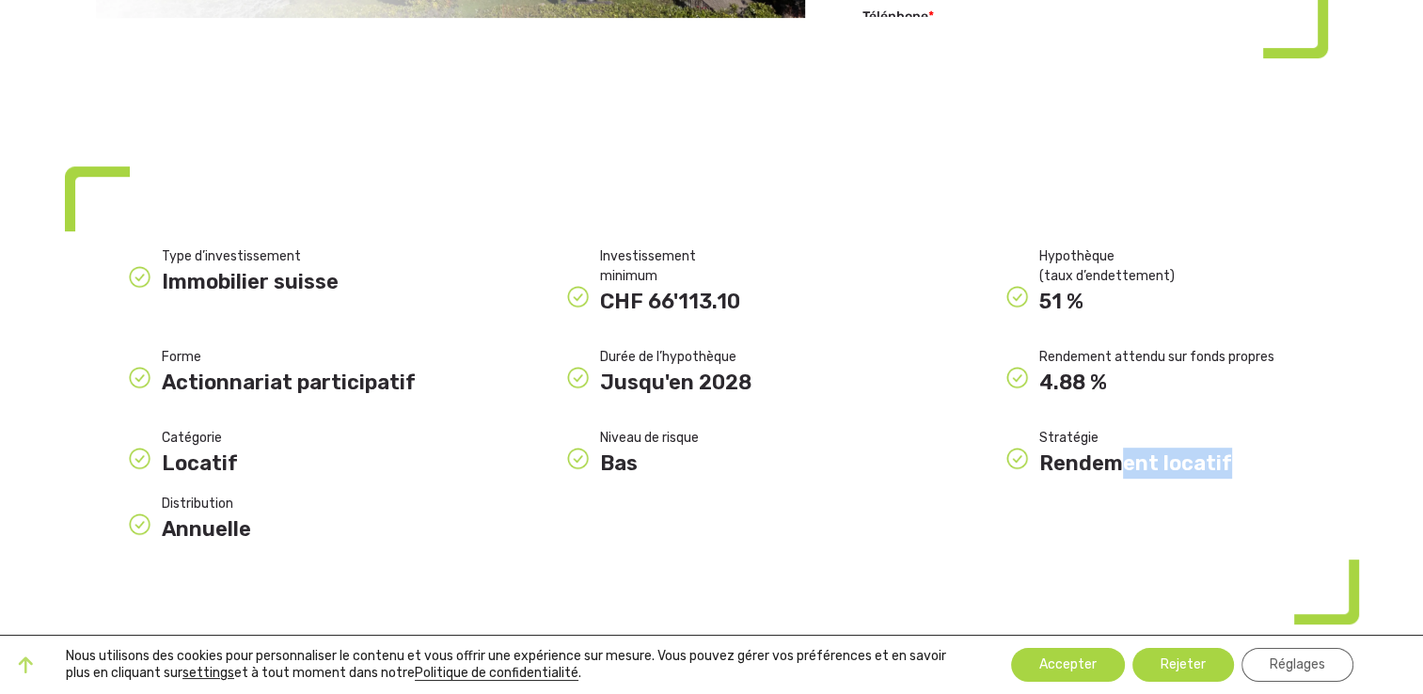
drag, startPoint x: 1222, startPoint y: 401, endPoint x: 1096, endPoint y: 405, distance: 126.1
click at [1097, 448] on div "Rendement locatif" at bounding box center [1167, 463] width 256 height 31
drag, startPoint x: 1096, startPoint y: 405, endPoint x: 790, endPoint y: 408, distance: 305.7
click at [821, 448] on div "Bas" at bounding box center [728, 463] width 256 height 31
drag, startPoint x: 625, startPoint y: 336, endPoint x: 750, endPoint y: 329, distance: 124.3
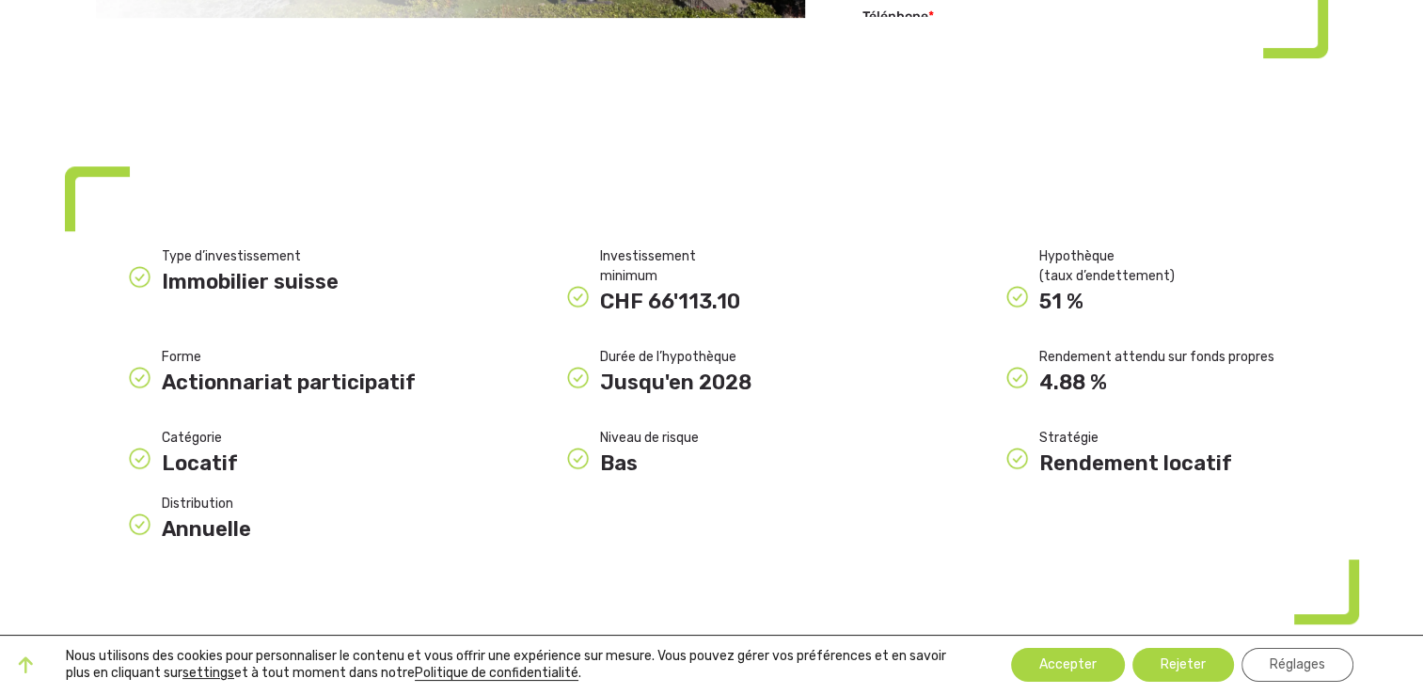
click at [750, 367] on div "Jusqu'en 2028" at bounding box center [728, 382] width 256 height 31
drag, startPoint x: 750, startPoint y: 329, endPoint x: 731, endPoint y: 377, distance: 51.5
click at [731, 428] on div "Niveau de risque" at bounding box center [728, 438] width 256 height 20
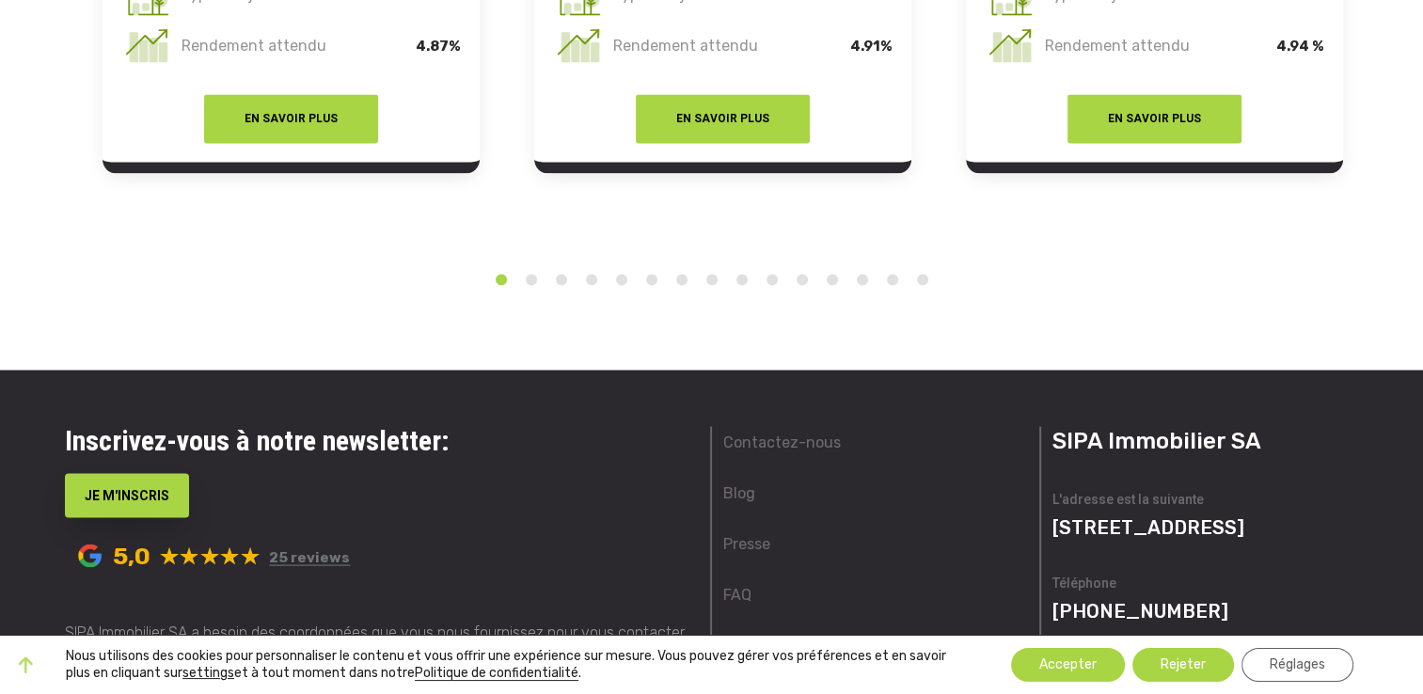
scroll to position [3762, 0]
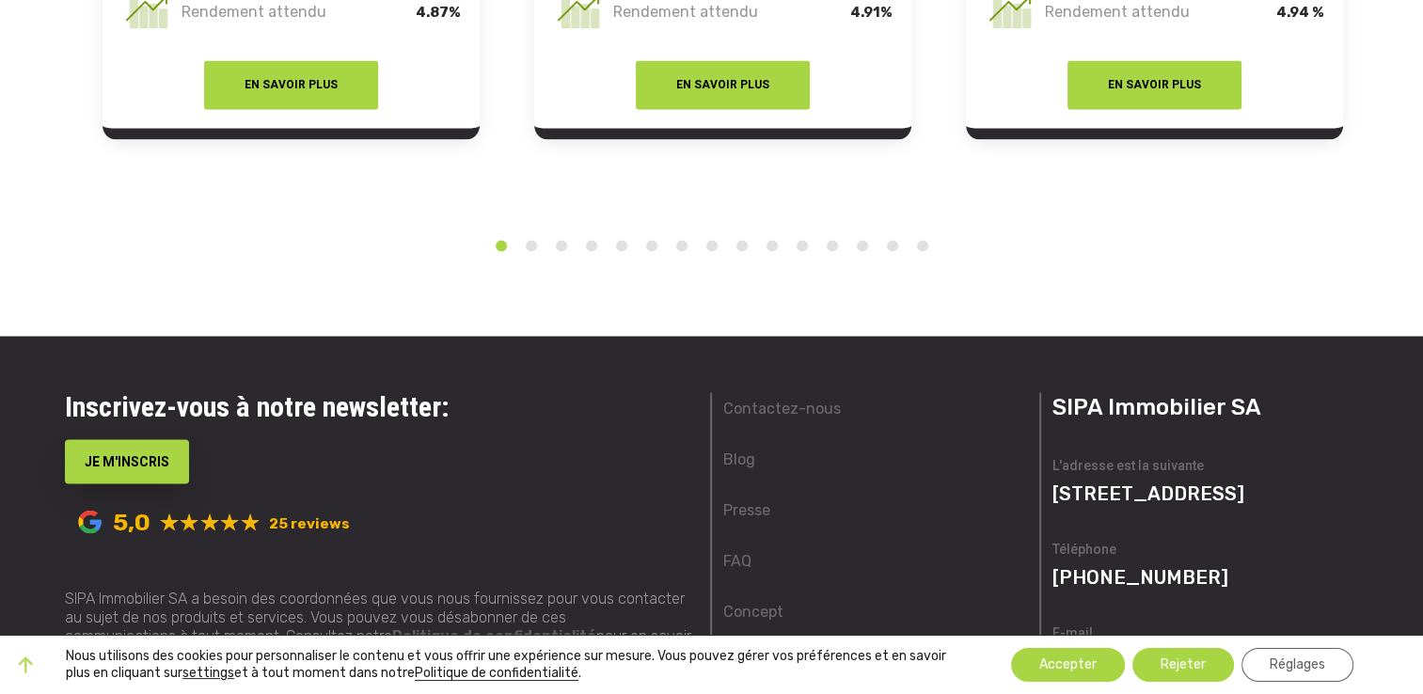
click at [317, 515] on link "25 reviews" at bounding box center [309, 523] width 81 height 17
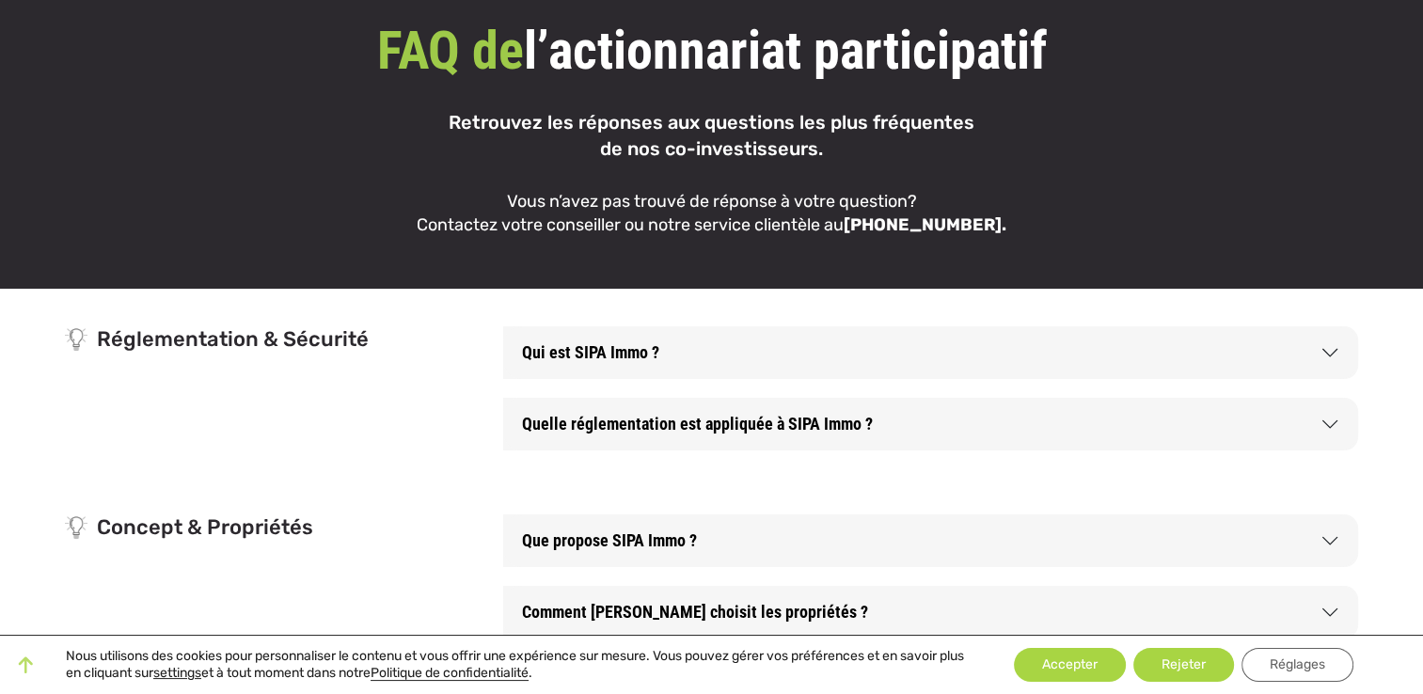
scroll to position [282, 0]
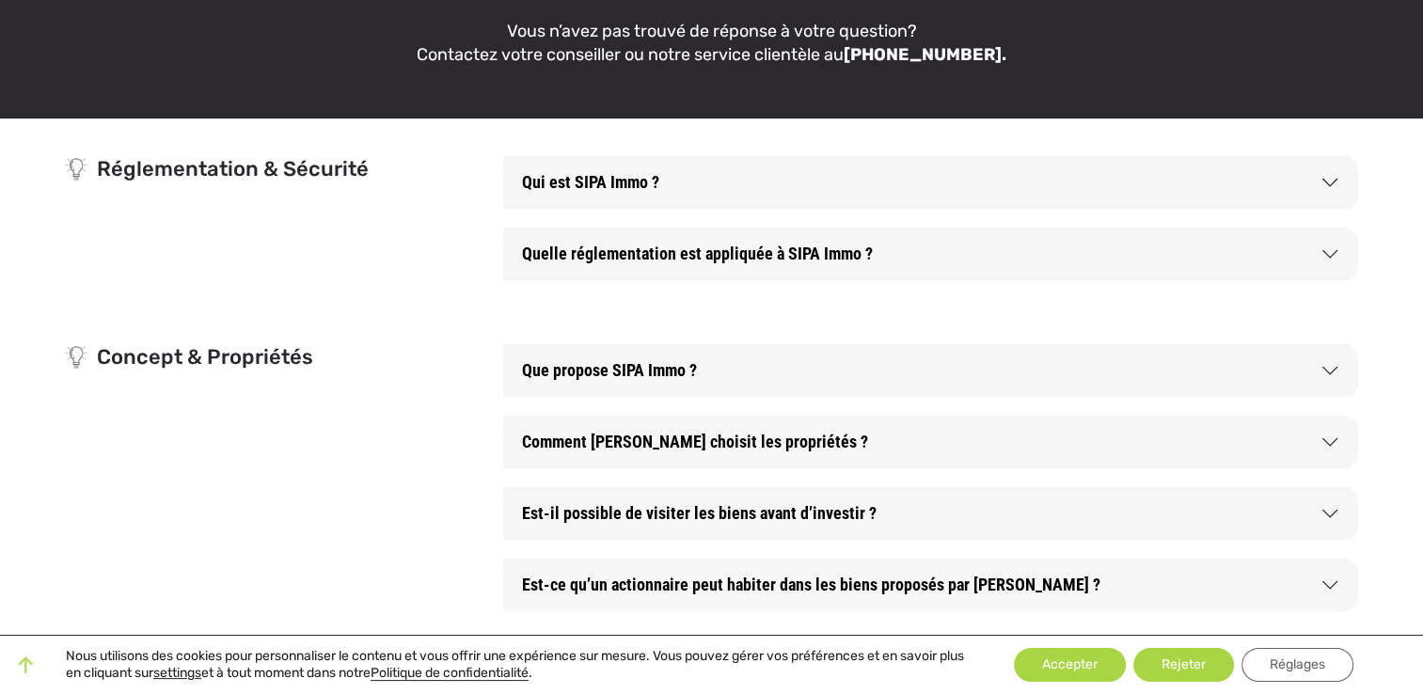
click at [730, 370] on button "Que propose SIPA Immo ?" at bounding box center [930, 370] width 855 height 53
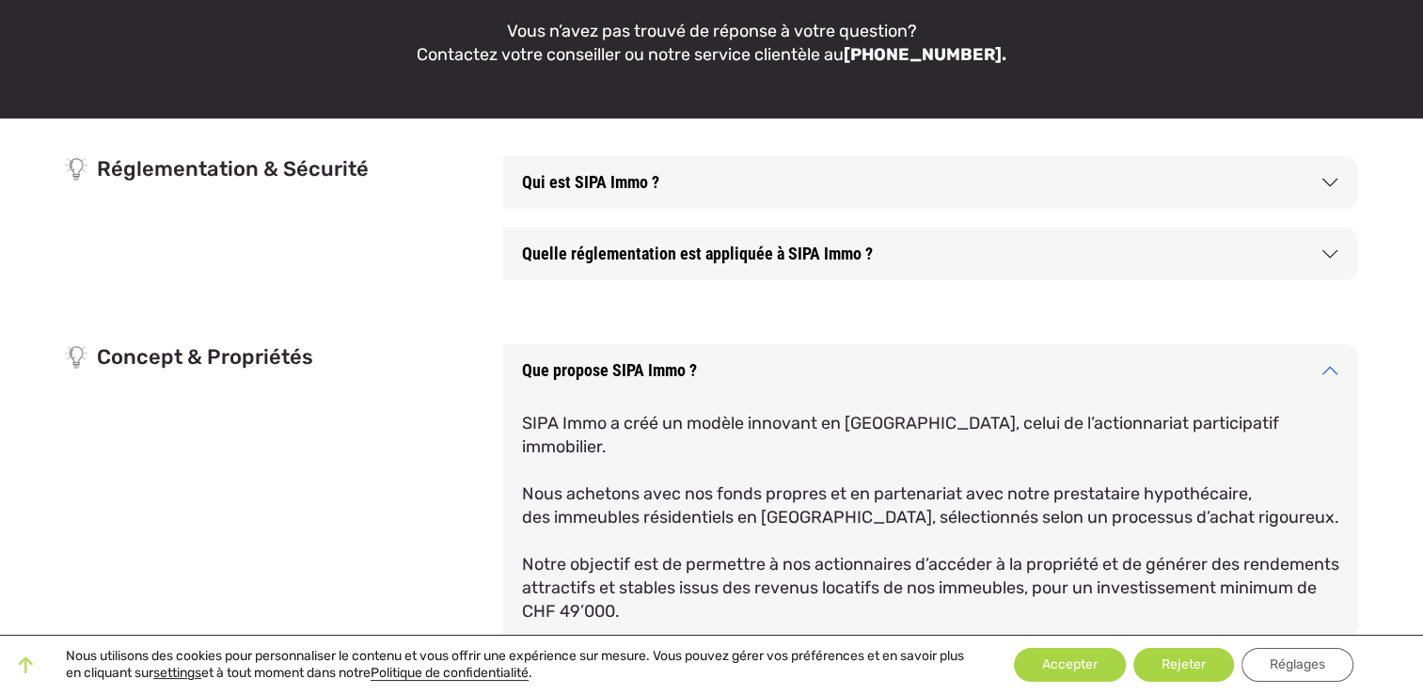
click at [773, 365] on button "Que propose SIPA Immo ?" at bounding box center [930, 370] width 855 height 53
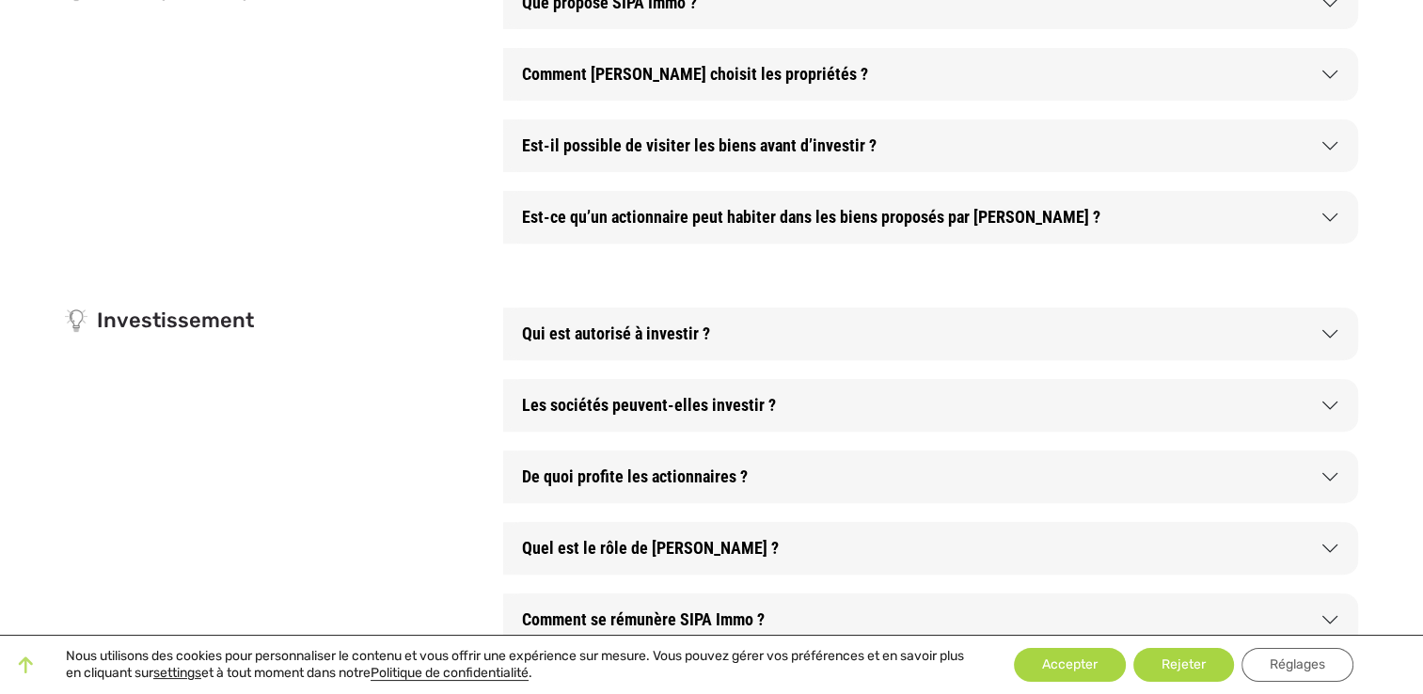
scroll to position [658, 0]
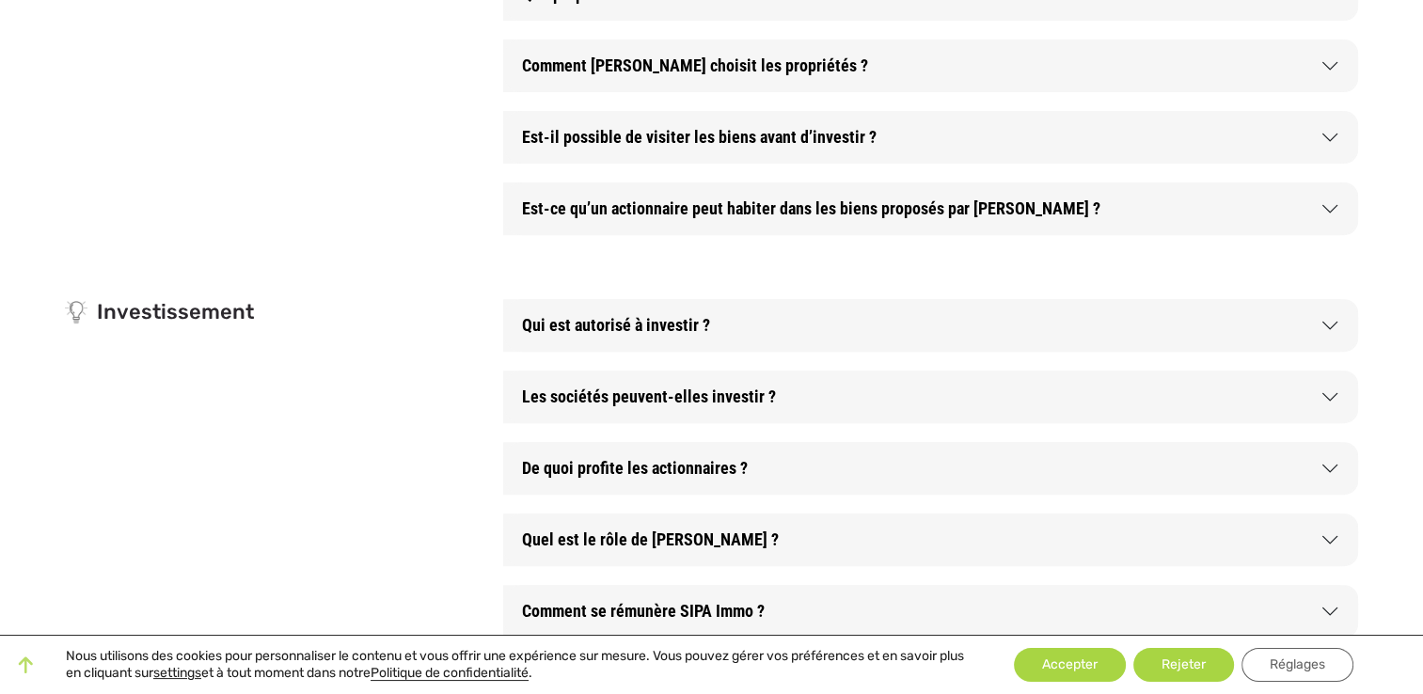
click at [852, 322] on button "Qui est autorisé à investir ?" at bounding box center [930, 325] width 855 height 53
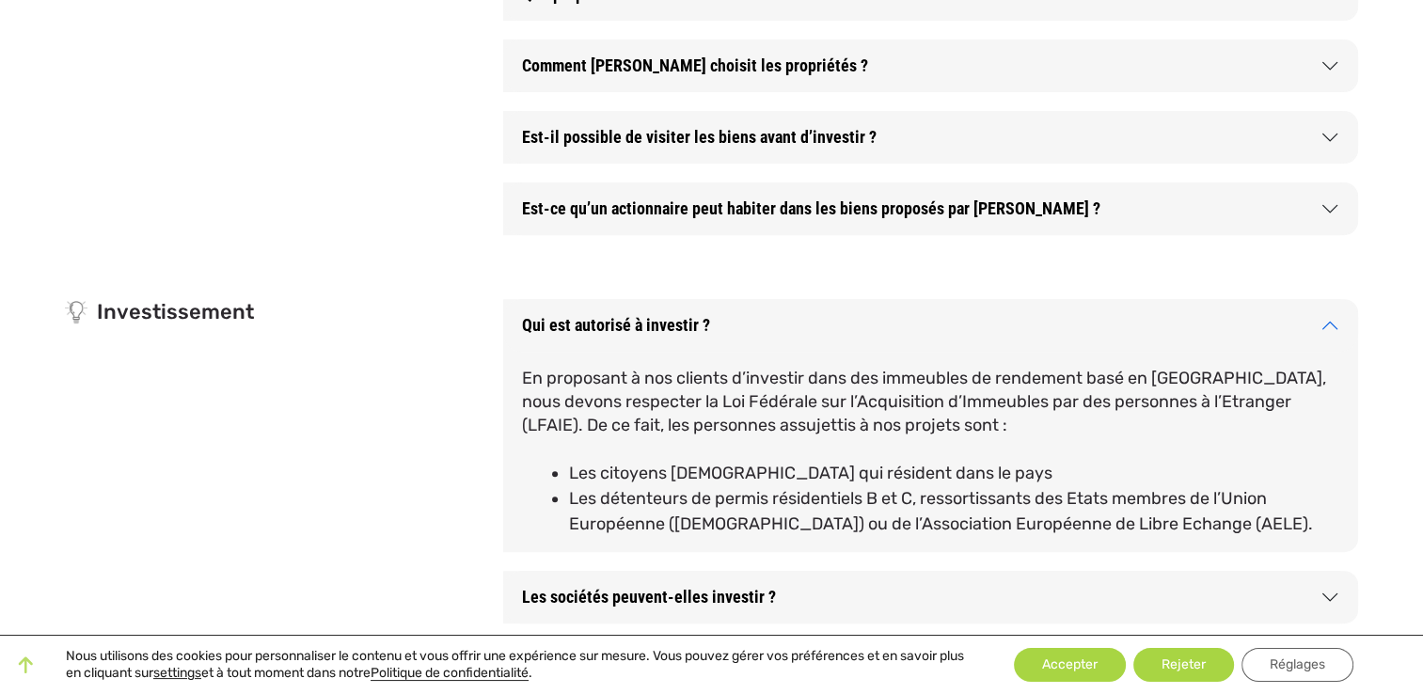
drag, startPoint x: 515, startPoint y: 322, endPoint x: 530, endPoint y: 318, distance: 15.5
click at [602, 352] on div "Qui est autorisé à investir ? En proposant à nos clients d’investir dans des im…" at bounding box center [930, 425] width 855 height 253
drag, startPoint x: 519, startPoint y: 320, endPoint x: 948, endPoint y: 477, distance: 456.7
click at [948, 477] on div "Qui est autorisé à investir ? En proposant à nos clients d’investir dans des im…" at bounding box center [930, 425] width 855 height 253
drag, startPoint x: 1170, startPoint y: 528, endPoint x: 516, endPoint y: 312, distance: 688.2
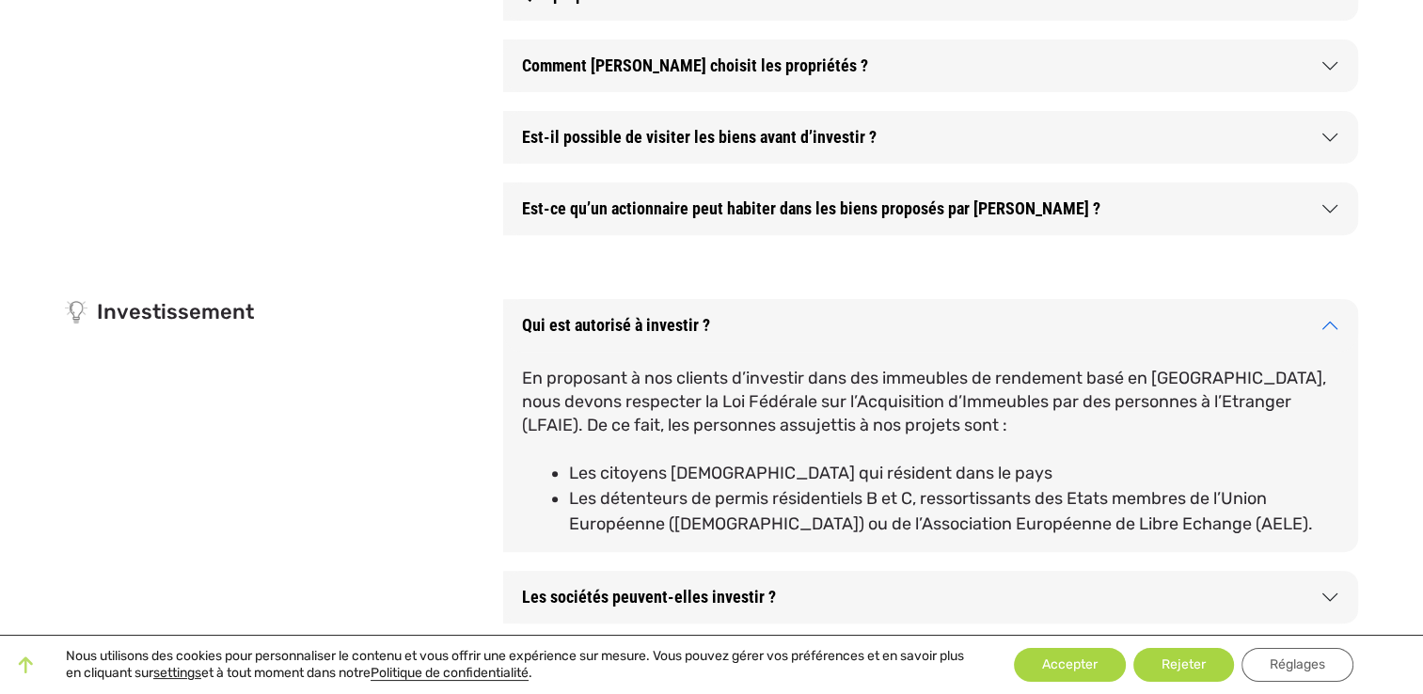
click at [516, 312] on div "Qui est autorisé à investir ? En proposant à nos clients d’investir dans des im…" at bounding box center [930, 425] width 855 height 253
copy div "Qui est autorisé à investir ? En proposant à nos clients d’investir dans des im…"
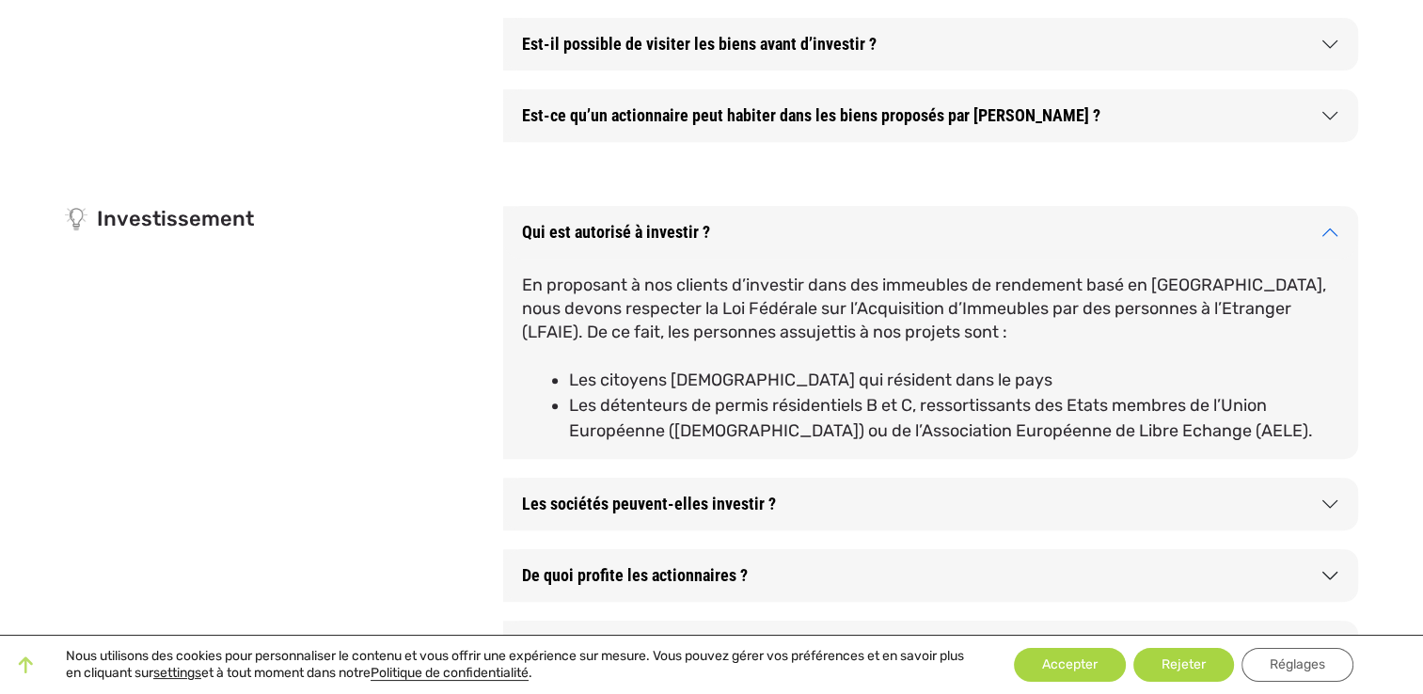
scroll to position [846, 0]
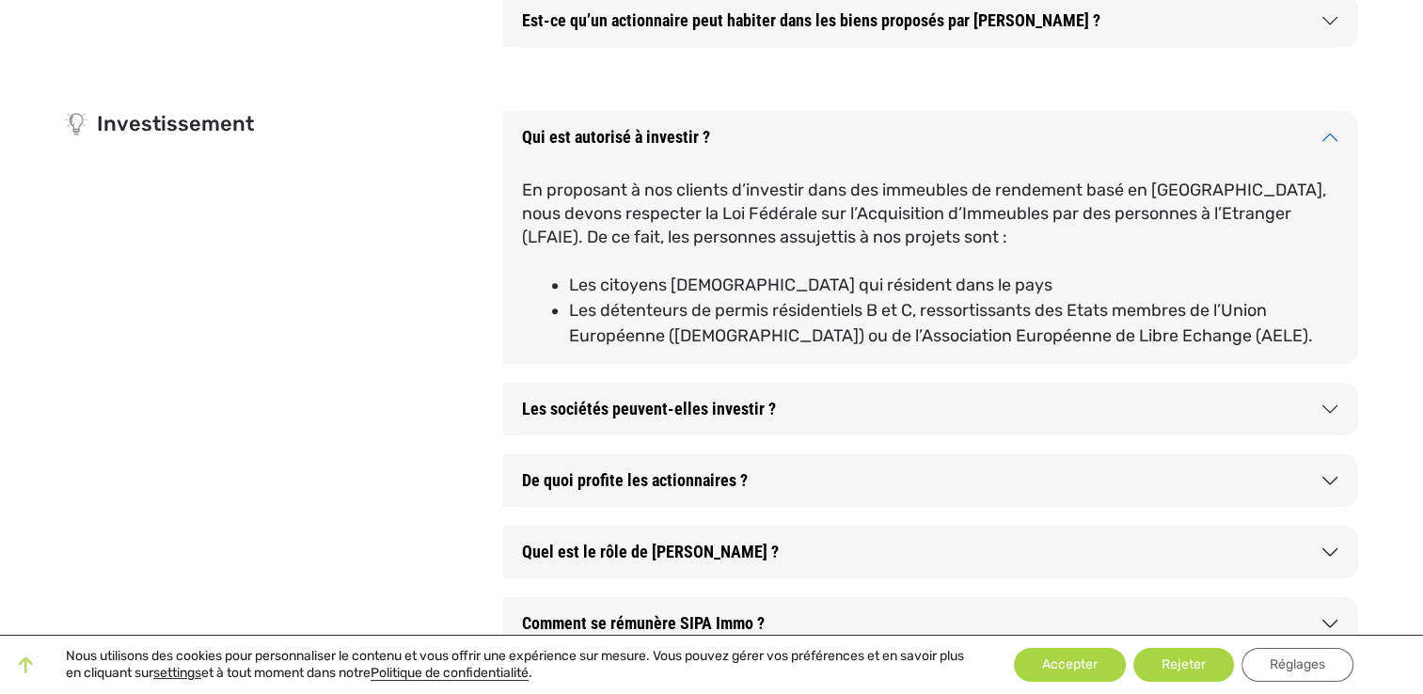
click at [789, 419] on button "Les sociétés peuvent-elles investir ?" at bounding box center [930, 409] width 855 height 53
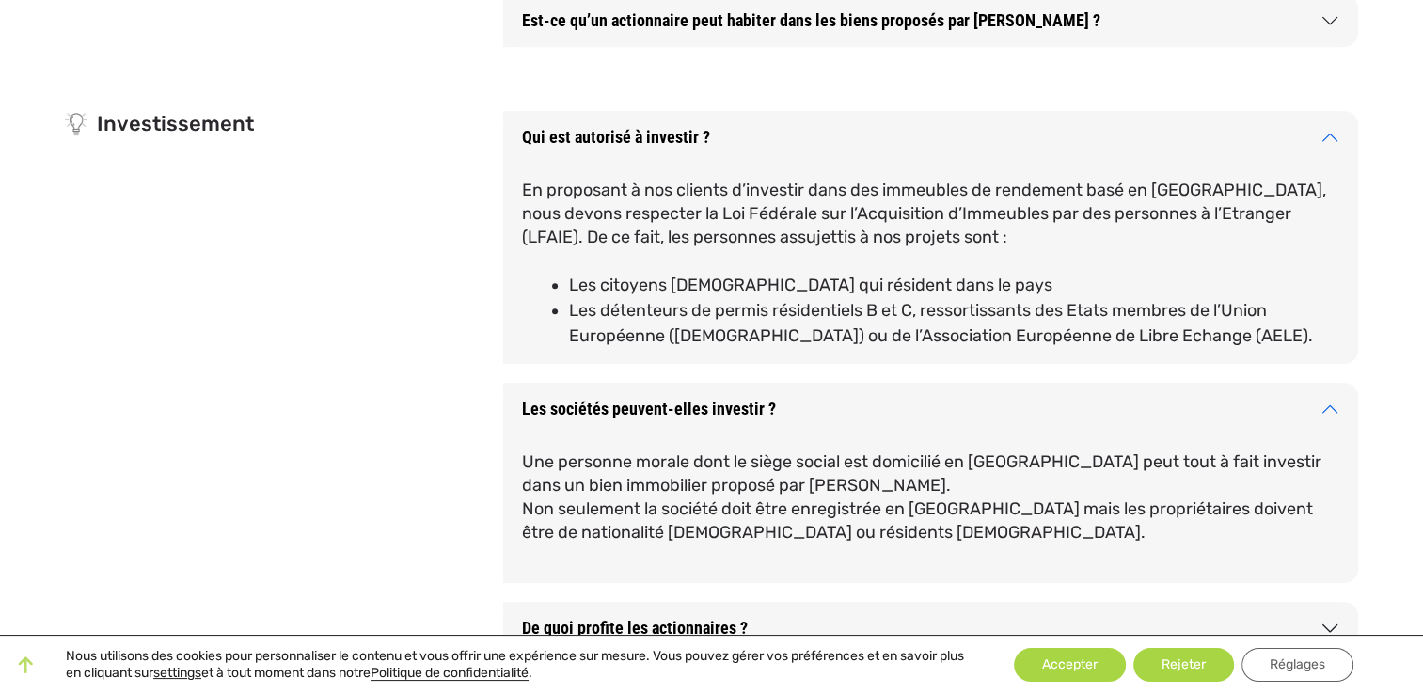
drag, startPoint x: 851, startPoint y: 536, endPoint x: 519, endPoint y: 403, distance: 357.5
click at [519, 403] on div "Les sociétés peuvent-elles investir ? Une personne morale dont le siège social …" at bounding box center [930, 483] width 855 height 200
copy div "Les sociétés peuvent-elles investir ? Une personne morale dont le siège social …"
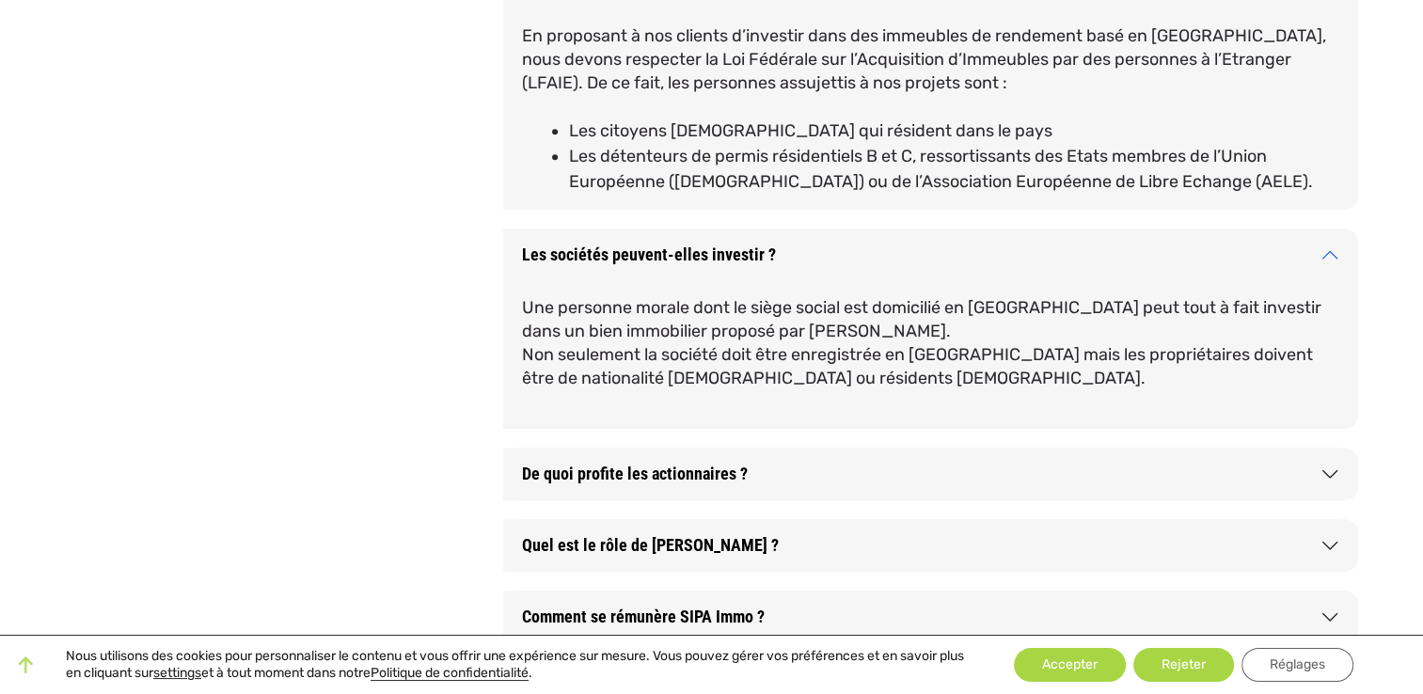
scroll to position [1129, 0]
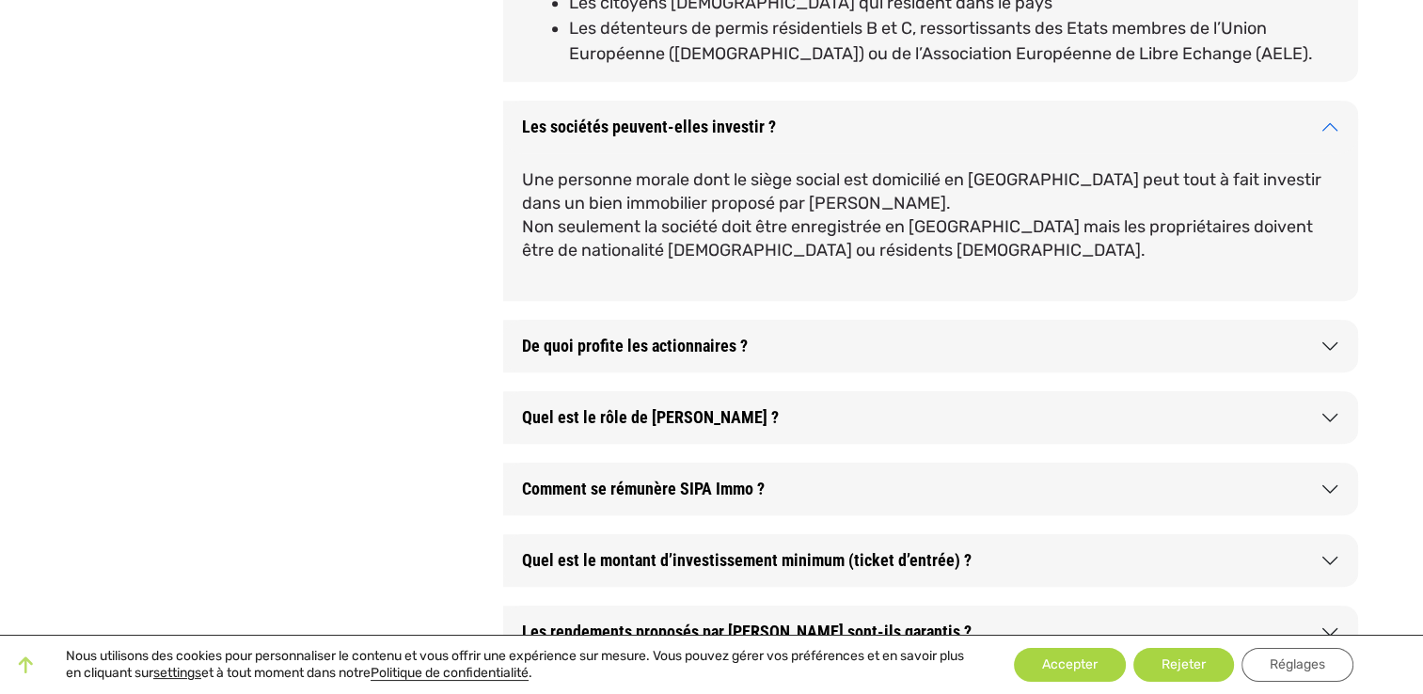
click at [828, 351] on button "De quoi profite les actionnaires ?" at bounding box center [930, 346] width 855 height 53
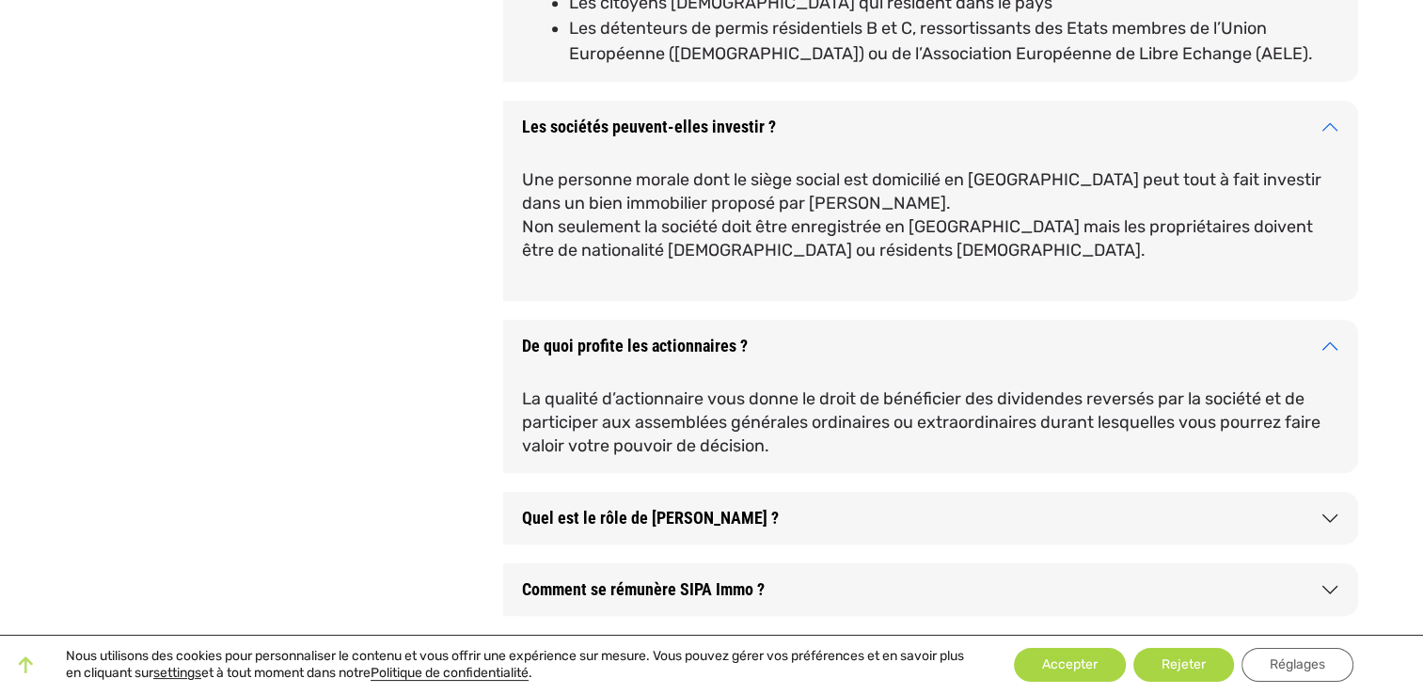
drag, startPoint x: 826, startPoint y: 450, endPoint x: 517, endPoint y: 336, distance: 329.1
click at [517, 336] on div "De quoi profite les actionnaires ? La qualité d’actionnaire vous donne le droit…" at bounding box center [930, 396] width 855 height 153
copy div "De quoi profite les actionnaires ? La qualité d’actionnaire vous donne le droit…"
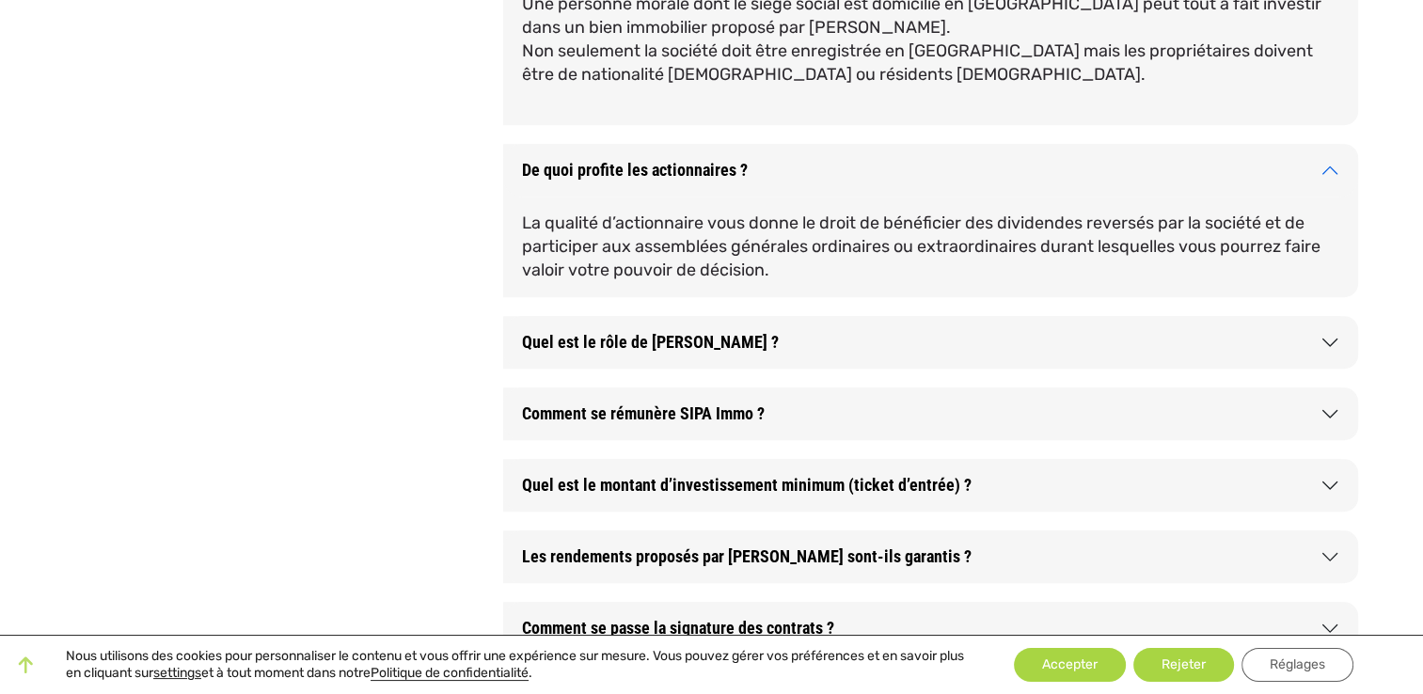
scroll to position [1317, 0]
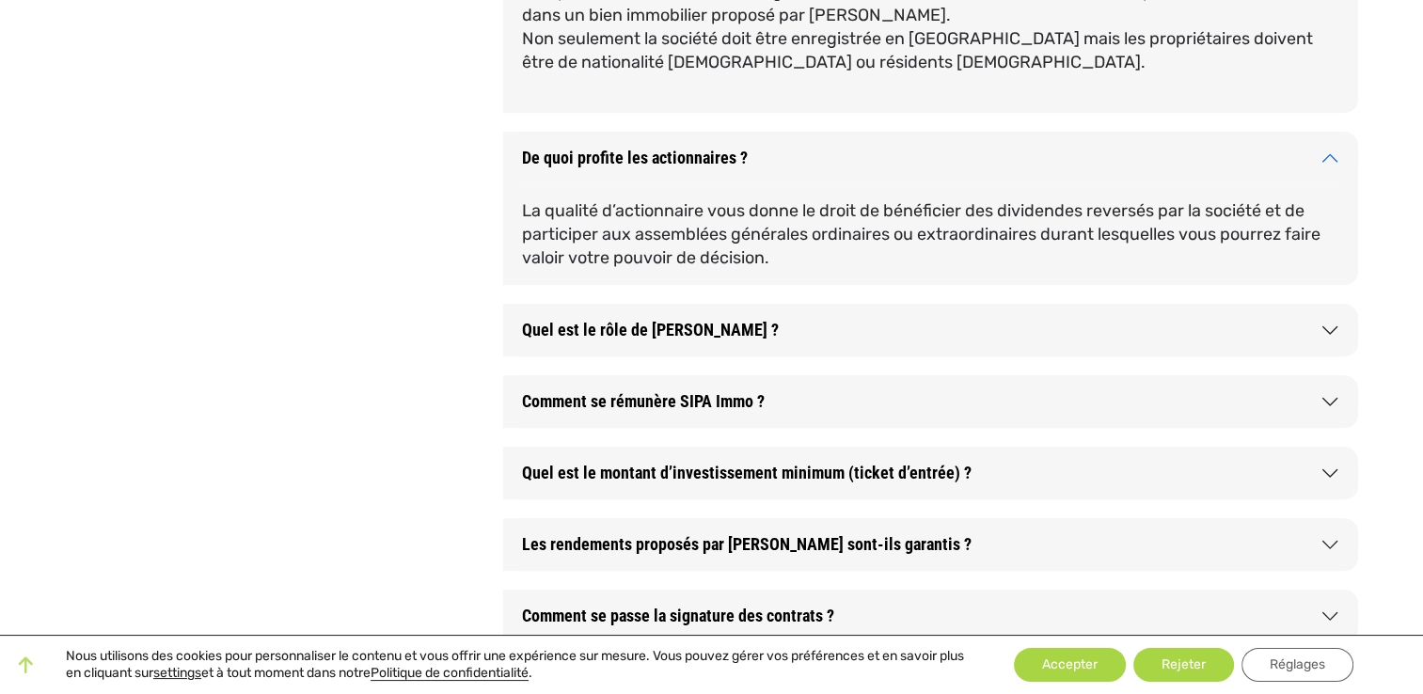
click at [777, 348] on button "Quel est le rôle de [PERSON_NAME] ?" at bounding box center [930, 330] width 855 height 53
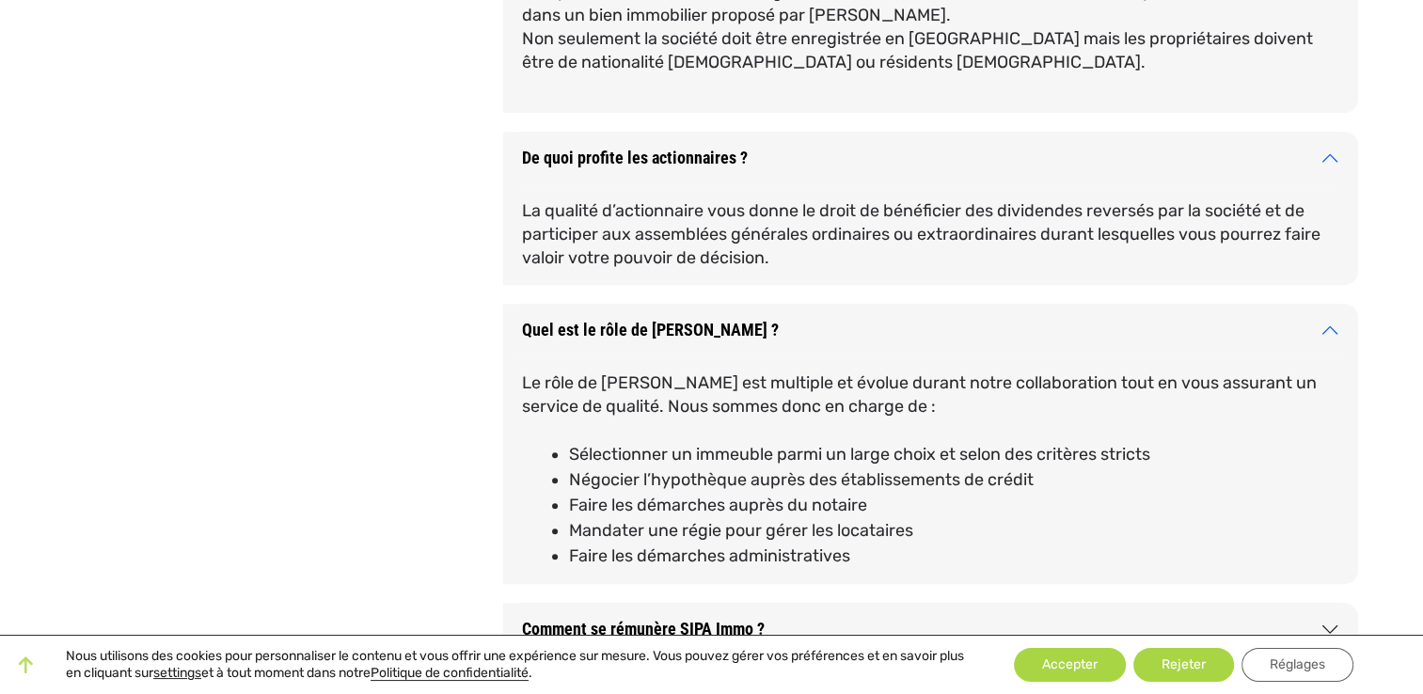
drag, startPoint x: 877, startPoint y: 561, endPoint x: 521, endPoint y: 330, distance: 424.1
click at [521, 330] on div "Quel est le rôle de [PERSON_NAME] ? Le rôle de [PERSON_NAME] est multiple et év…" at bounding box center [930, 444] width 855 height 280
copy div "Quel est le rôle de [PERSON_NAME] ? Le rôle de [PERSON_NAME] est multiple et év…"
drag, startPoint x: 598, startPoint y: 322, endPoint x: 623, endPoint y: 337, distance: 28.7
click at [598, 324] on button "Quel est le rôle de [PERSON_NAME] ?" at bounding box center [930, 330] width 855 height 53
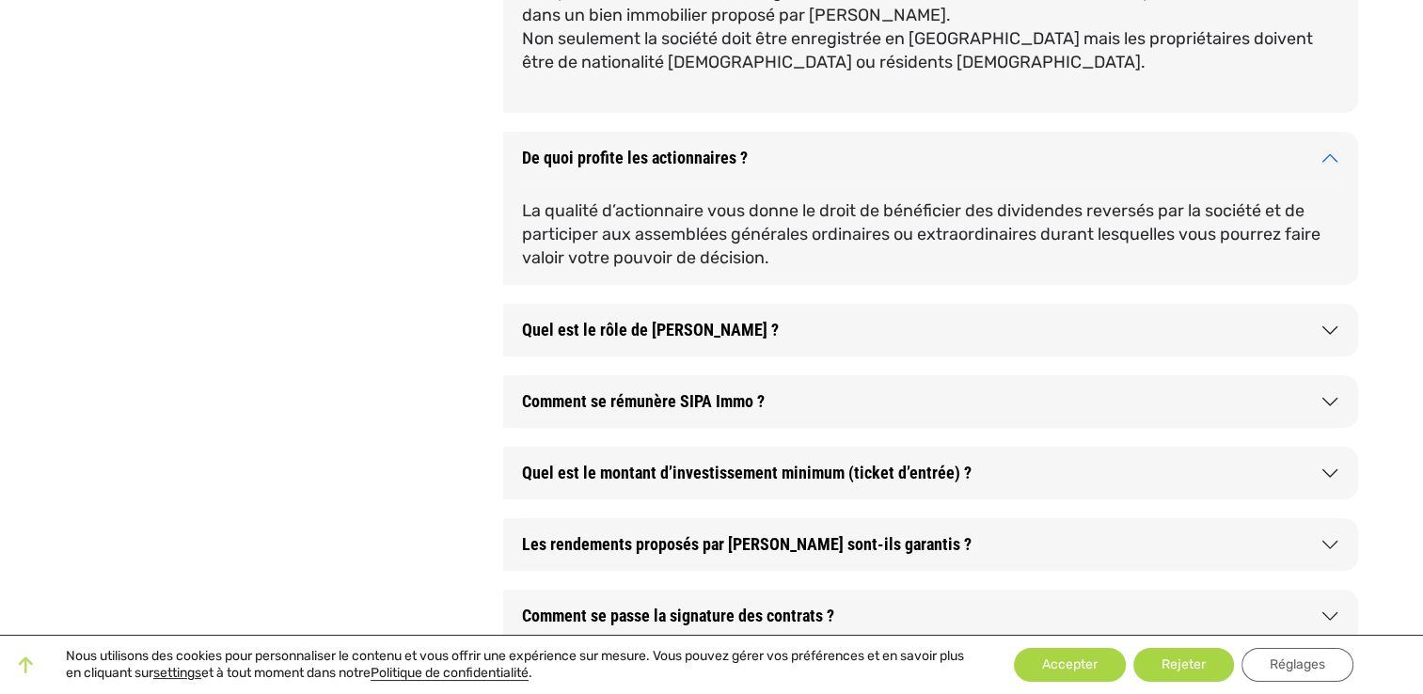
click at [782, 403] on button "Comment se rémunère SIPA Immo ?" at bounding box center [930, 401] width 855 height 53
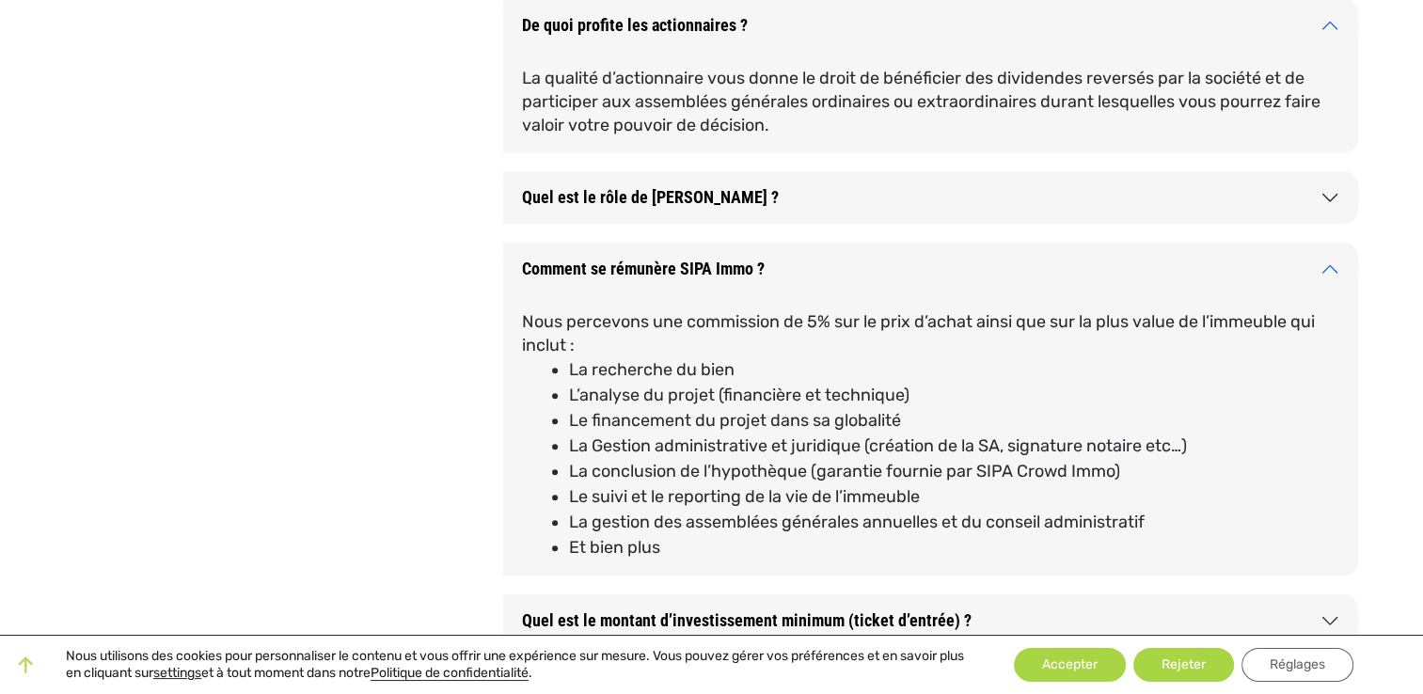
scroll to position [1505, 0]
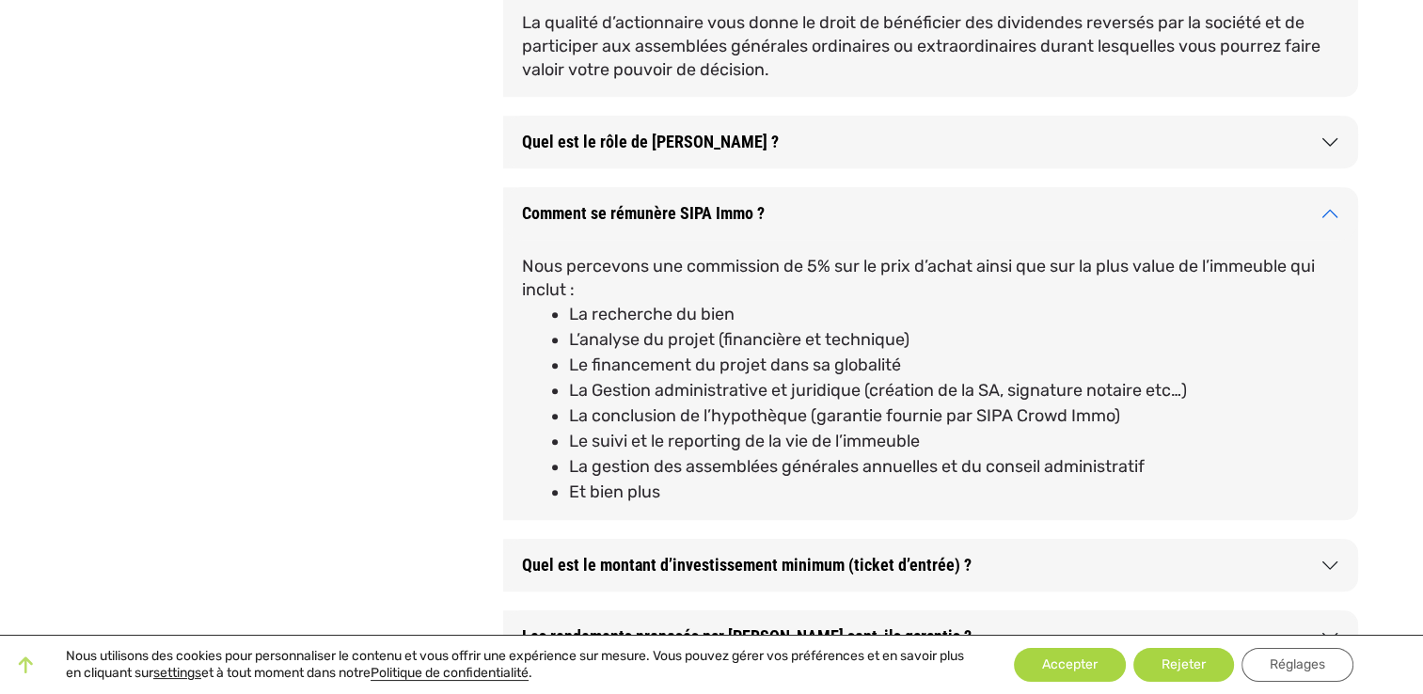
drag, startPoint x: 725, startPoint y: 499, endPoint x: 523, endPoint y: 220, distance: 344.8
click at [523, 220] on div "Comment se rémunère SIPA Immo ? Nous percevons une commission de 5% sur le prix…" at bounding box center [930, 353] width 855 height 333
copy div "Comment se rémunère SIPA Immo ? Nous percevons une commission de 5% sur le prix…"
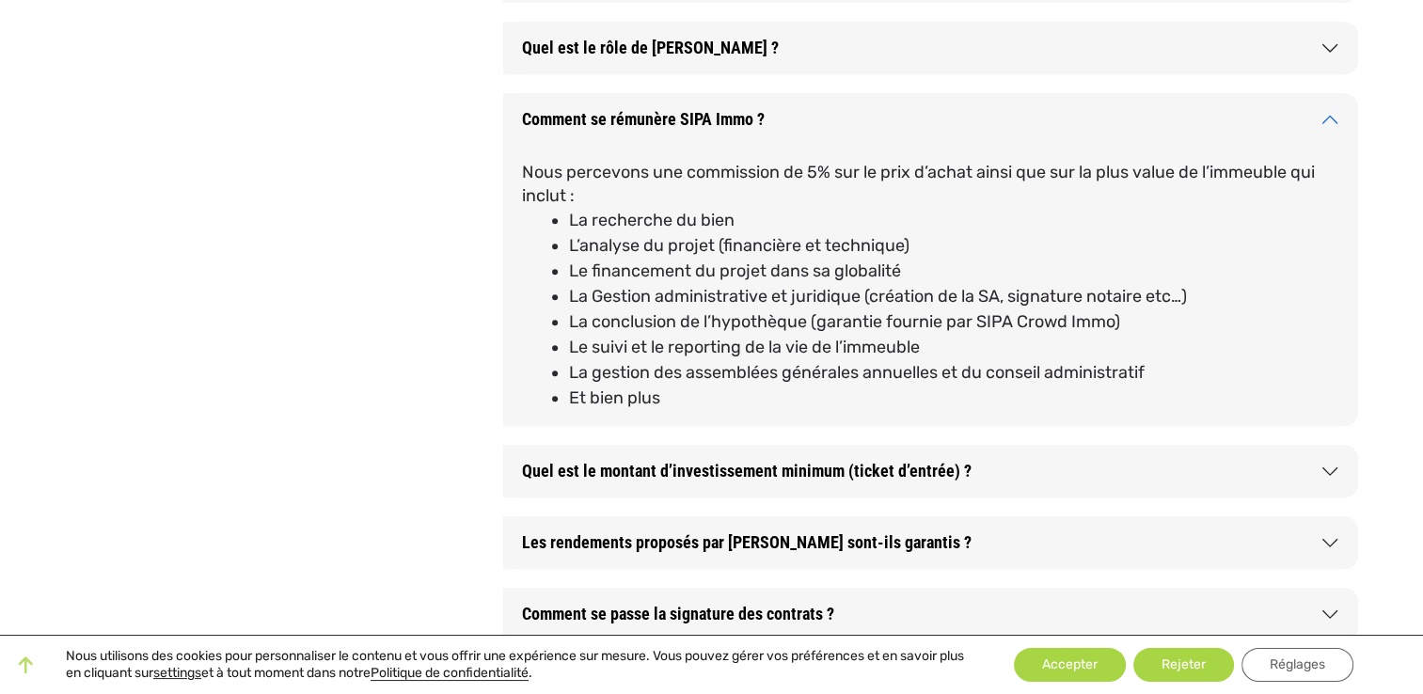
scroll to position [1693, 0]
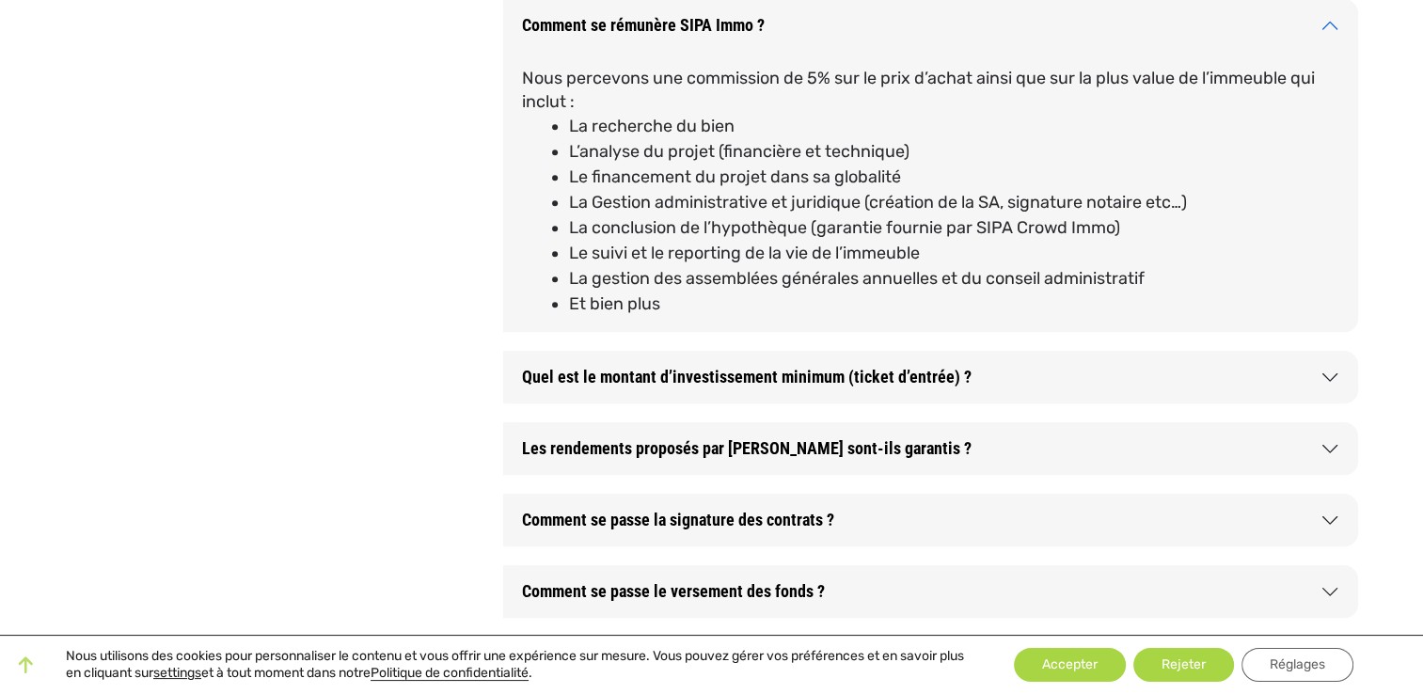
click at [848, 458] on button "Les rendements proposés par [PERSON_NAME] sont-ils garantis ?" at bounding box center [930, 448] width 855 height 53
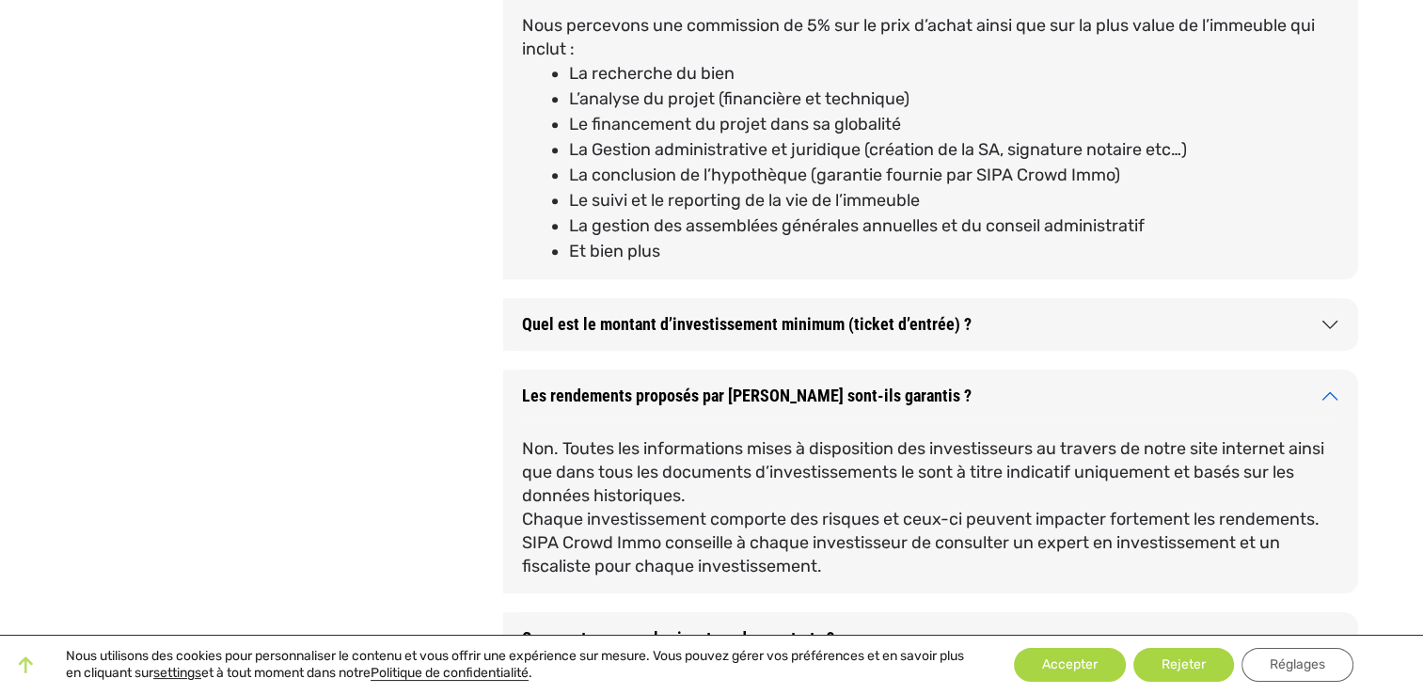
scroll to position [1787, 0]
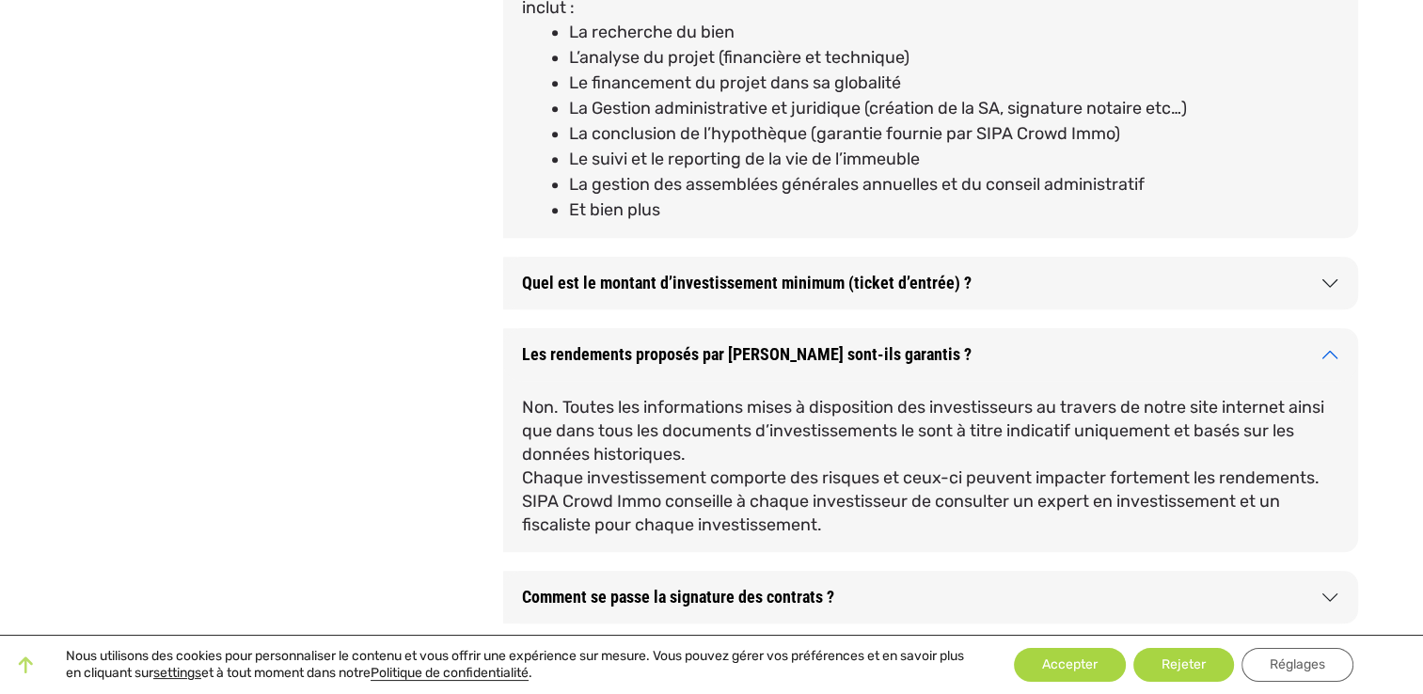
drag, startPoint x: 888, startPoint y: 530, endPoint x: 522, endPoint y: 348, distance: 408.8
click at [522, 348] on div "Les rendements proposés par [PERSON_NAME] sont-ils garantis ? Non. Toutes les i…" at bounding box center [930, 440] width 855 height 224
copy div "Les rendements proposés par [PERSON_NAME] sont-ils garantis ? Non. Toutes les i…"
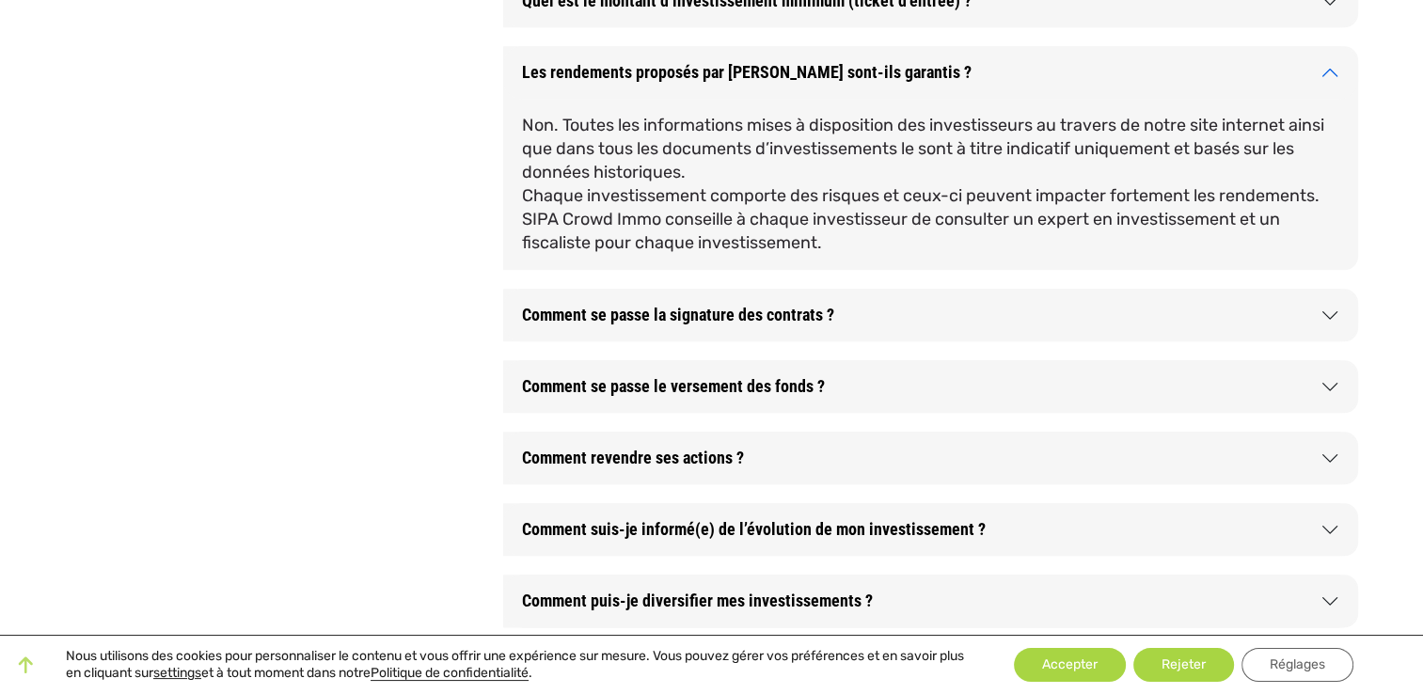
scroll to position [2163, 0]
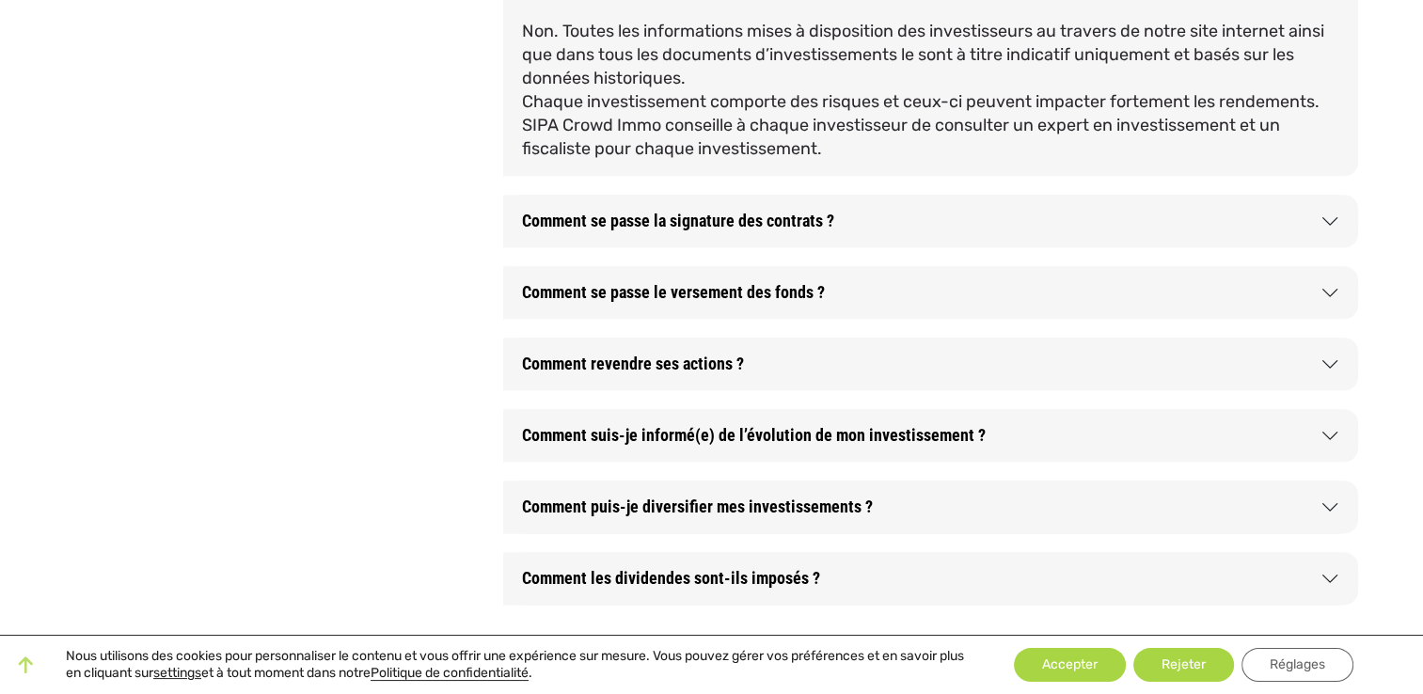
click at [852, 222] on button "Comment se passe la signature des contrats ?" at bounding box center [930, 221] width 855 height 53
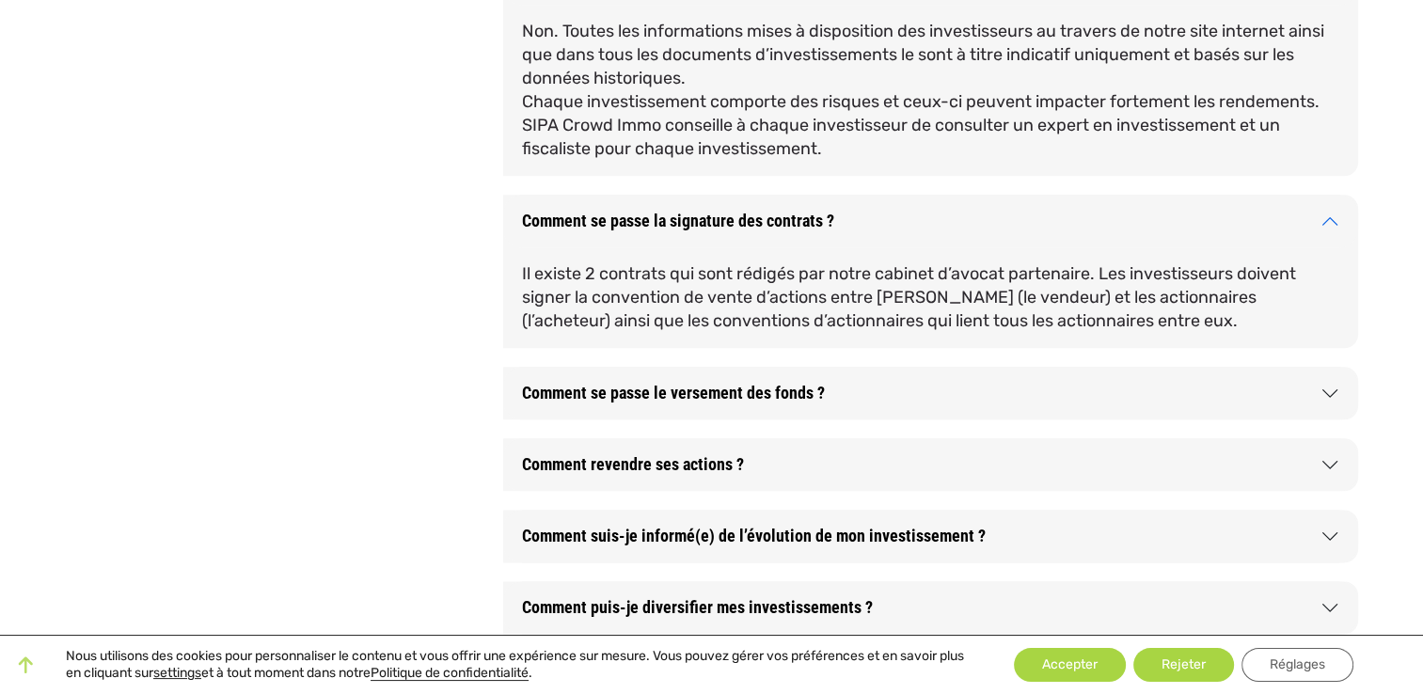
drag, startPoint x: 1167, startPoint y: 325, endPoint x: 521, endPoint y: 213, distance: 655.7
click at [521, 213] on div "Comment se passe la signature des contrats ? Il existe 2 contrats qui sont rédi…" at bounding box center [930, 271] width 855 height 153
copy div "Comment se passe la signature des contrats ? Il existe 2 contrats qui sont rédi…"
click at [749, 400] on button "Comment se passe le versement des fonds ?" at bounding box center [930, 393] width 855 height 53
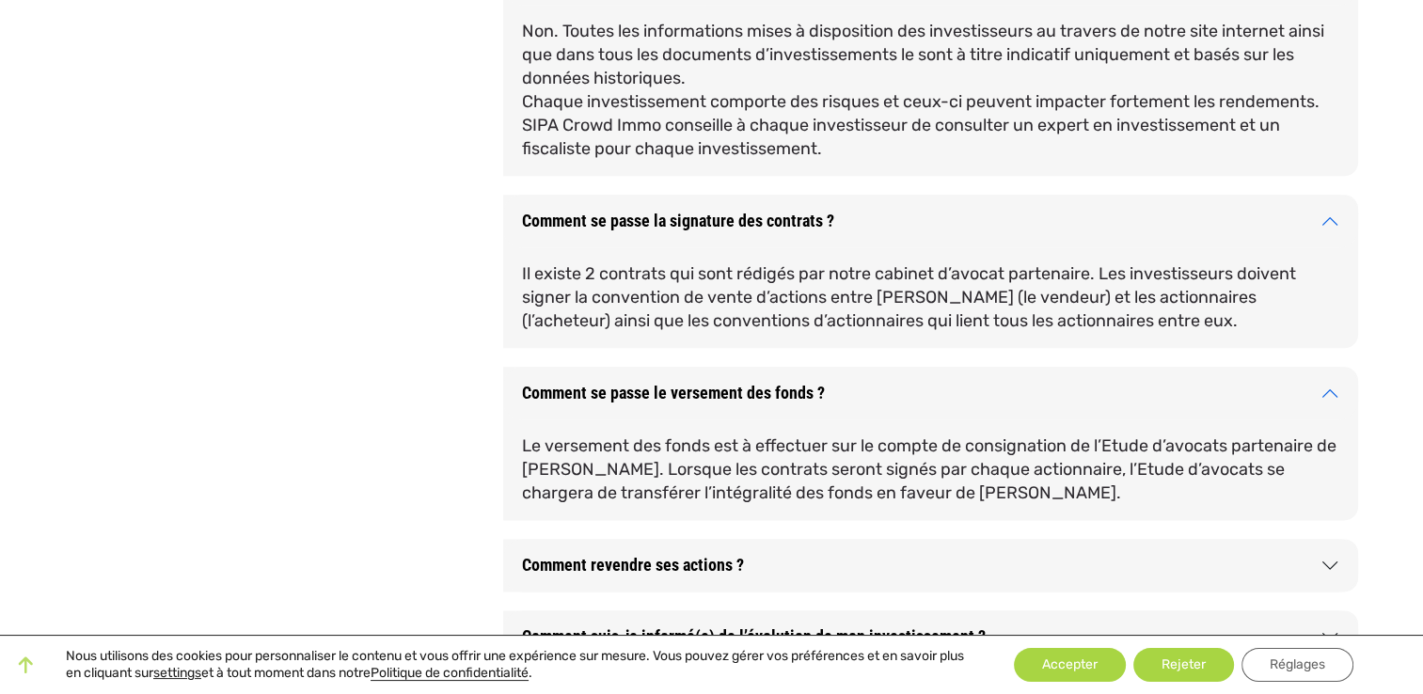
drag, startPoint x: 1015, startPoint y: 495, endPoint x: 521, endPoint y: 375, distance: 508.0
click at [521, 375] on div "Comment se passe le versement des fonds ? Le versement des fonds est à effectue…" at bounding box center [930, 443] width 855 height 153
copy div "Comment se passe le versement des fonds ? Le versement des fonds est à effectue…"
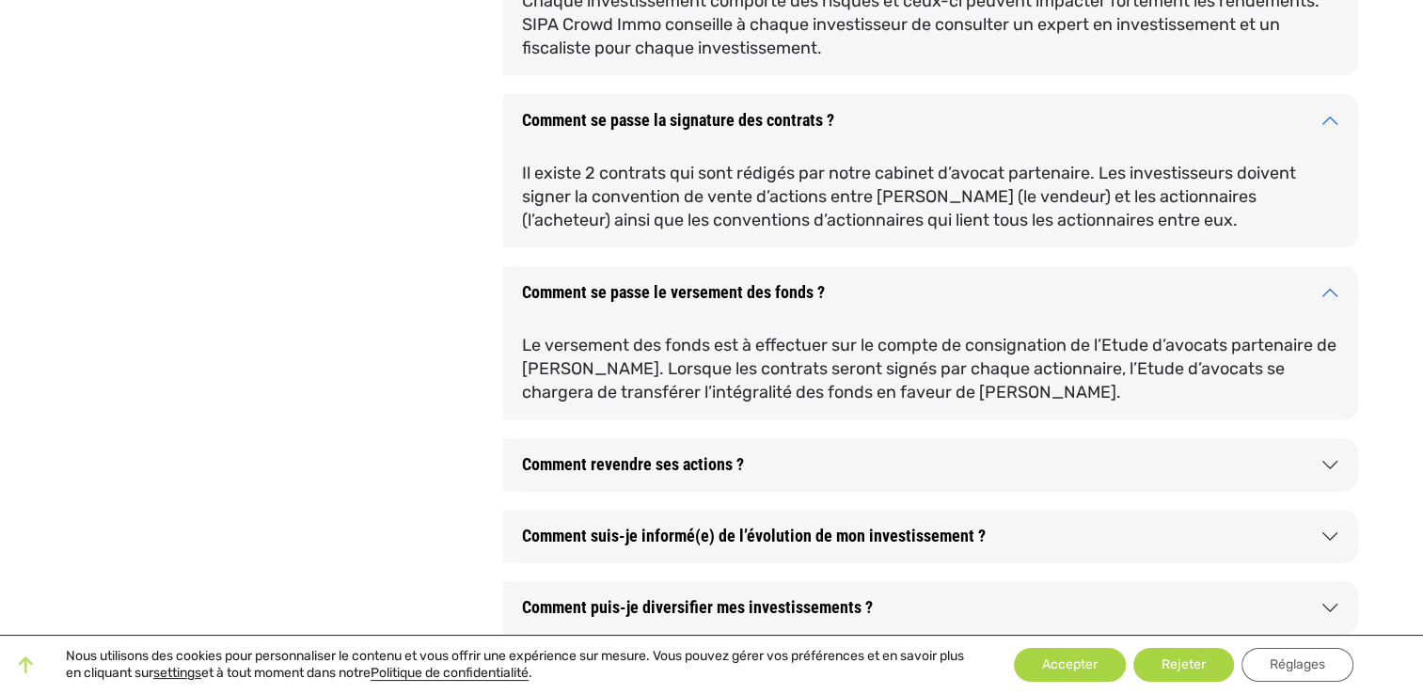
scroll to position [2351, 0]
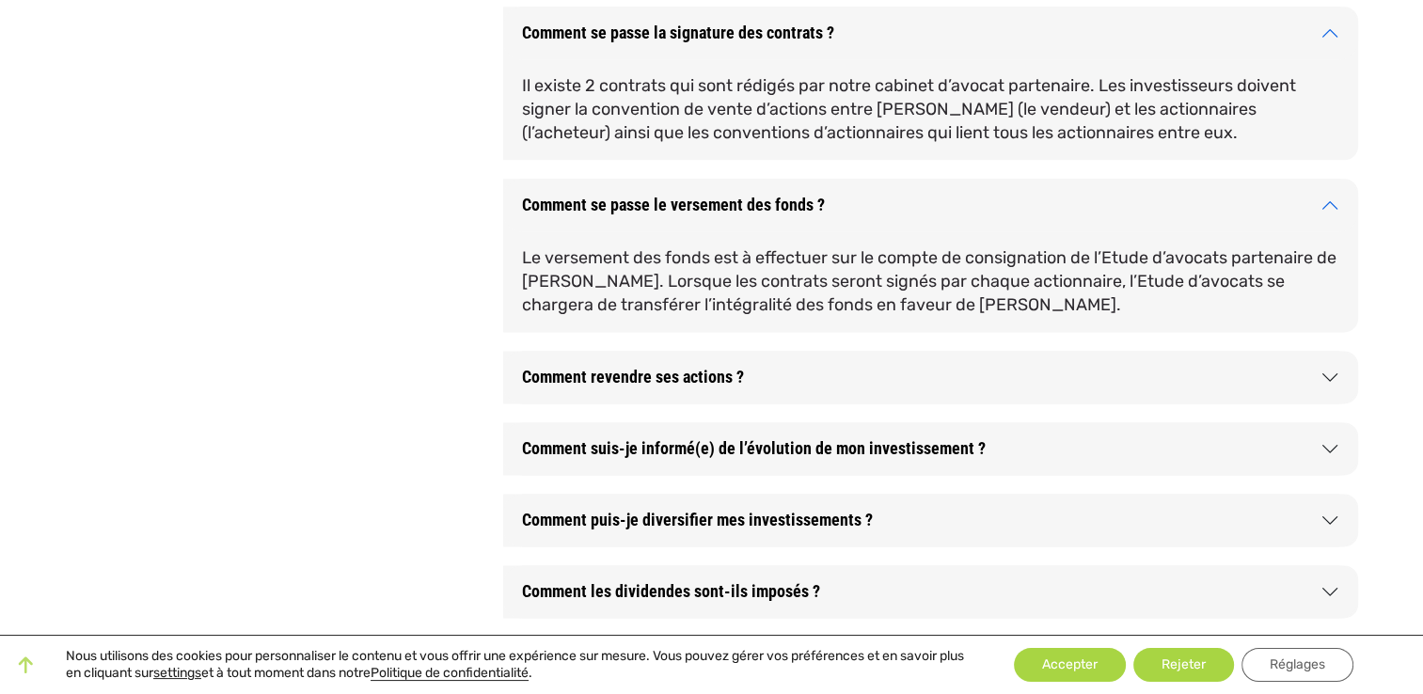
click at [766, 388] on button "Comment revendre ses actions ?" at bounding box center [930, 377] width 855 height 53
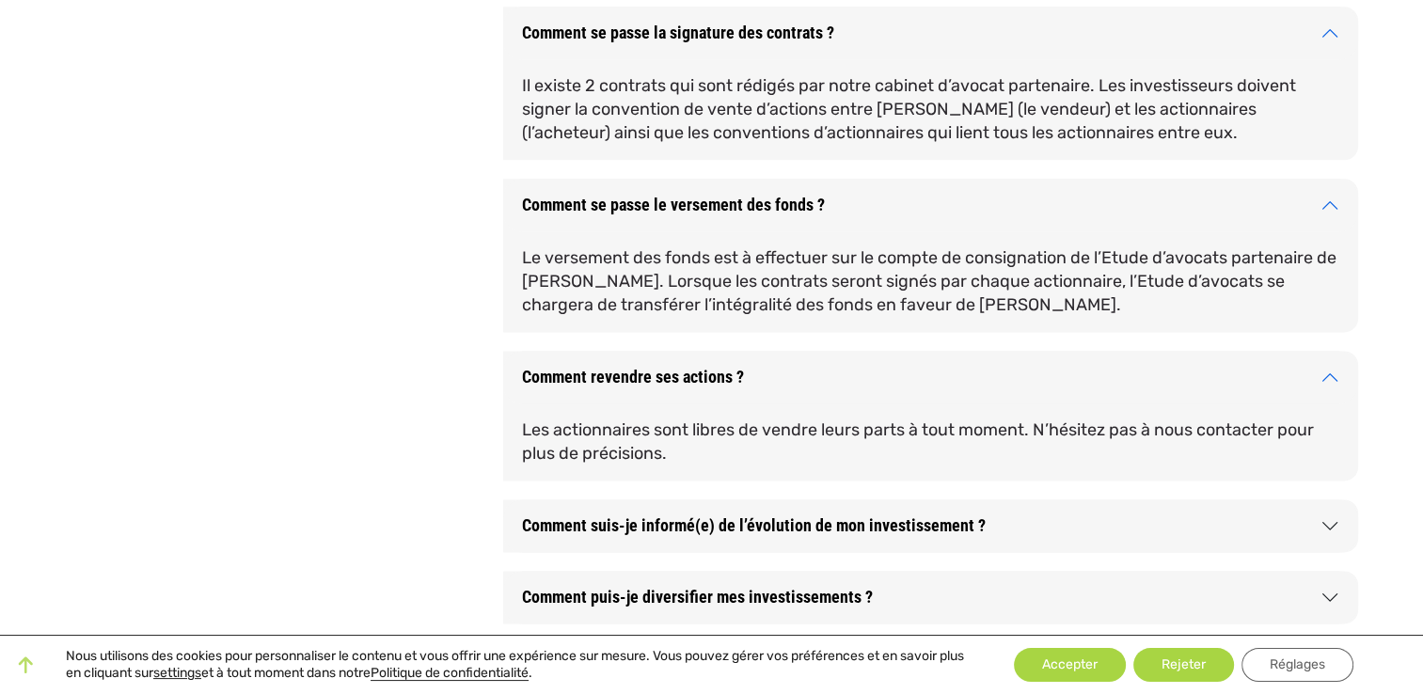
drag, startPoint x: 741, startPoint y: 446, endPoint x: 515, endPoint y: 377, distance: 235.9
click at [515, 377] on div "Comment revendre ses actions ? Les actionnaires sont libres de vendre leurs par…" at bounding box center [930, 416] width 855 height 130
copy div "Comment revendre ses actions ? Les actionnaires sont libres de vendre leurs par…"
click at [687, 444] on p "Les actionnaires sont libres de vendre leurs parts à tout moment. N’hésitez pas…" at bounding box center [930, 442] width 817 height 47
drag, startPoint x: 1031, startPoint y: 433, endPoint x: 517, endPoint y: 371, distance: 517.2
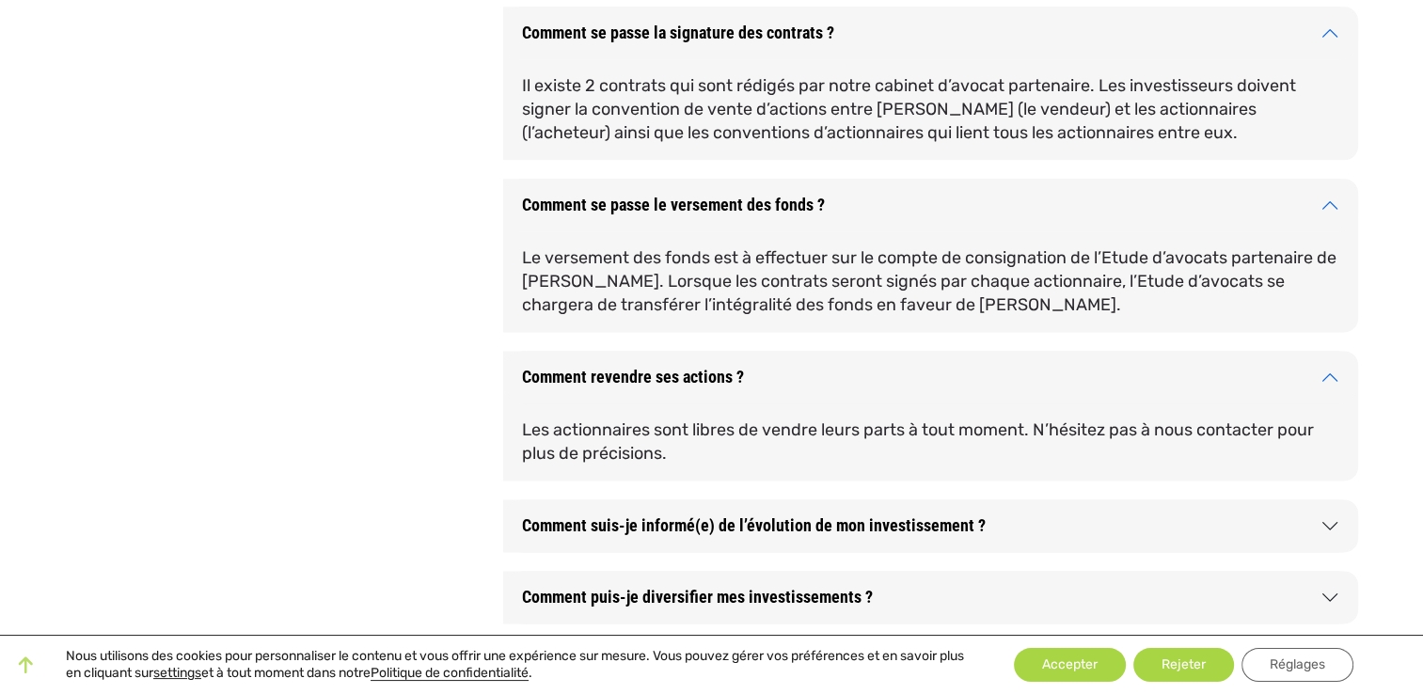
click at [517, 371] on div "Comment revendre ses actions ? Les actionnaires sont libres de vendre leurs par…" at bounding box center [930, 416] width 855 height 130
copy div "Comment revendre ses actions ? Les actionnaires sont libres de vendre leurs par…"
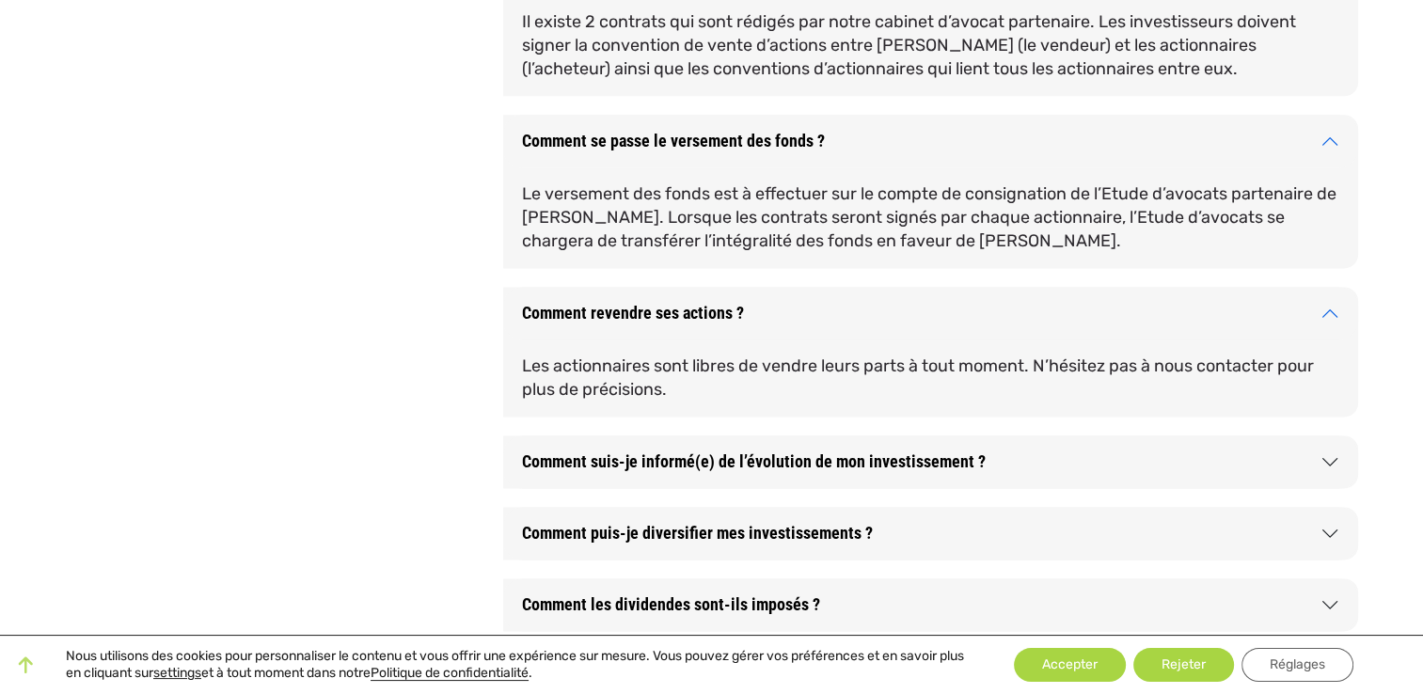
scroll to position [2445, 0]
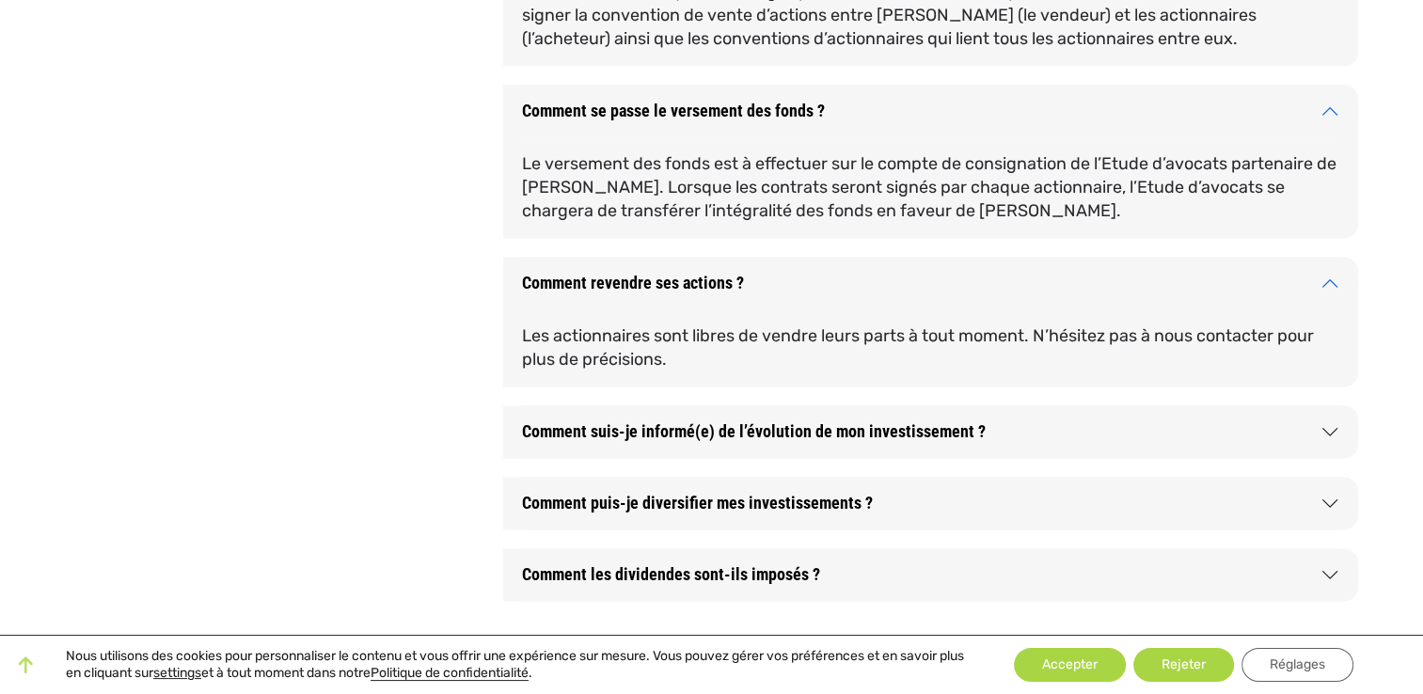
click at [903, 443] on button "Comment suis-je informé(e) de l’évolution de mon investissement ?" at bounding box center [930, 431] width 855 height 53
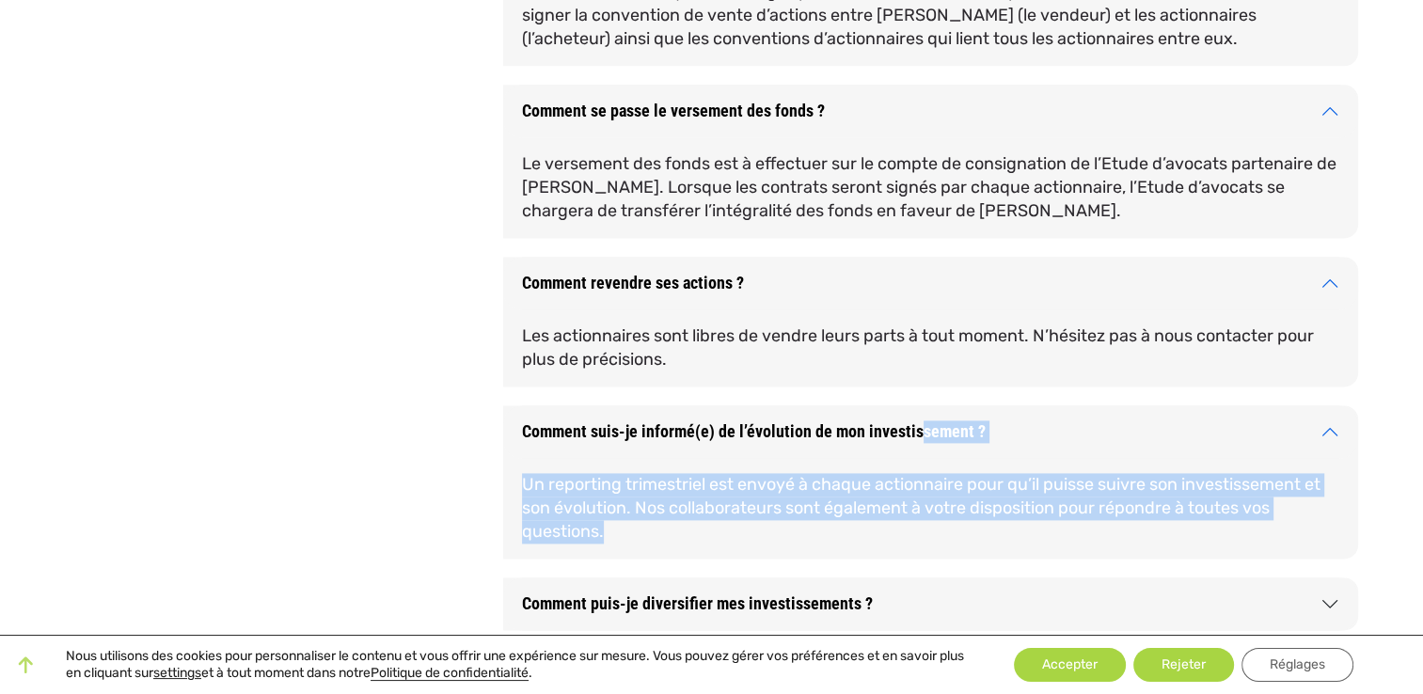
drag, startPoint x: 631, startPoint y: 540, endPoint x: 516, endPoint y: 423, distance: 163.6
click at [516, 423] on div "Comment suis-je informé(e) de l’évolution de mon investissement ? Un reporting …" at bounding box center [930, 481] width 855 height 153
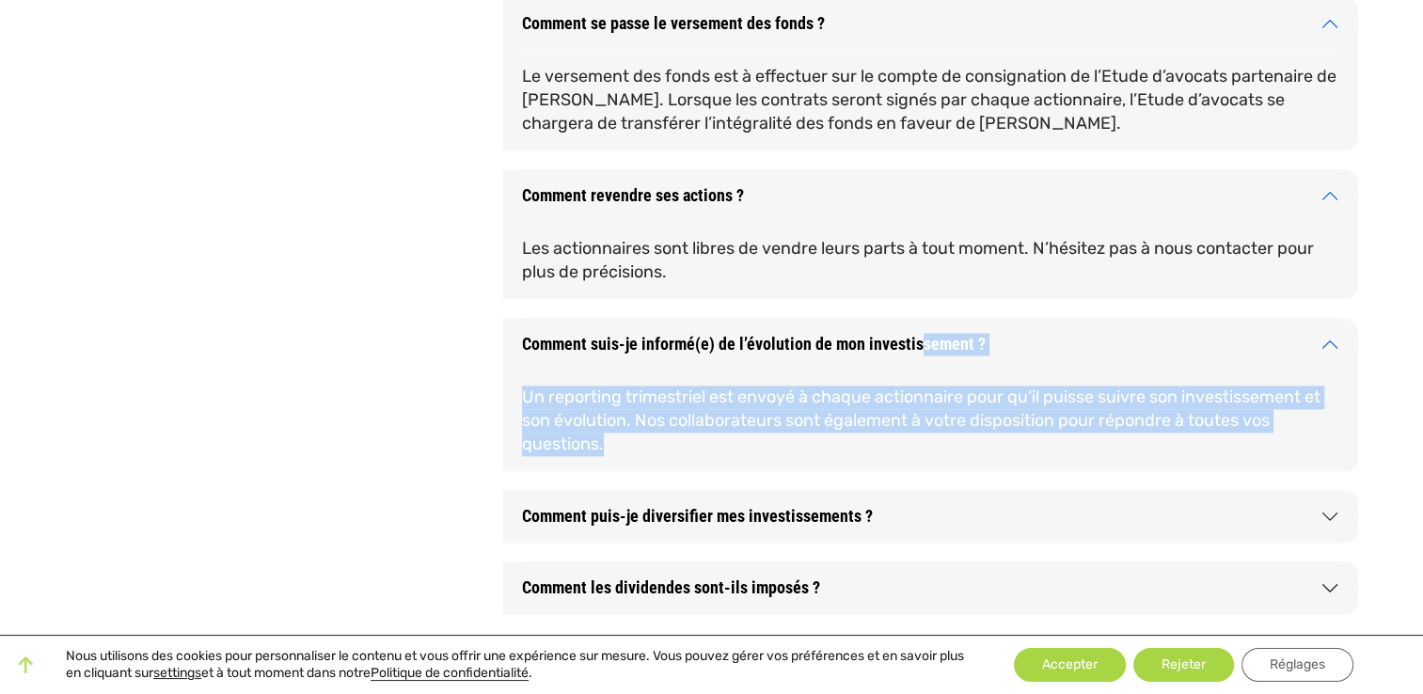
scroll to position [2633, 0]
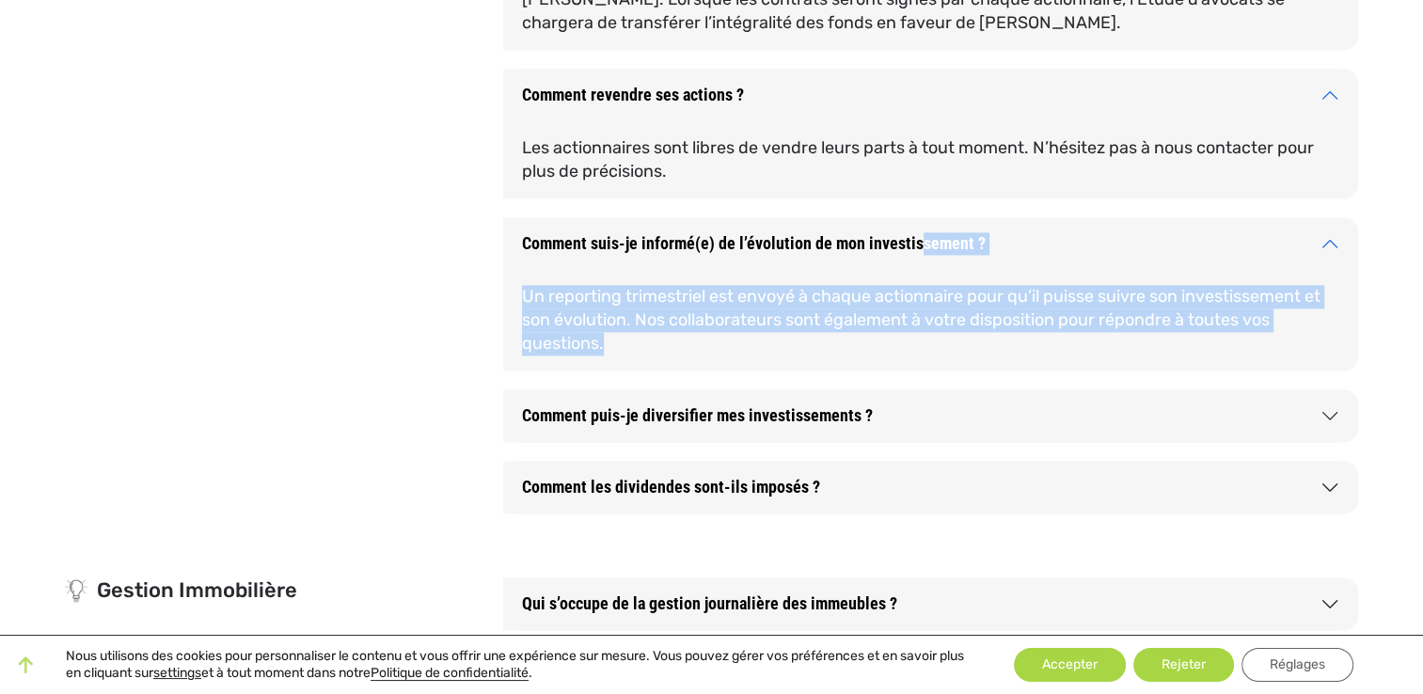
click at [846, 478] on button "Comment les dividendes sont-ils imposés ?" at bounding box center [930, 487] width 855 height 53
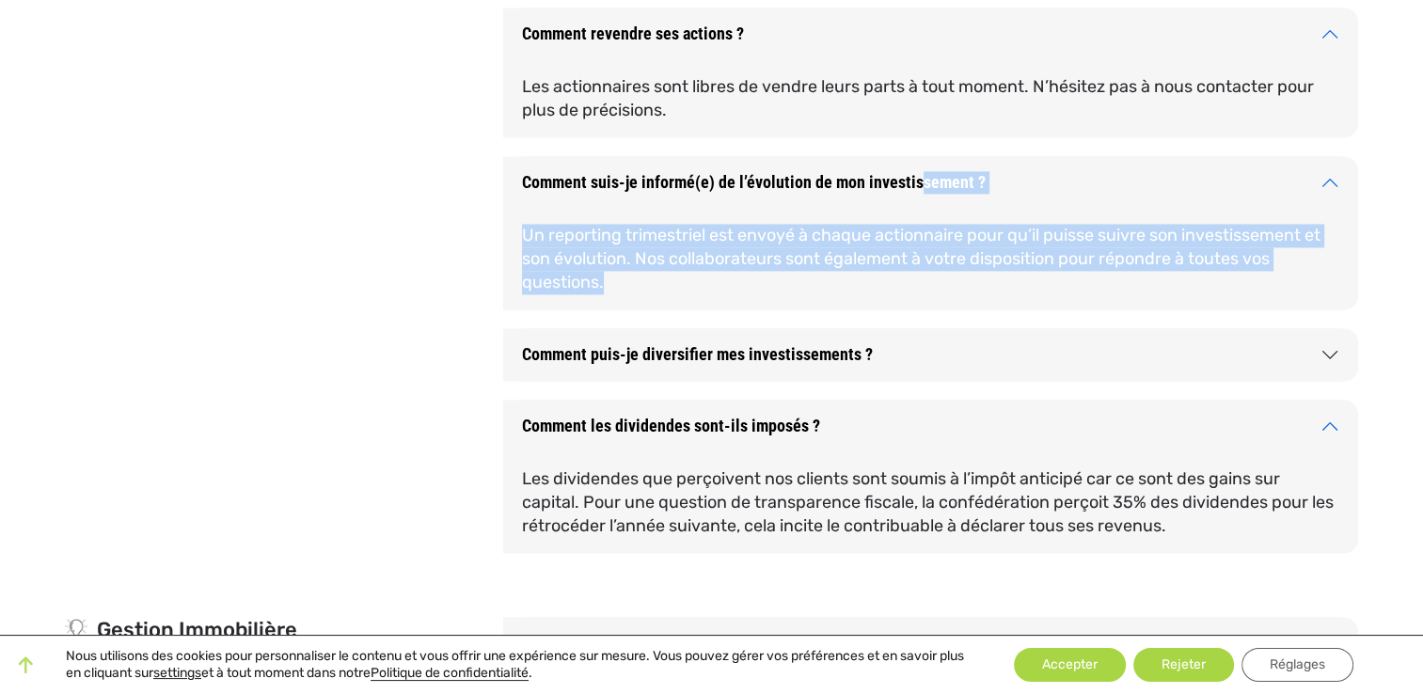
scroll to position [2727, 0]
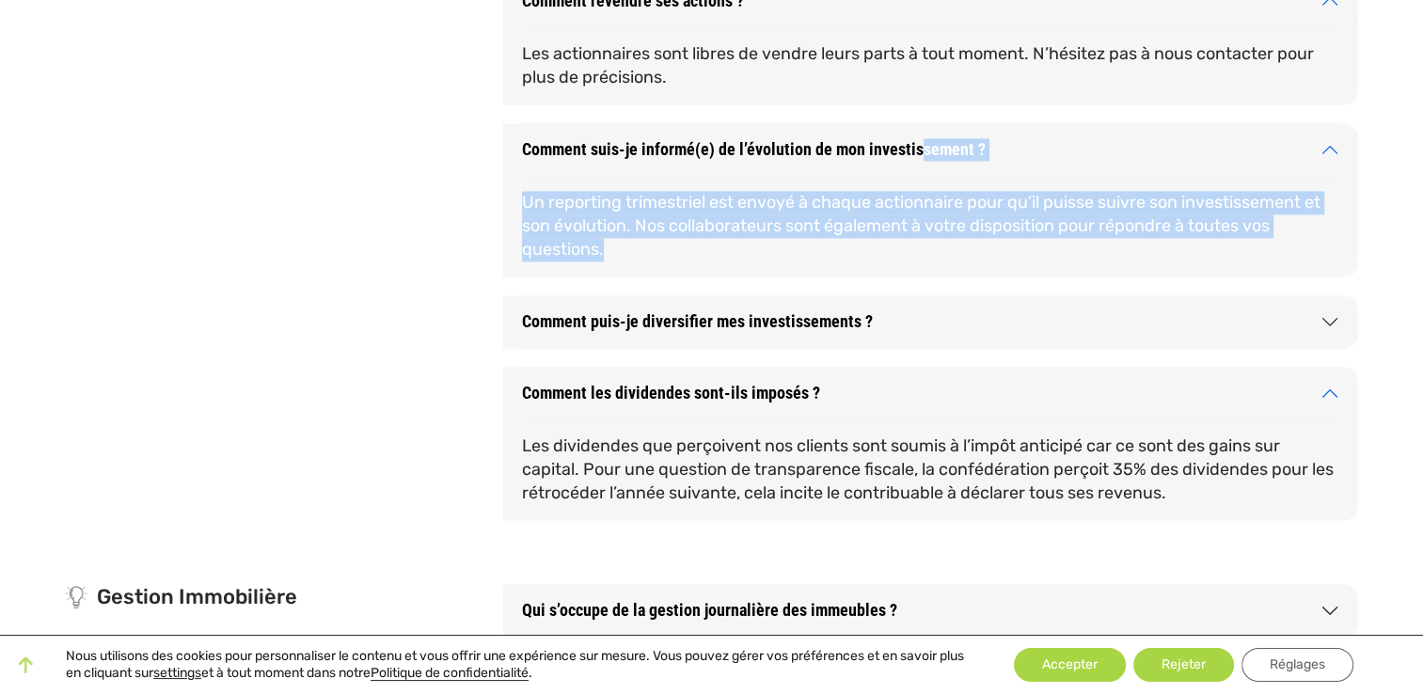
drag, startPoint x: 1186, startPoint y: 506, endPoint x: 520, endPoint y: 382, distance: 677.3
click at [520, 382] on div "Comment les dividendes sont-ils imposés ? Les dividendes que perçoivent nos cli…" at bounding box center [930, 443] width 855 height 153
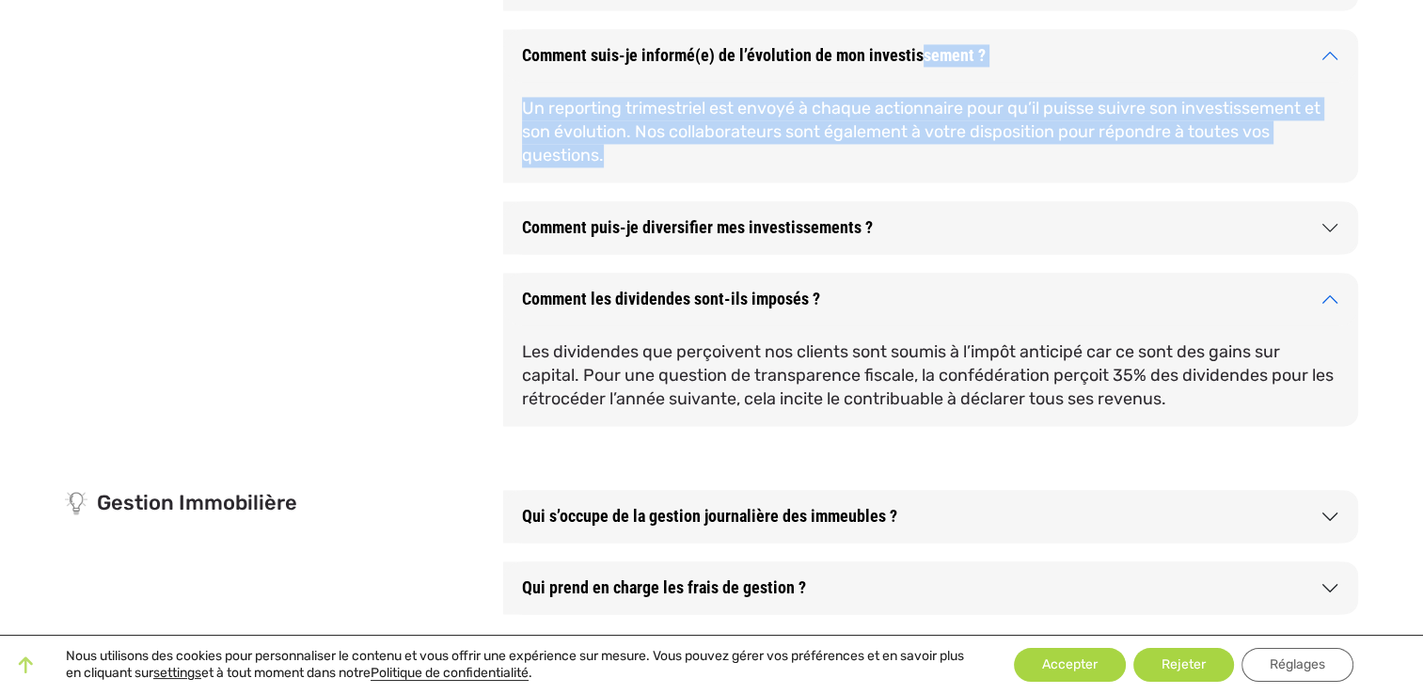
scroll to position [2821, 0]
click at [832, 529] on button "Qui s’occupe de la gestion journalière des immeubles ?" at bounding box center [930, 516] width 855 height 53
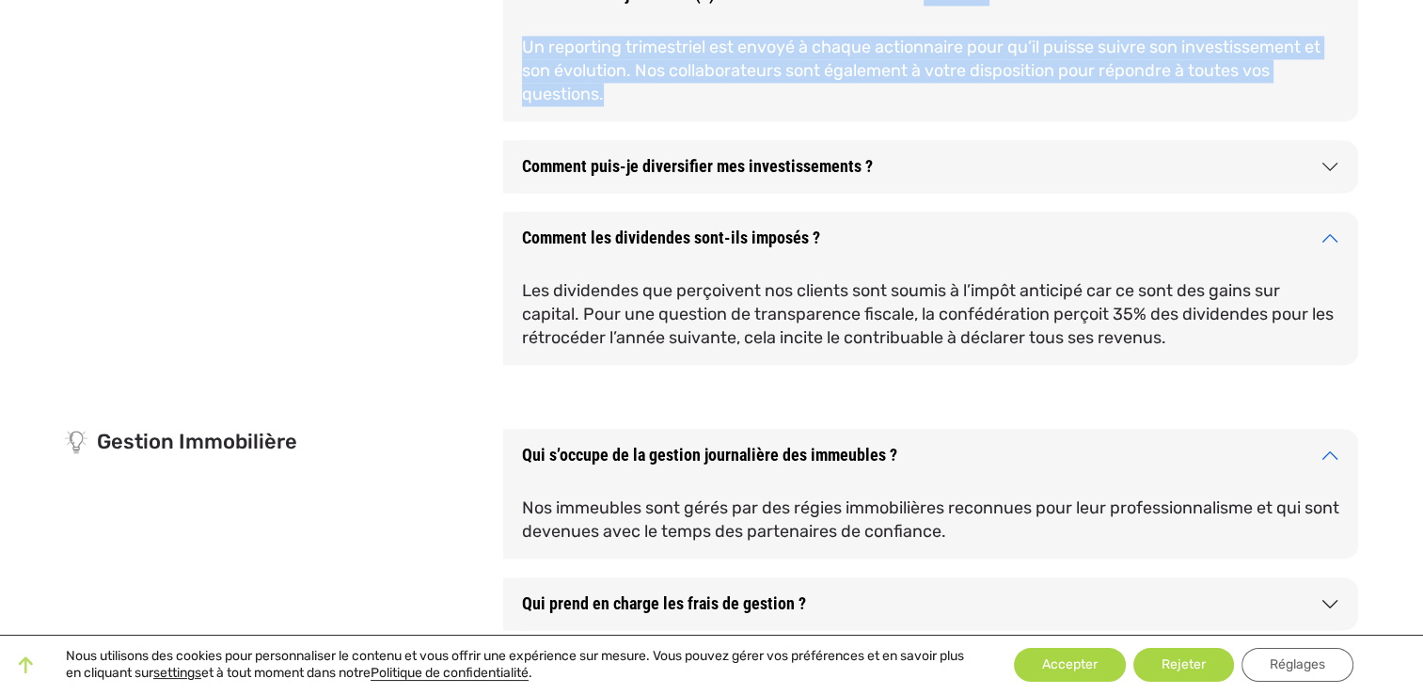
scroll to position [2915, 0]
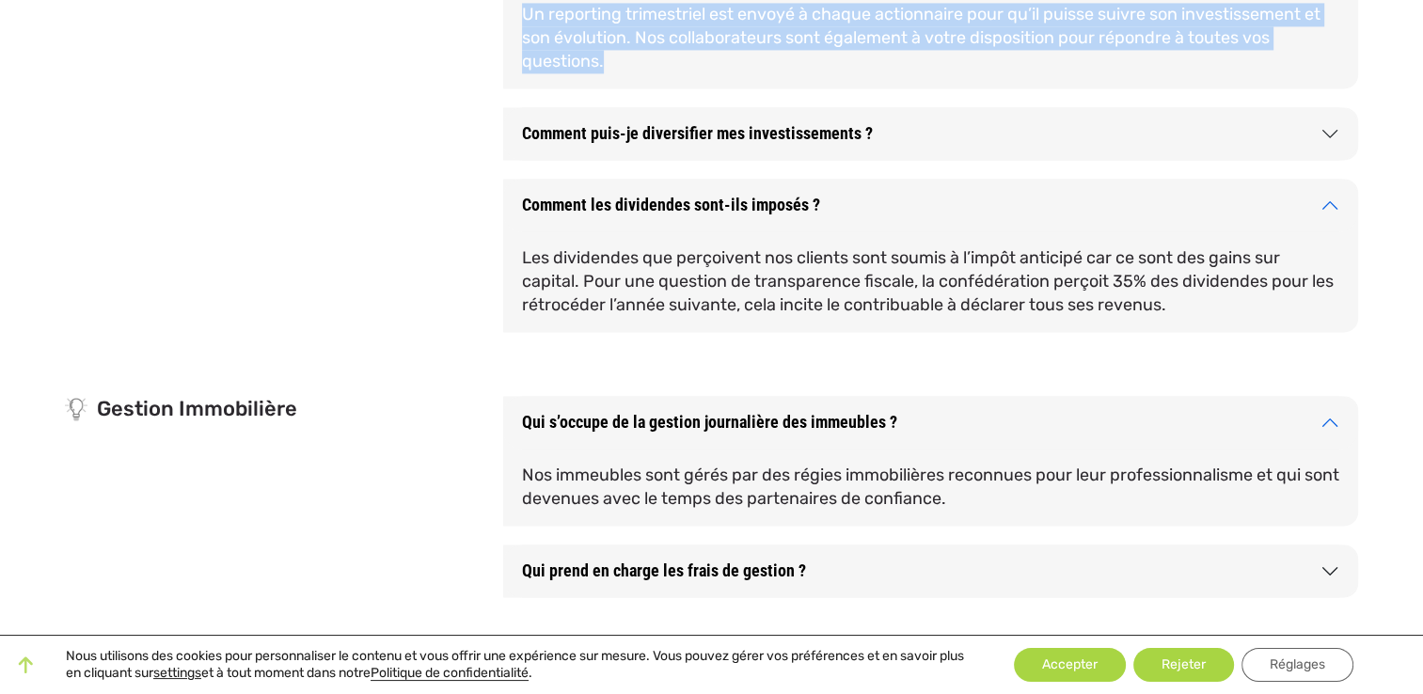
drag, startPoint x: 1003, startPoint y: 501, endPoint x: 515, endPoint y: 412, distance: 496.2
click at [515, 412] on div "Qui s’occupe de la gestion journalière des immeubles ? Nos immeubles sont gérés…" at bounding box center [930, 461] width 855 height 130
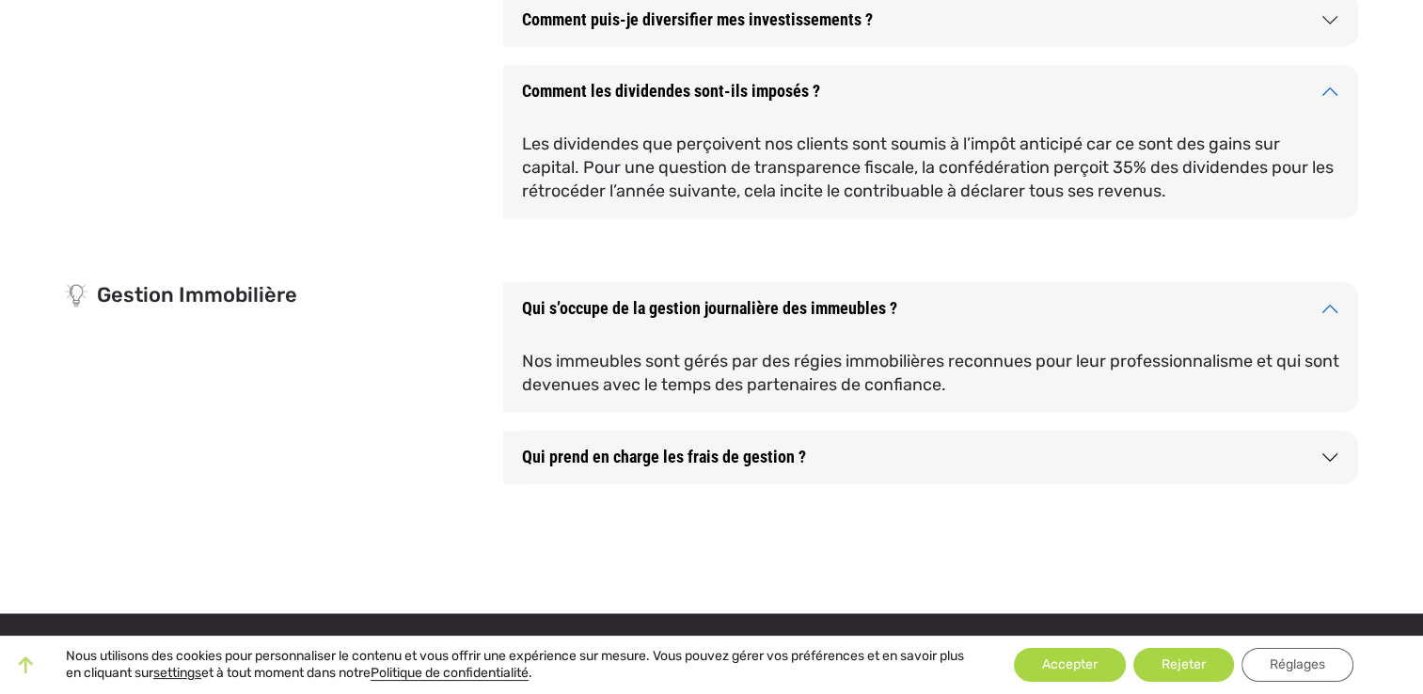
scroll to position [3009, 0]
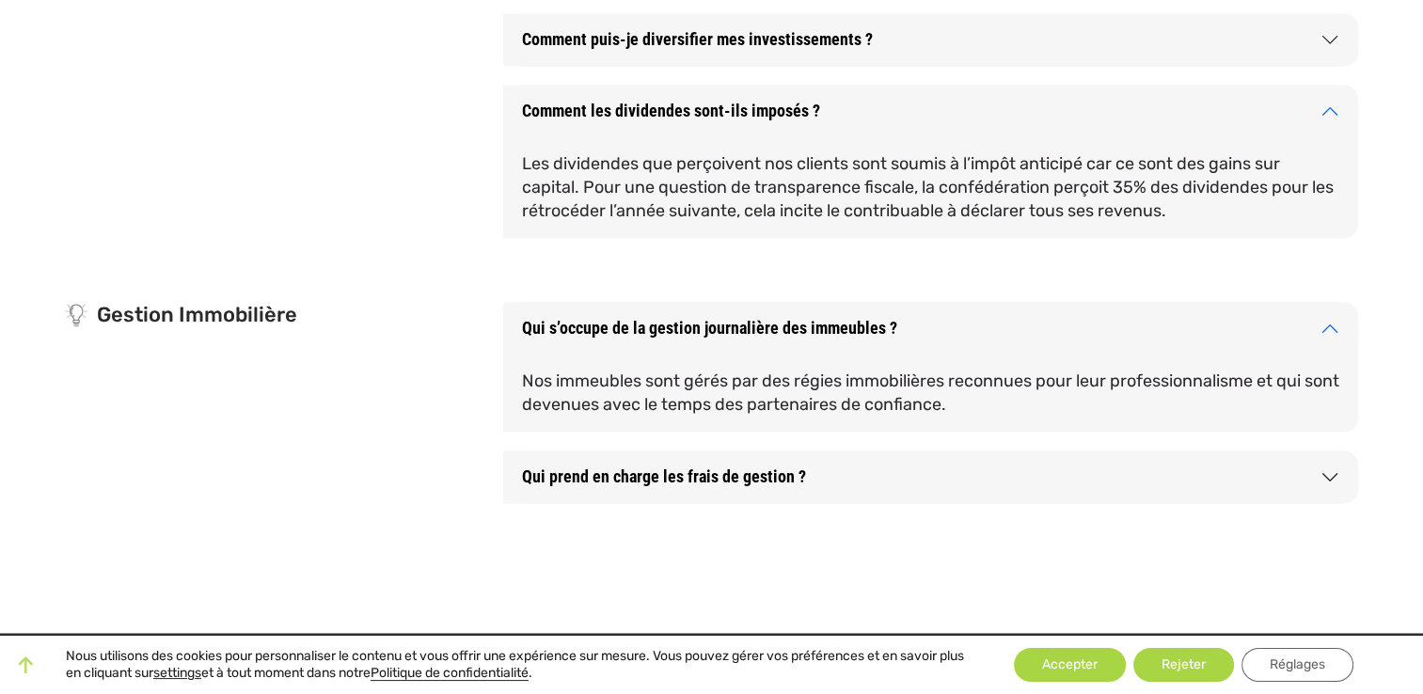
click at [793, 462] on button "Qui prend en charge les frais de gestion ?" at bounding box center [930, 476] width 855 height 53
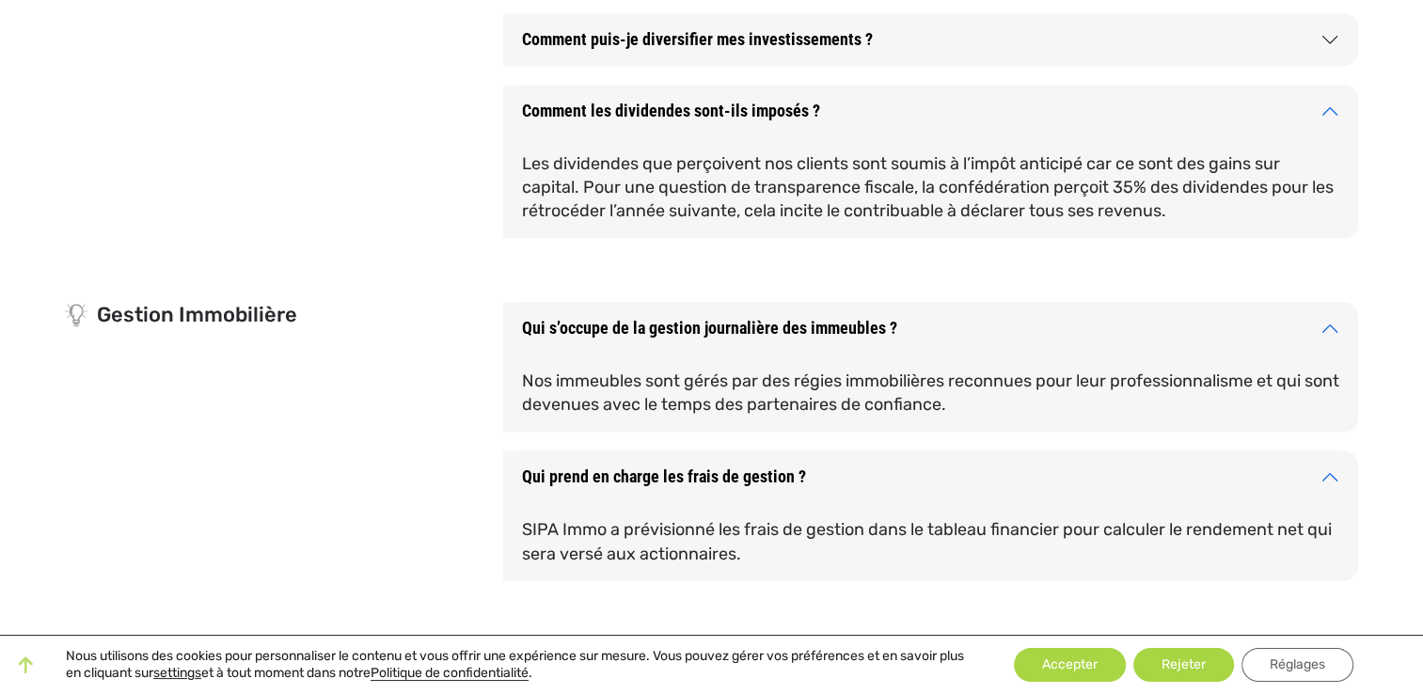
drag, startPoint x: 779, startPoint y: 559, endPoint x: 514, endPoint y: 473, distance: 277.8
click at [514, 473] on div "Qui prend en charge les frais de gestion ? SIPA Immo a prévisionné les frais de…" at bounding box center [930, 515] width 855 height 130
